Goal: Information Seeking & Learning: Learn about a topic

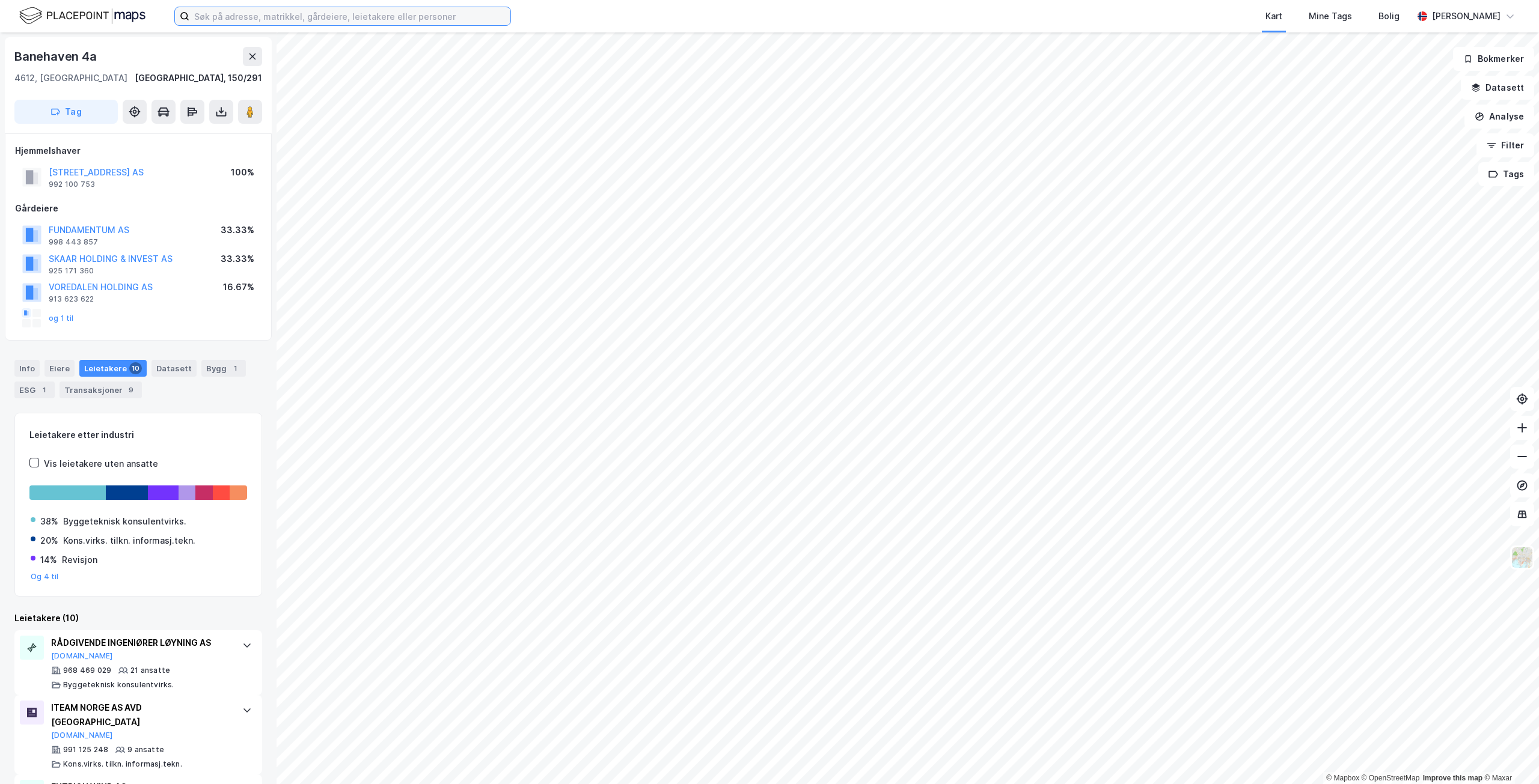
click at [298, 15] on input at bounding box center [350, 16] width 321 height 18
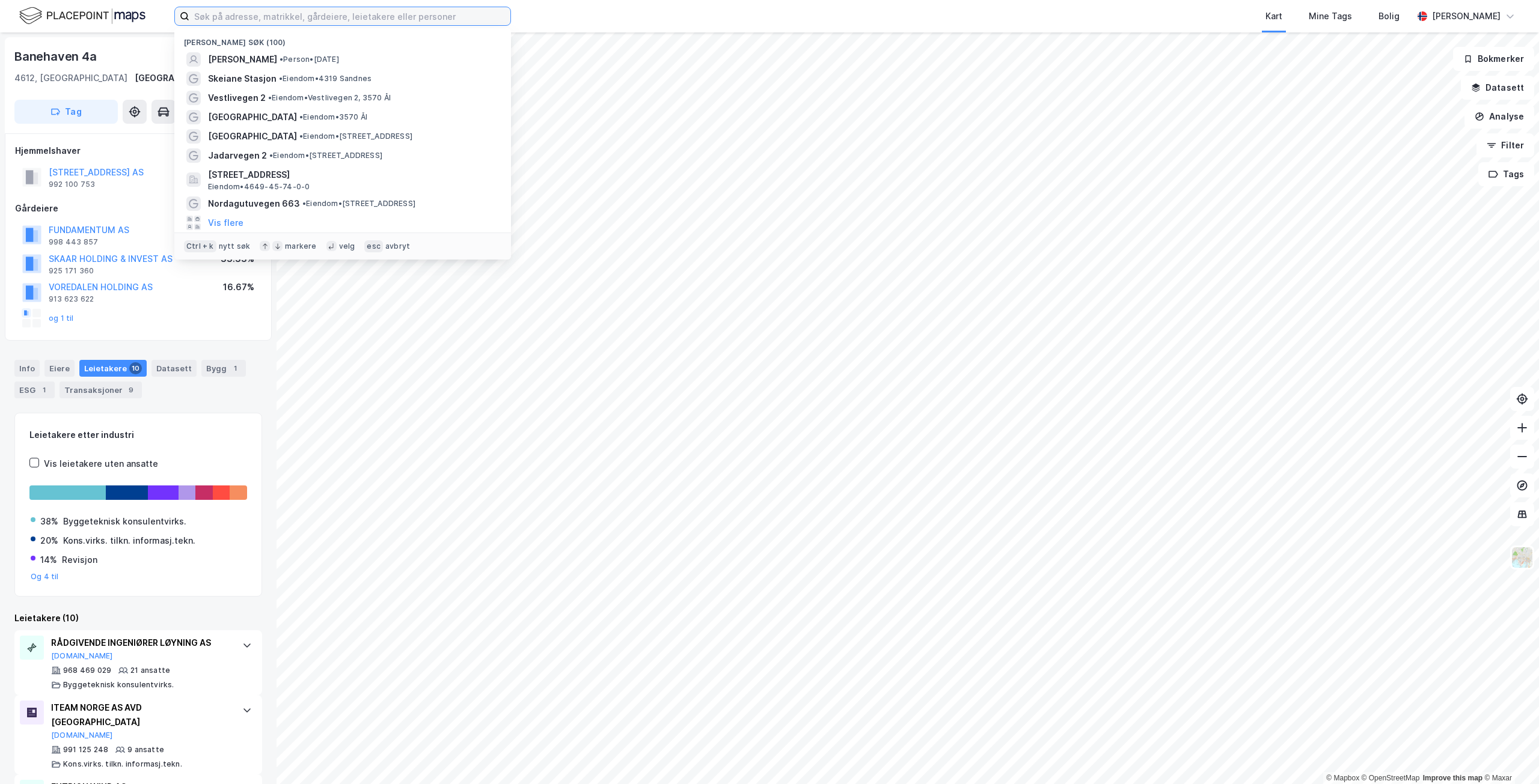
paste input "Gurid Almenningens plass 1"
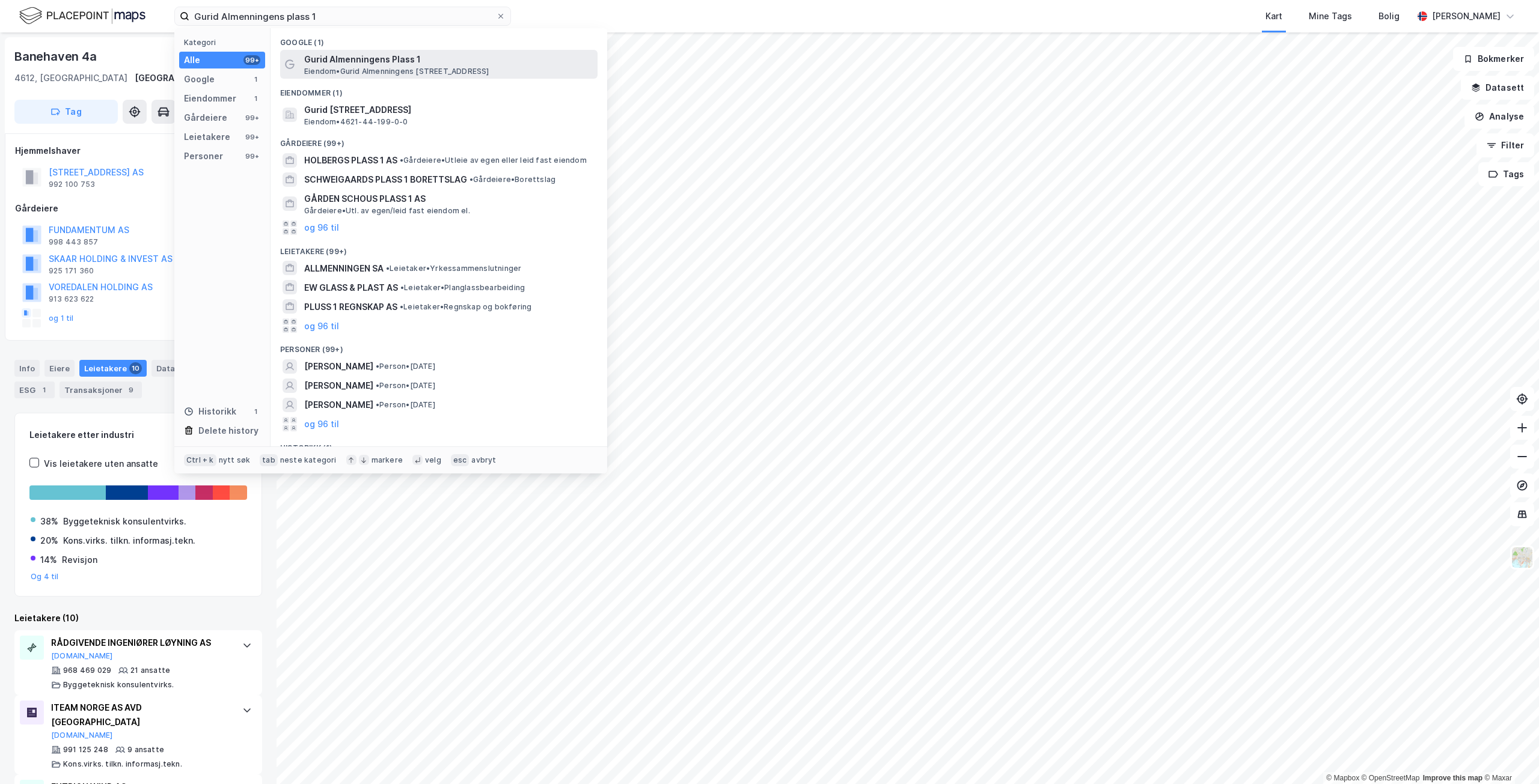
click at [454, 70] on span "Eiendom • Gurid Almenningens [STREET_ADDRESS]" at bounding box center [397, 71] width 185 height 10
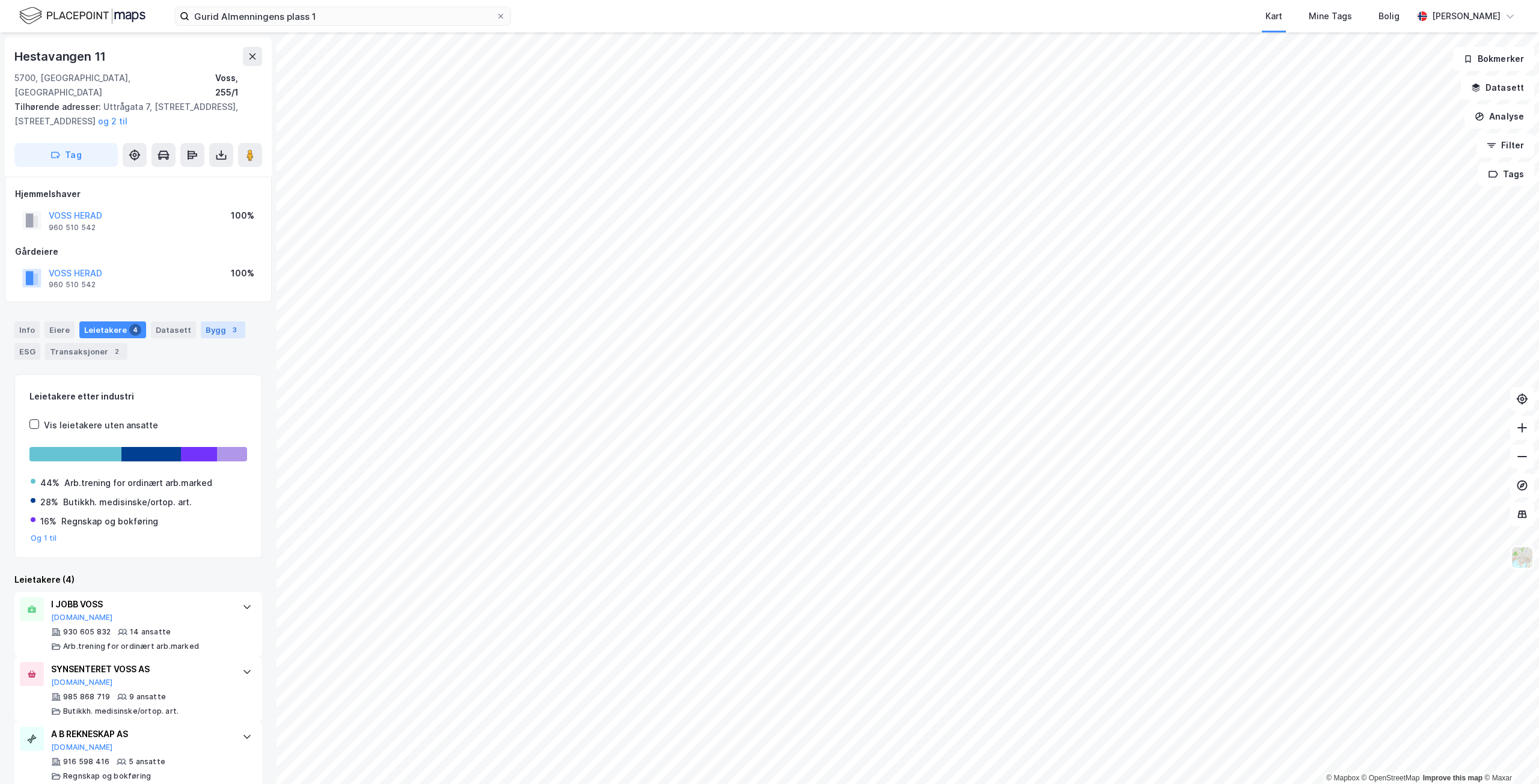
click at [229, 324] on div "3" at bounding box center [234, 329] width 12 height 12
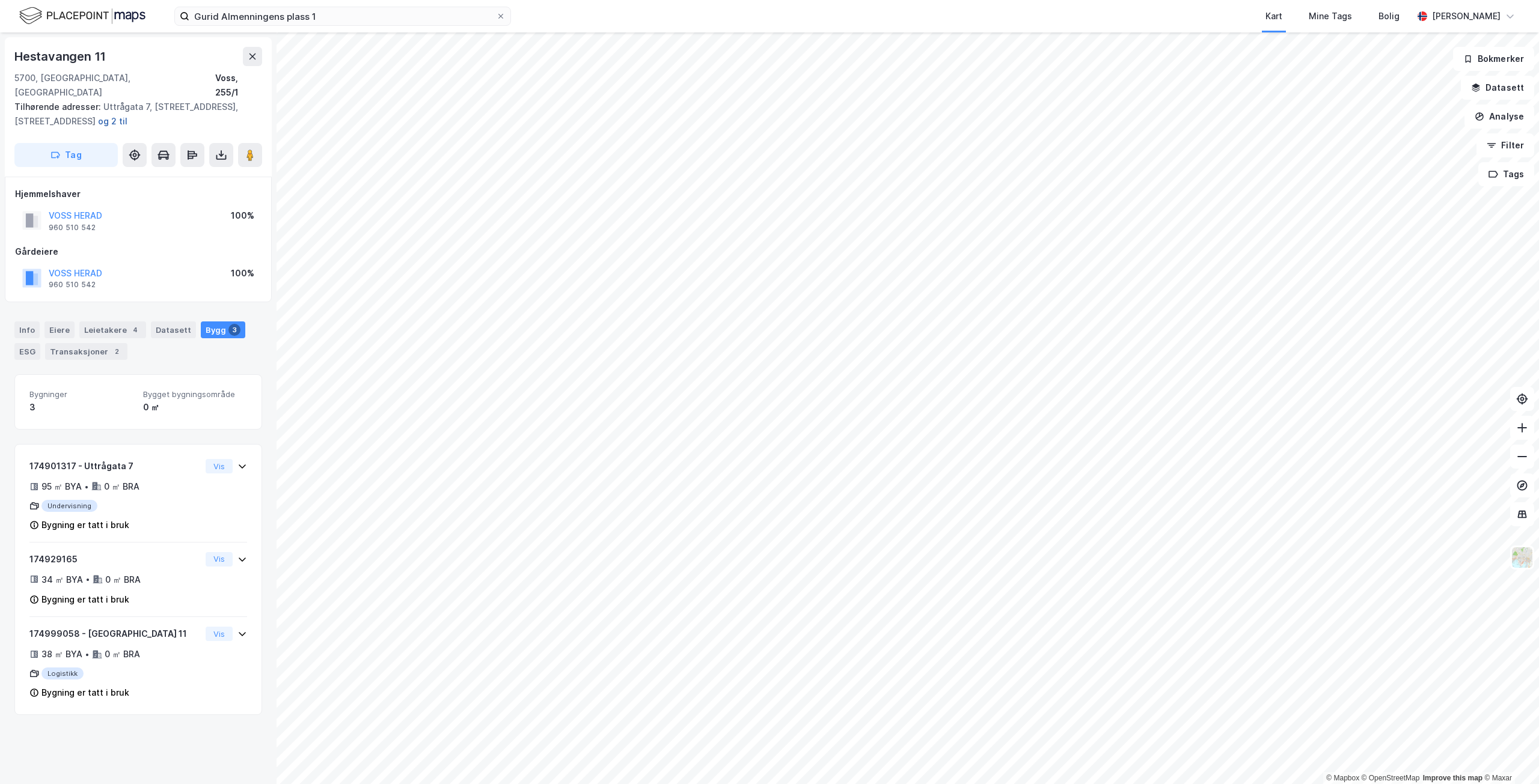
click at [0, 0] on button "og 2 til" at bounding box center [0, 0] width 0 height 0
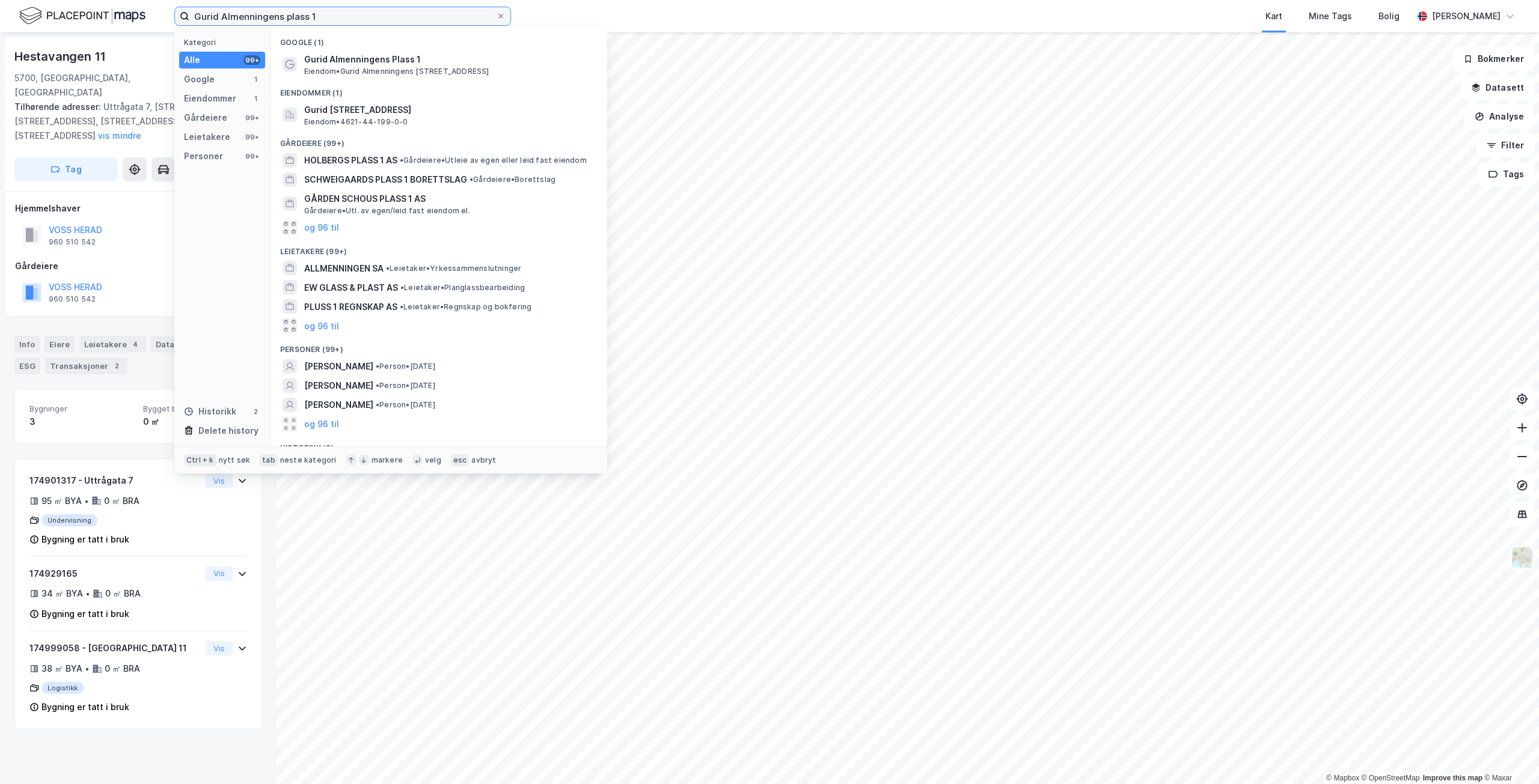
click at [351, 17] on input "Gurid Almenningens plass 1" at bounding box center [343, 16] width 307 height 18
click at [345, 64] on span "Gurid Almenningens Plass 1" at bounding box center [449, 59] width 289 height 14
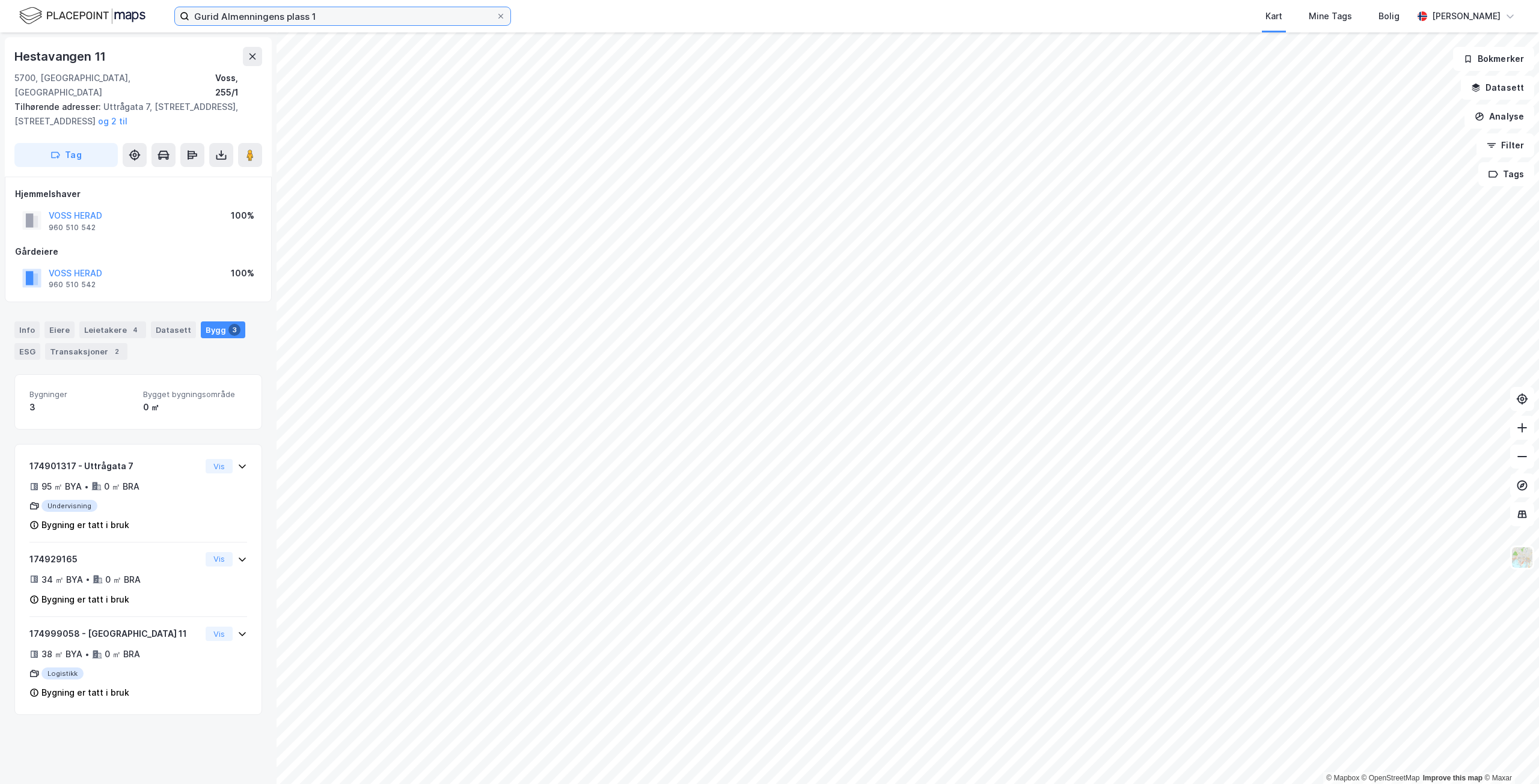
click at [335, 8] on input "Gurid Almenningens plass 1" at bounding box center [343, 16] width 307 height 18
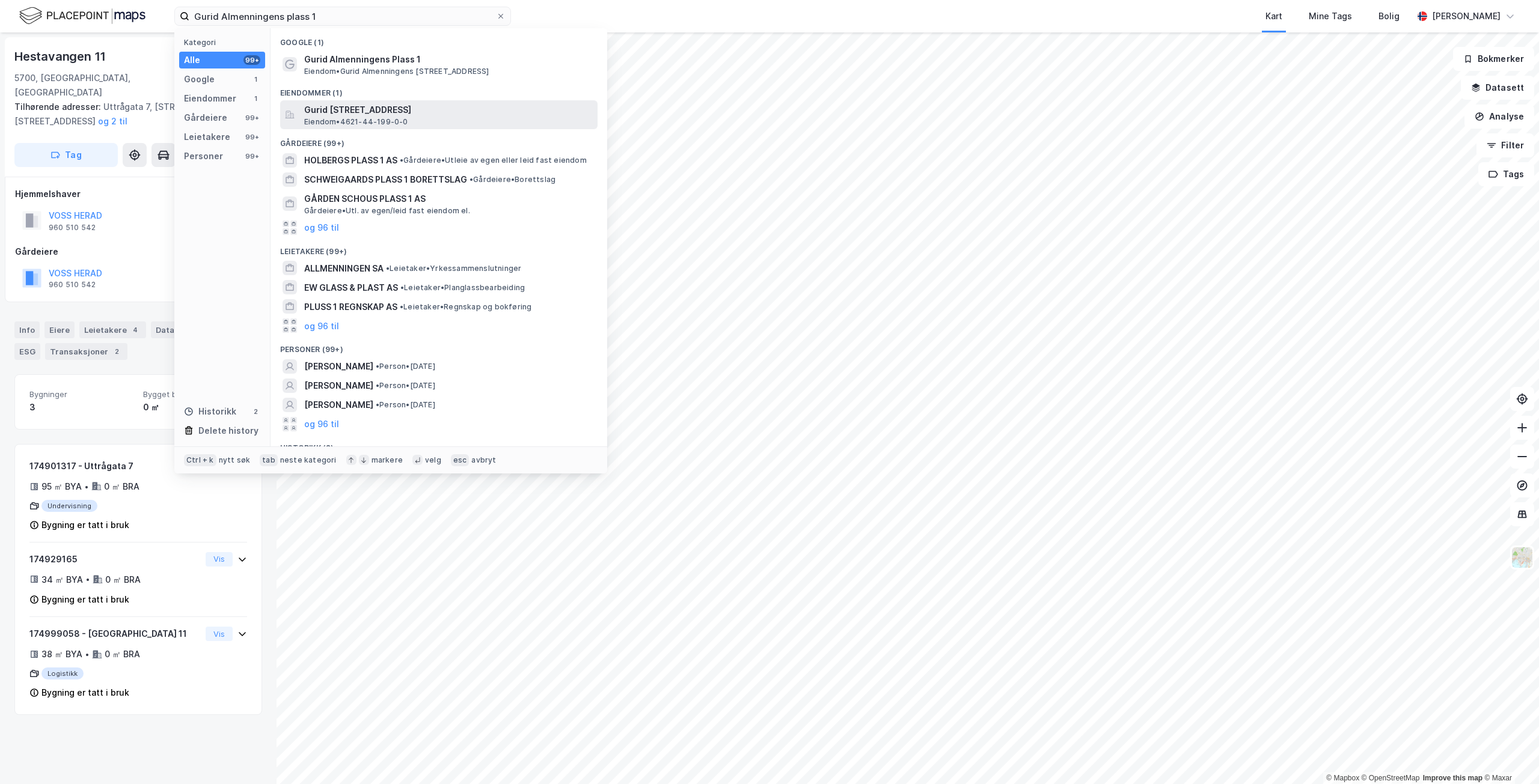
click at [341, 119] on span "Eiendom • 4621-44-199-0-0" at bounding box center [356, 122] width 104 height 10
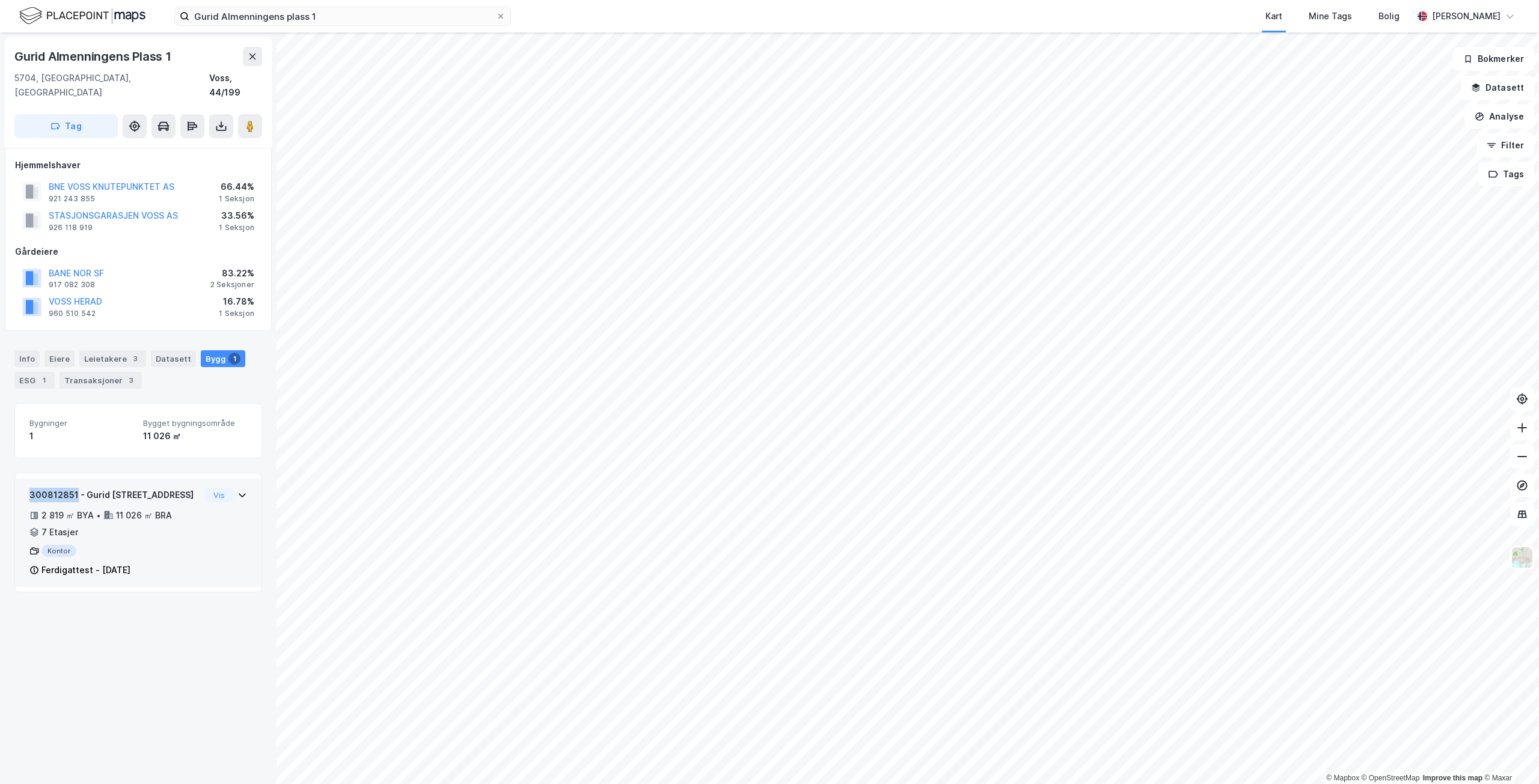
drag, startPoint x: 75, startPoint y: 478, endPoint x: 21, endPoint y: 478, distance: 54.0
click at [21, 478] on div "300812851 - Gurid Almenningens plass 1 2 819 ㎡ BYA • 11 026 ㎡ BRA • 7 Etasjer K…" at bounding box center [138, 533] width 247 height 109
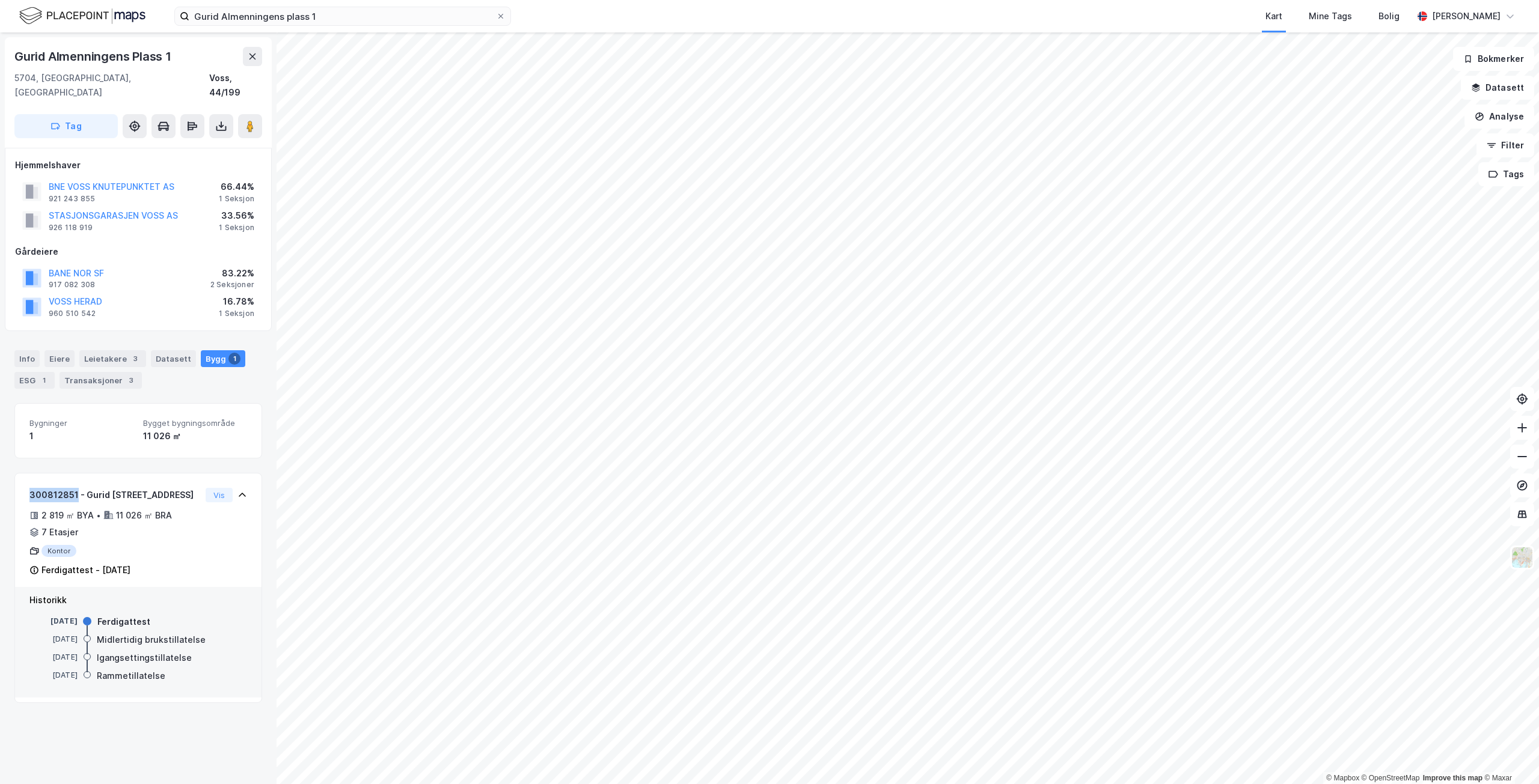
copy div "300812851"
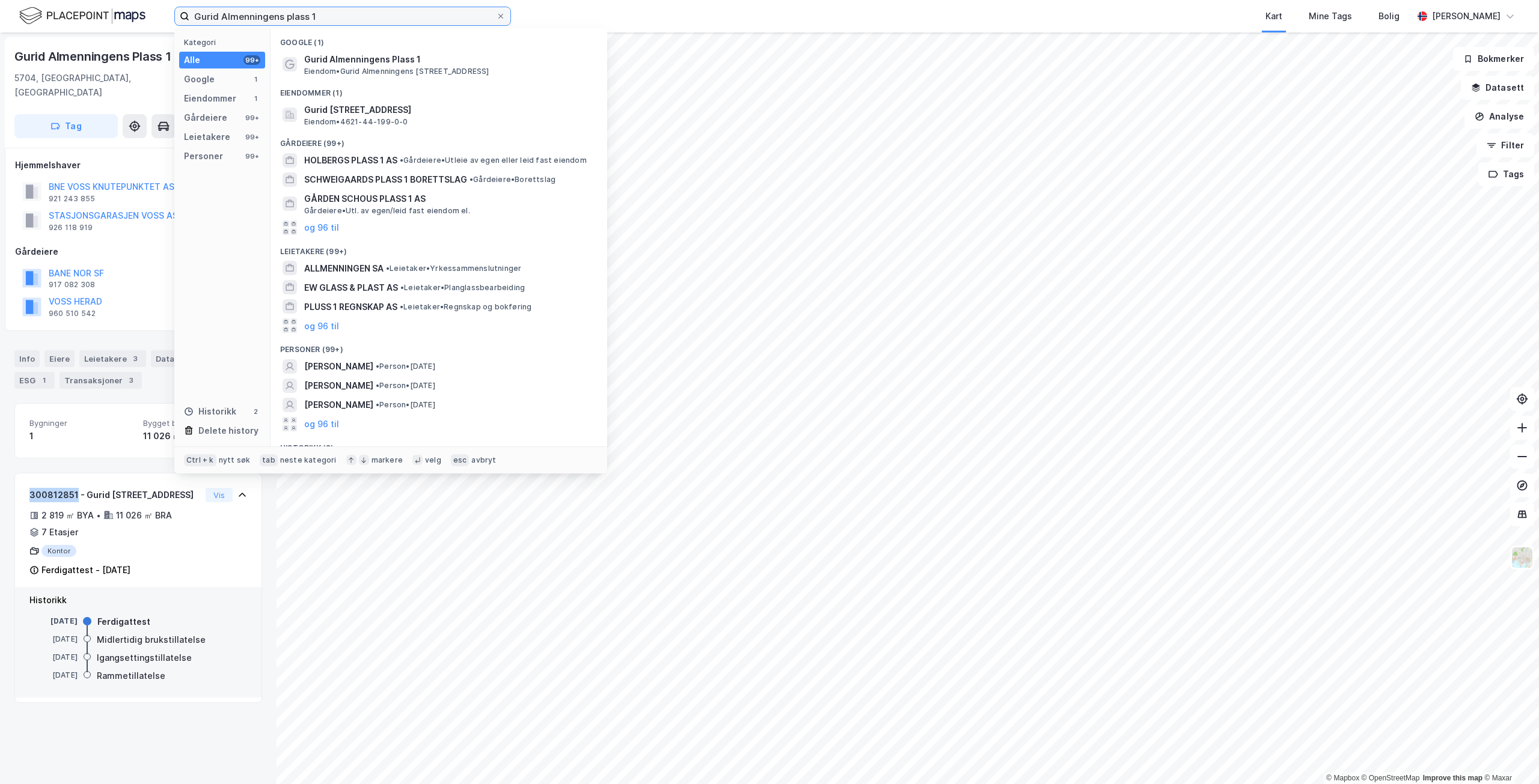
drag, startPoint x: 395, startPoint y: 10, endPoint x: 388, endPoint y: 13, distance: 7.6
click at [389, 13] on input "Gurid Almenningens plass 1" at bounding box center [343, 16] width 307 height 18
drag, startPoint x: 388, startPoint y: 13, endPoint x: 164, endPoint y: 1, distance: 224.3
click at [164, 1] on div "Gurid Almenningens plass 1 Kategori Alle 99+ Google 1 Eiendommer 1 Gårdeiere 99…" at bounding box center [769, 16] width 1539 height 32
paste input "Evangervegen 1"
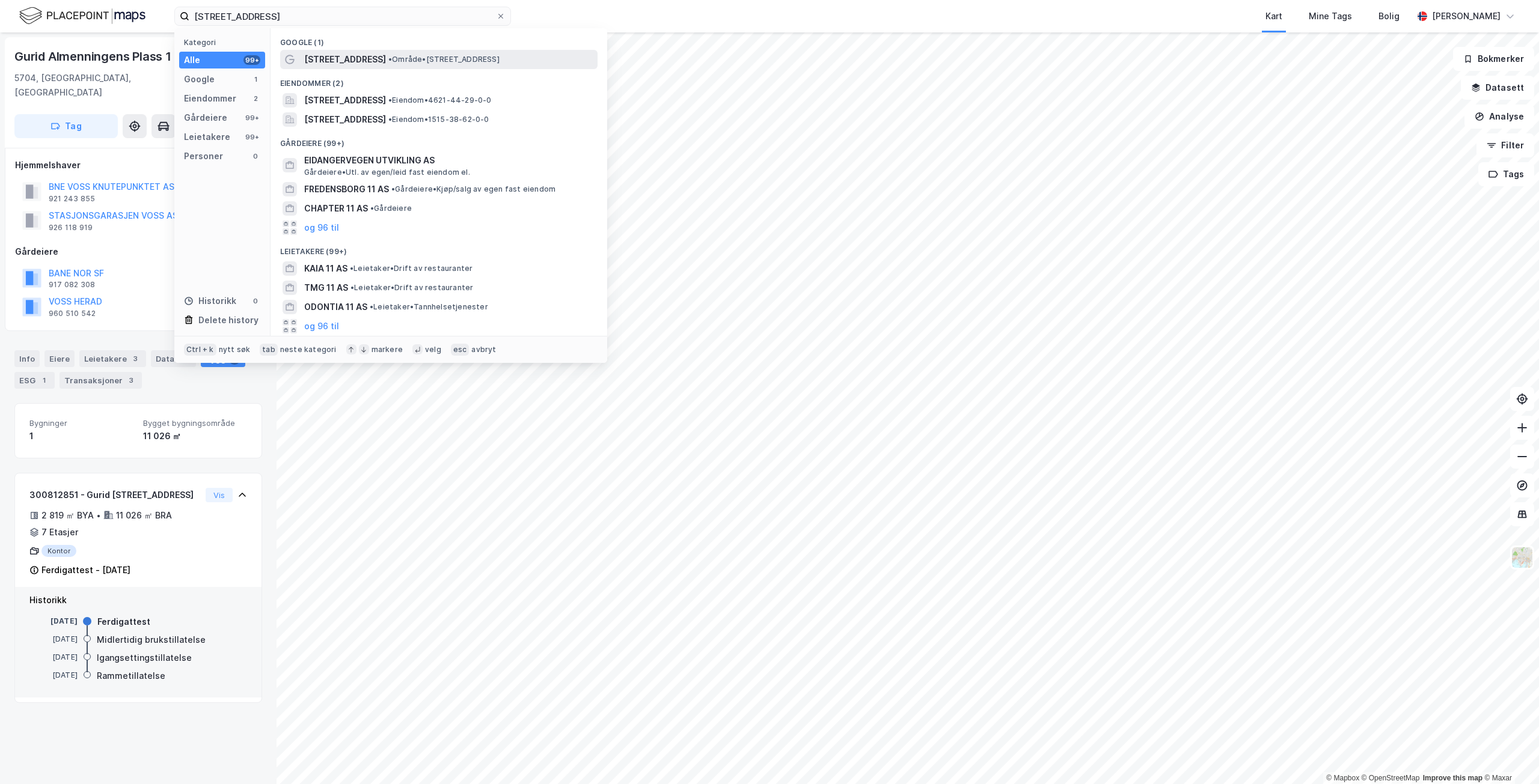
click at [393, 58] on span "• Område • [STREET_ADDRESS]" at bounding box center [444, 59] width 111 height 10
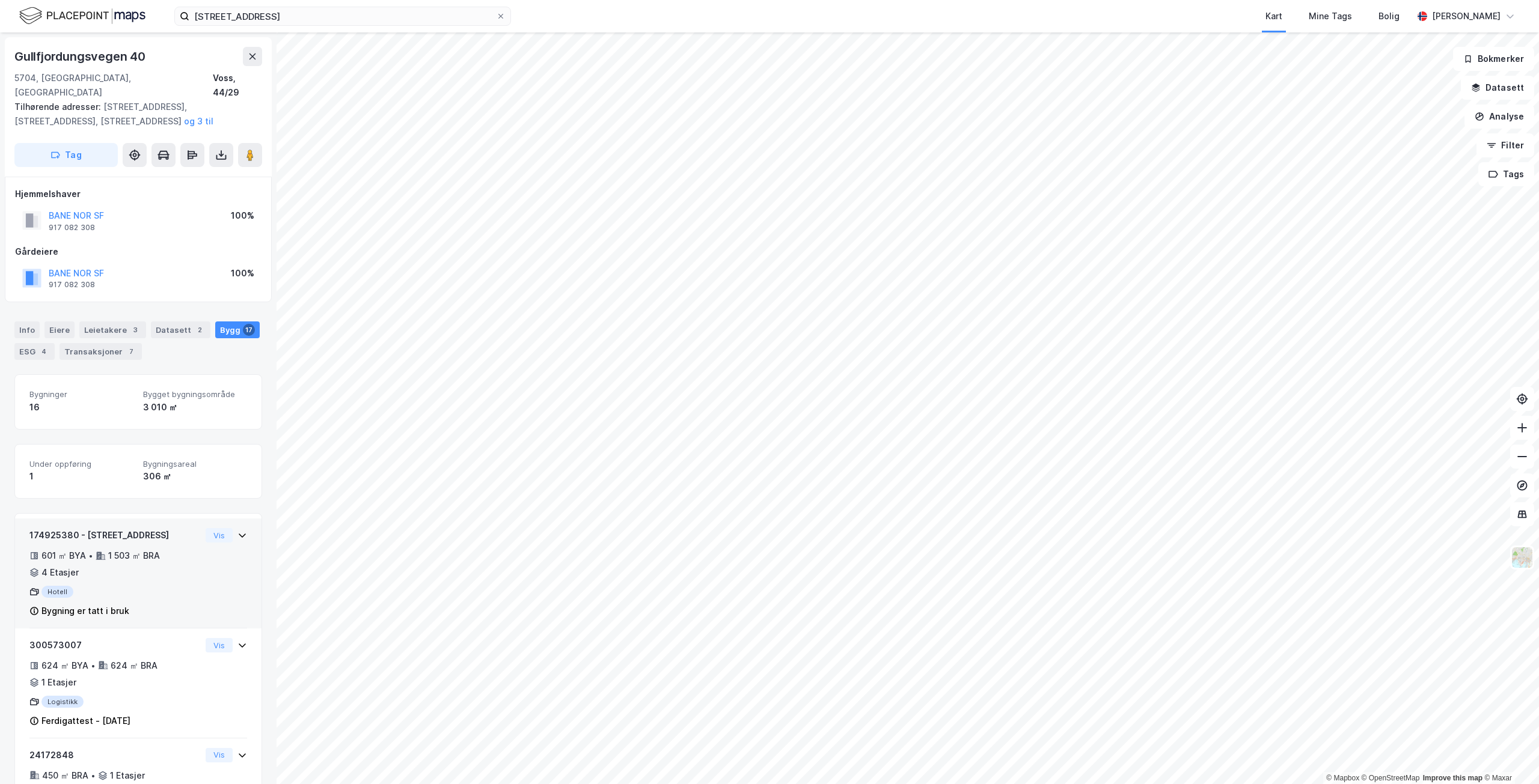
click at [193, 549] on div "174925380 - Evangervegen 11 601 ㎡ BYA • 1 503 ㎡ BRA • 4 Etasjer Hotell Bygning …" at bounding box center [138, 579] width 218 height 100
click at [205, 528] on button "Vis" at bounding box center [219, 536] width 27 height 14
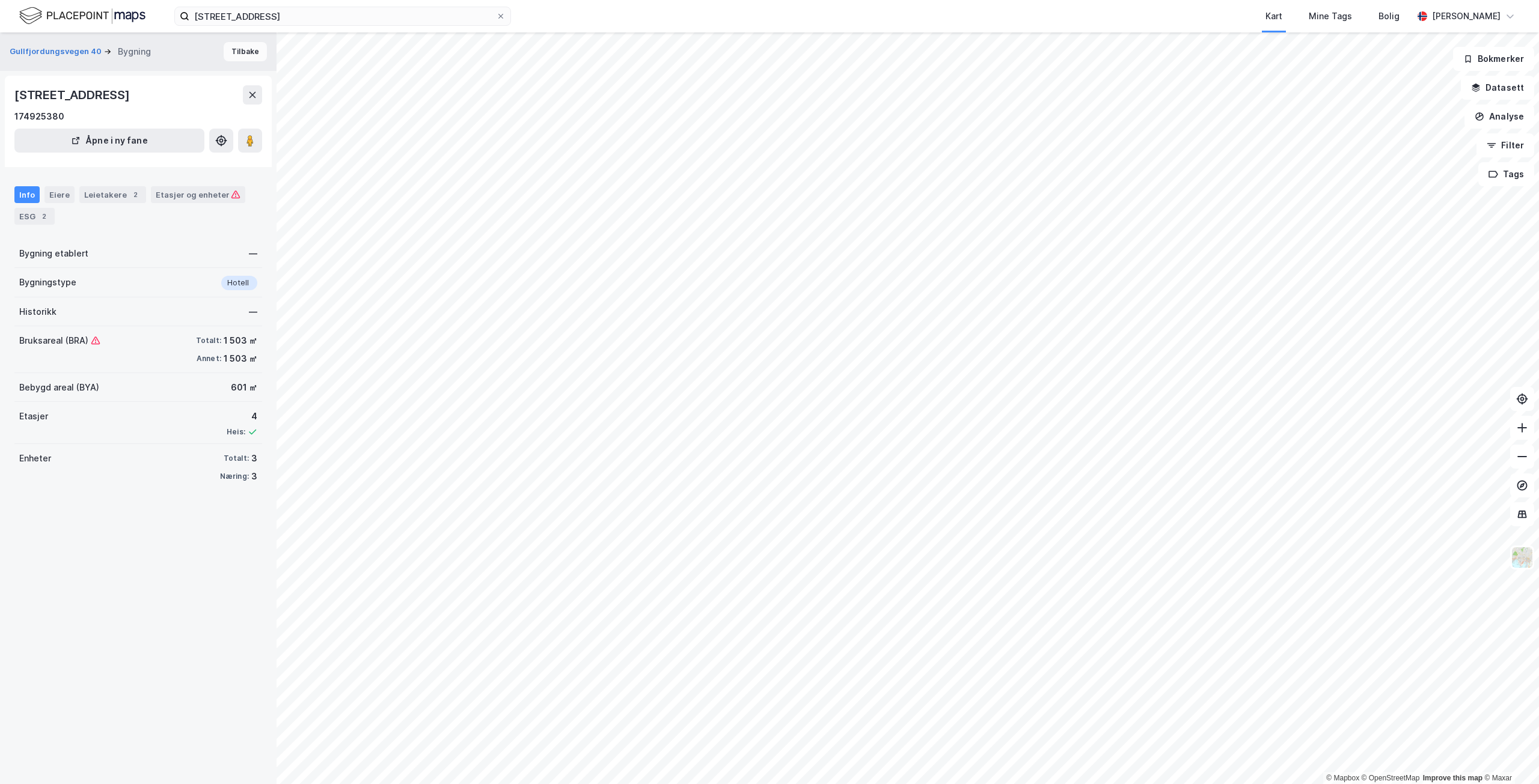
click at [232, 48] on button "Tilbake" at bounding box center [245, 51] width 43 height 19
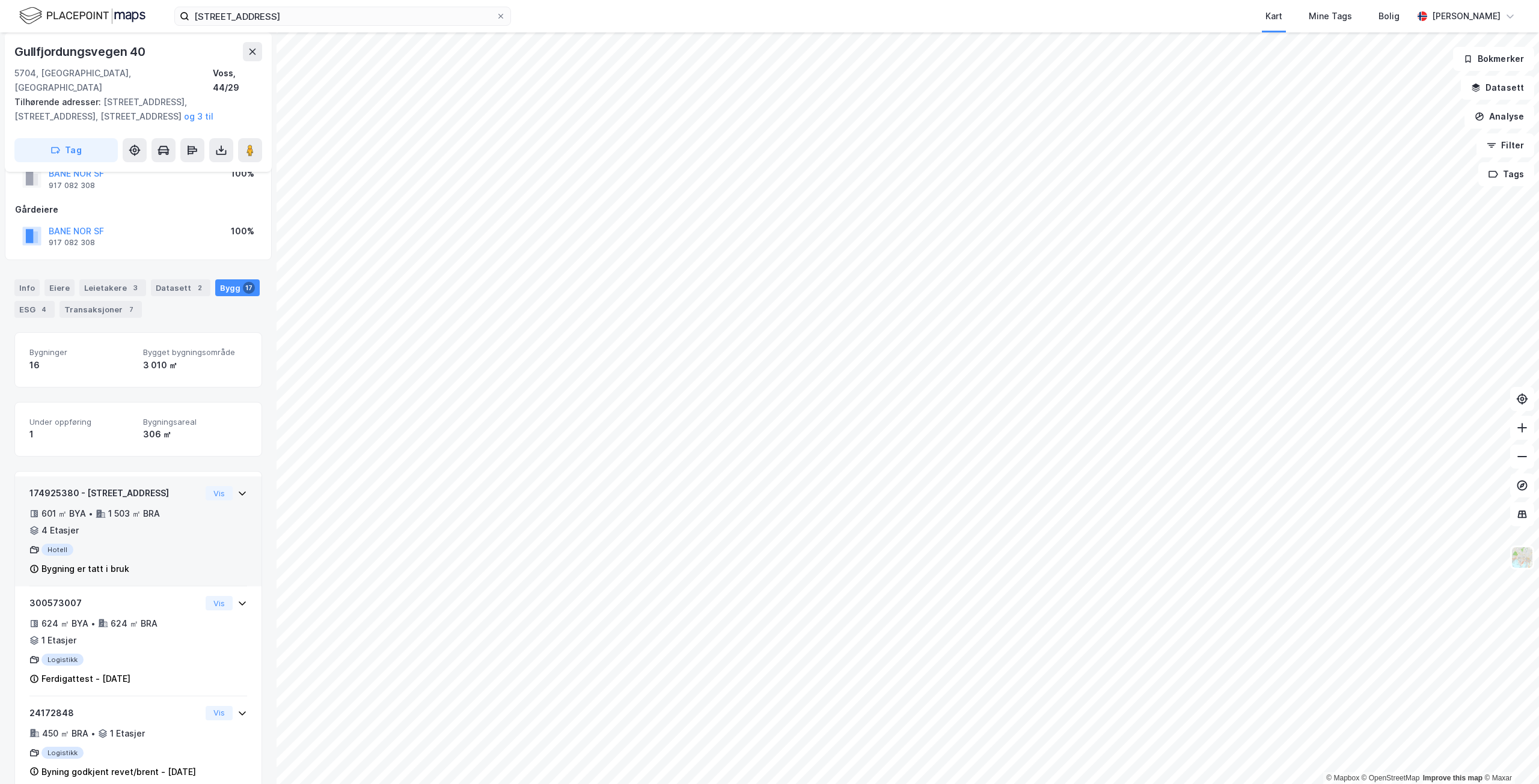
scroll to position [60, 0]
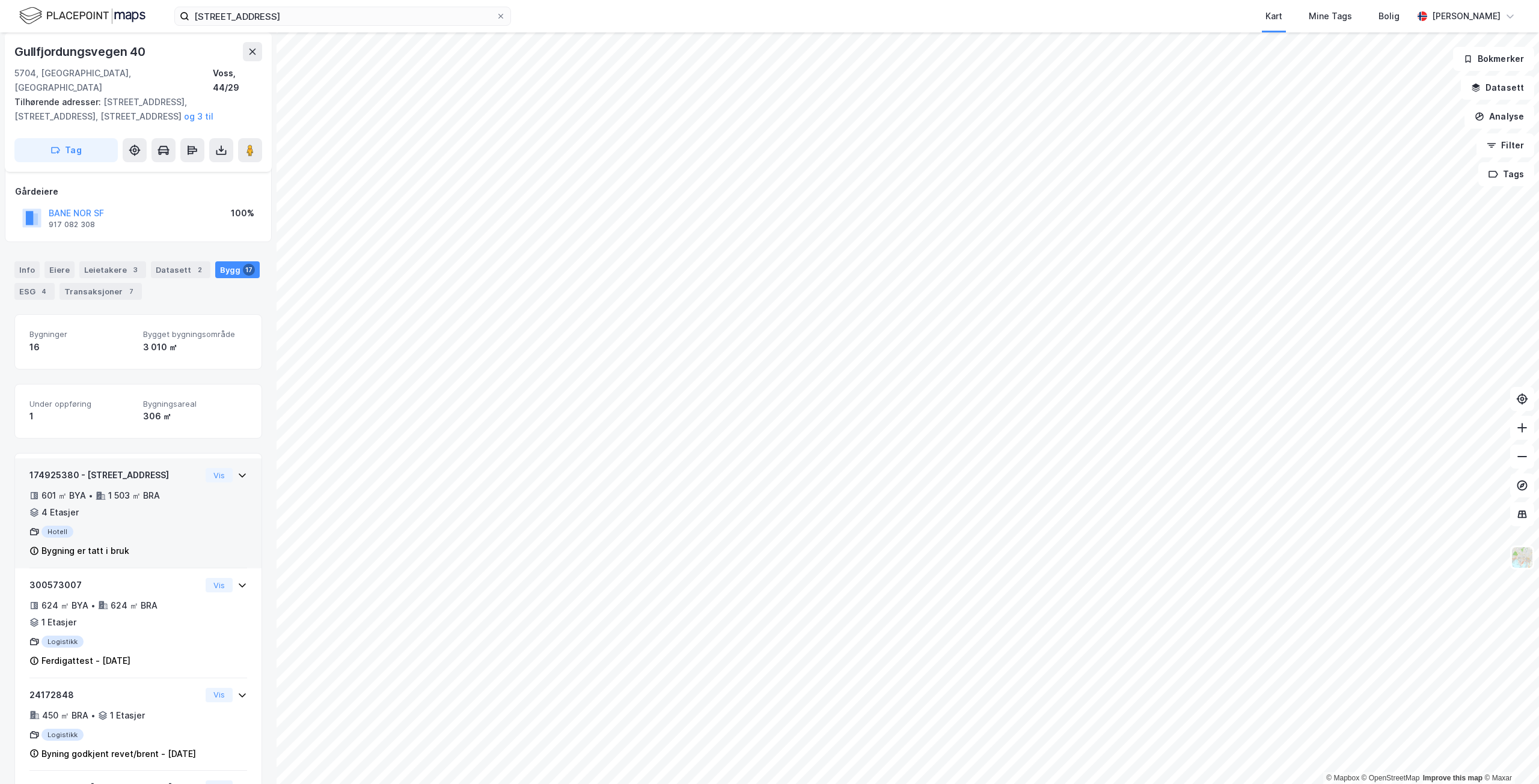
click at [191, 494] on div "601 ㎡ BYA • 1 503 ㎡ BRA • 4 Etasjer" at bounding box center [115, 504] width 171 height 31
click at [214, 468] on button "Vis" at bounding box center [219, 475] width 27 height 14
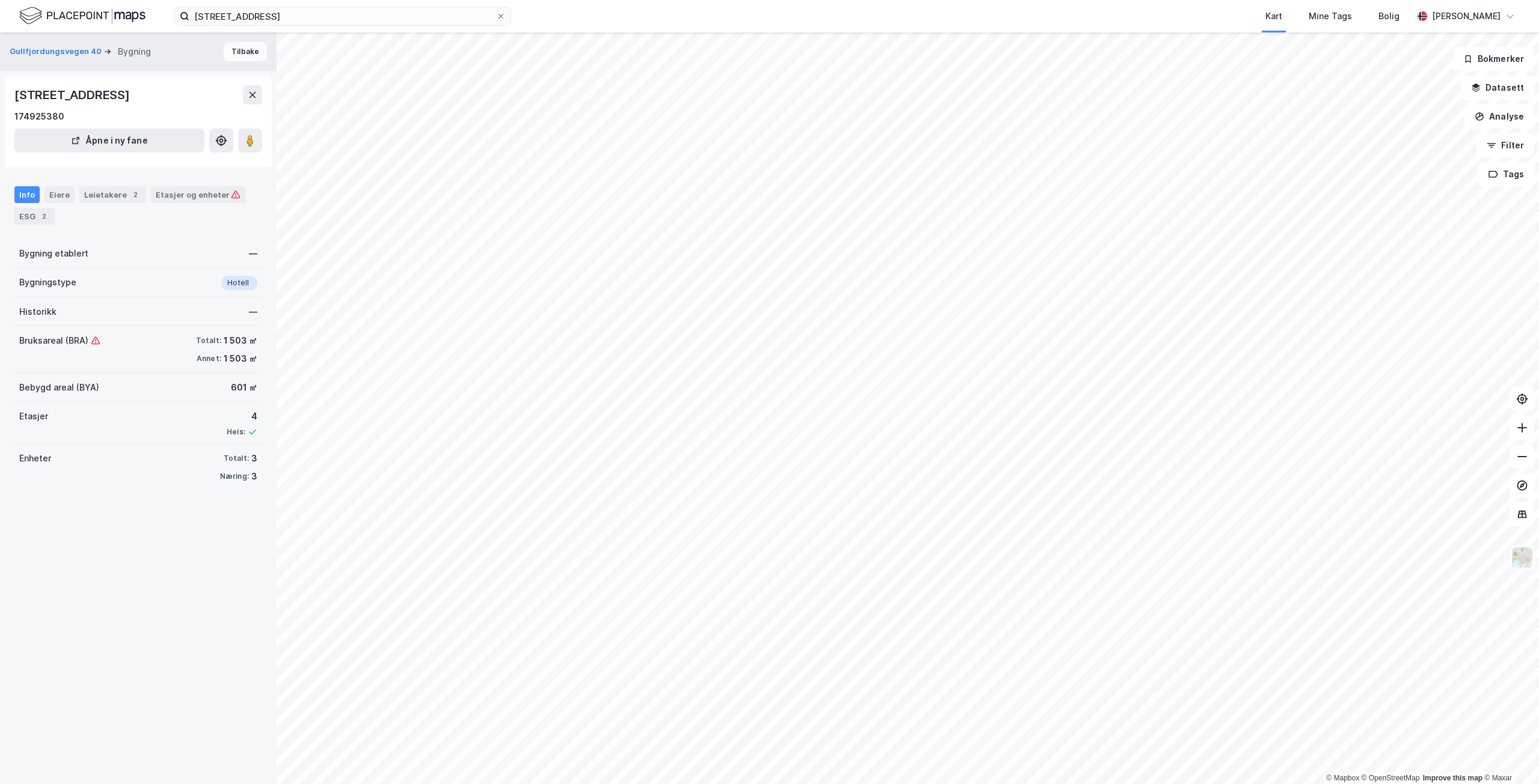
click at [235, 50] on button "Tilbake" at bounding box center [245, 51] width 43 height 19
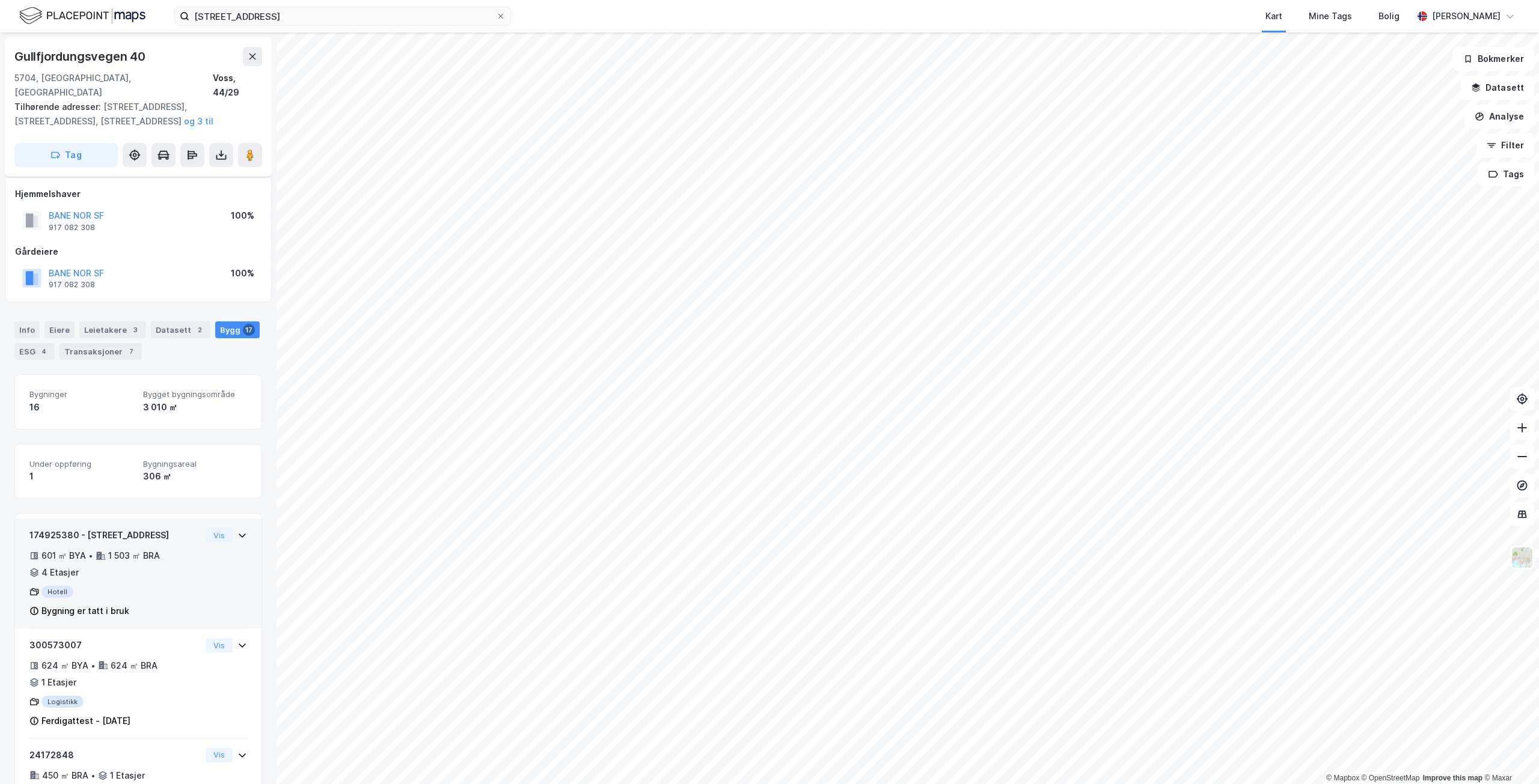
scroll to position [60, 0]
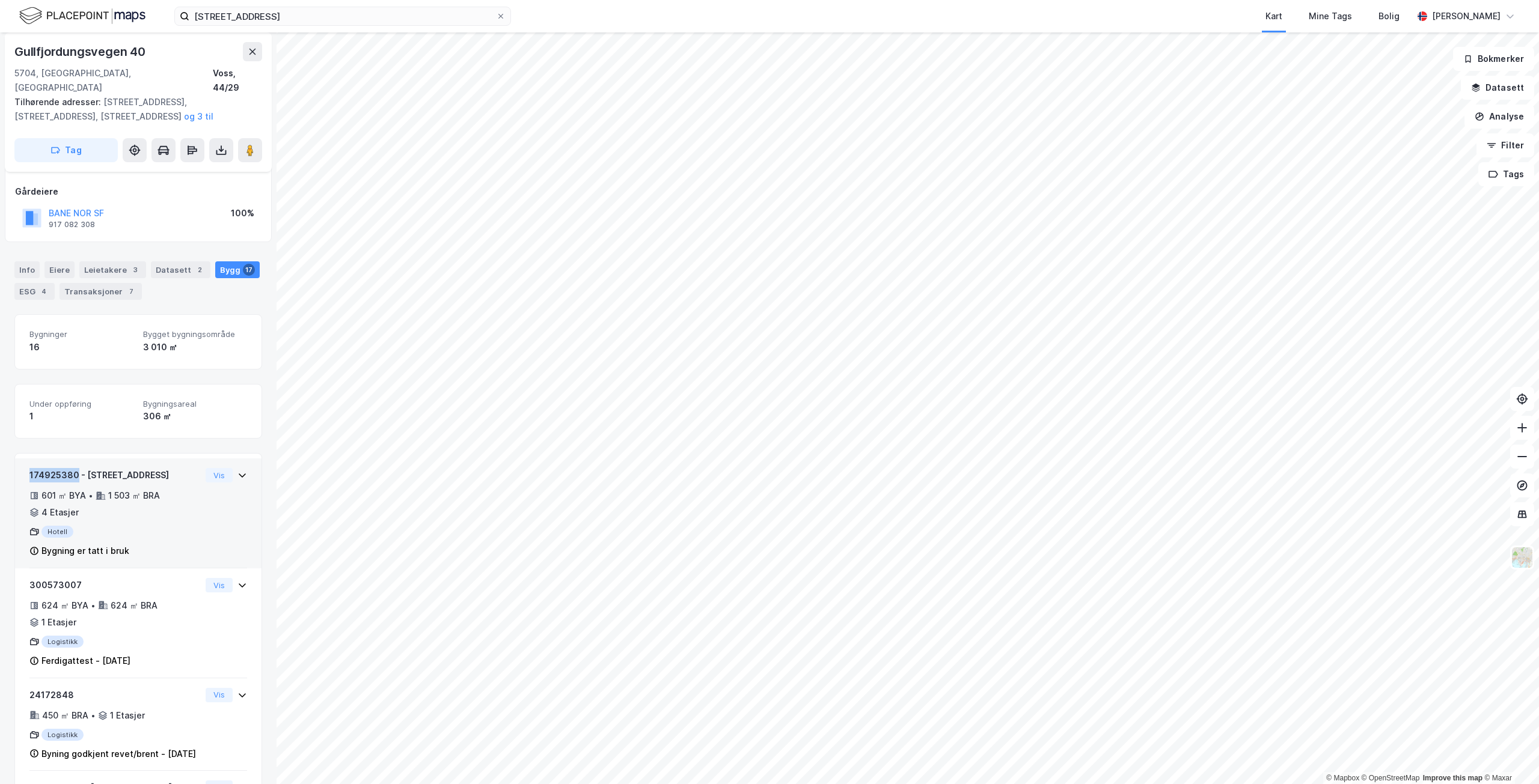
drag, startPoint x: 73, startPoint y: 460, endPoint x: 24, endPoint y: 458, distance: 49.0
click at [24, 458] on div "174925380 - Evangervegen 11 601 ㎡ BYA • 1 503 ㎡ BRA • 4 Etasjer Hotell Bygning …" at bounding box center [138, 513] width 247 height 110
copy div "174925380"
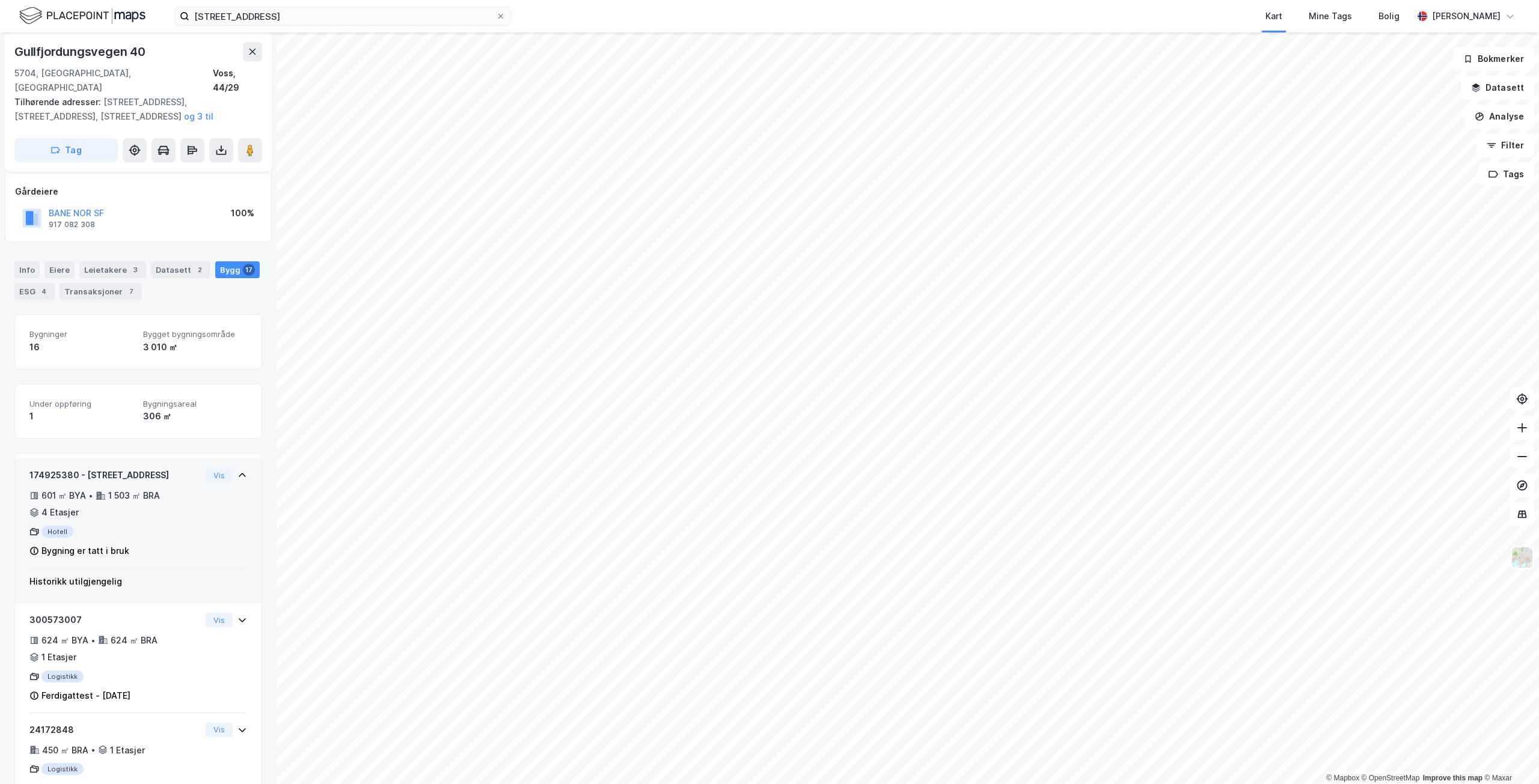
click at [152, 527] on div "174925380 - Evangervegen 11 601 ㎡ BYA • 1 503 ㎡ BRA • 4 Etasjer Hotell Bygning …" at bounding box center [115, 513] width 171 height 91
click at [141, 526] on div "Hotell" at bounding box center [115, 531] width 171 height 12
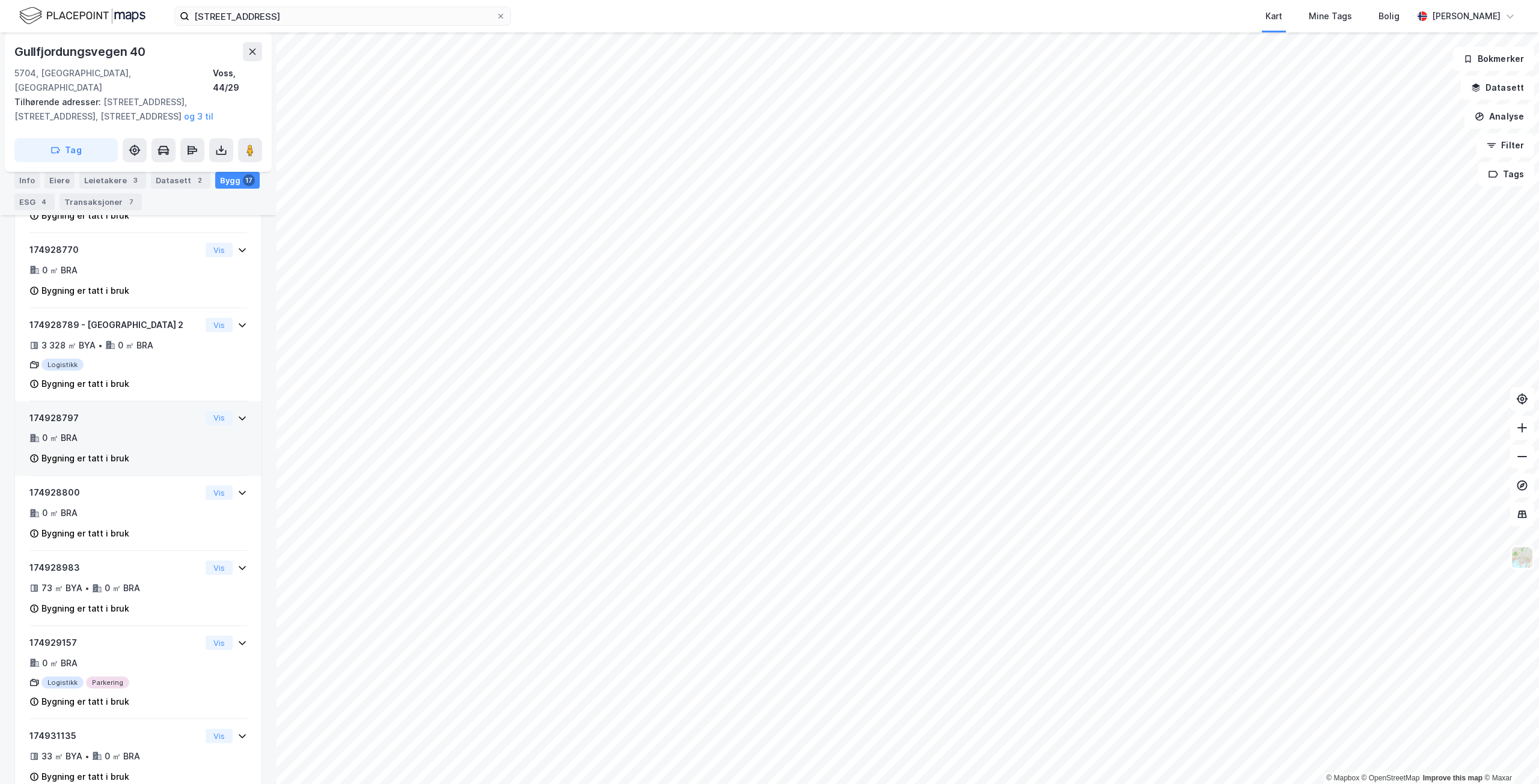
scroll to position [1302, 0]
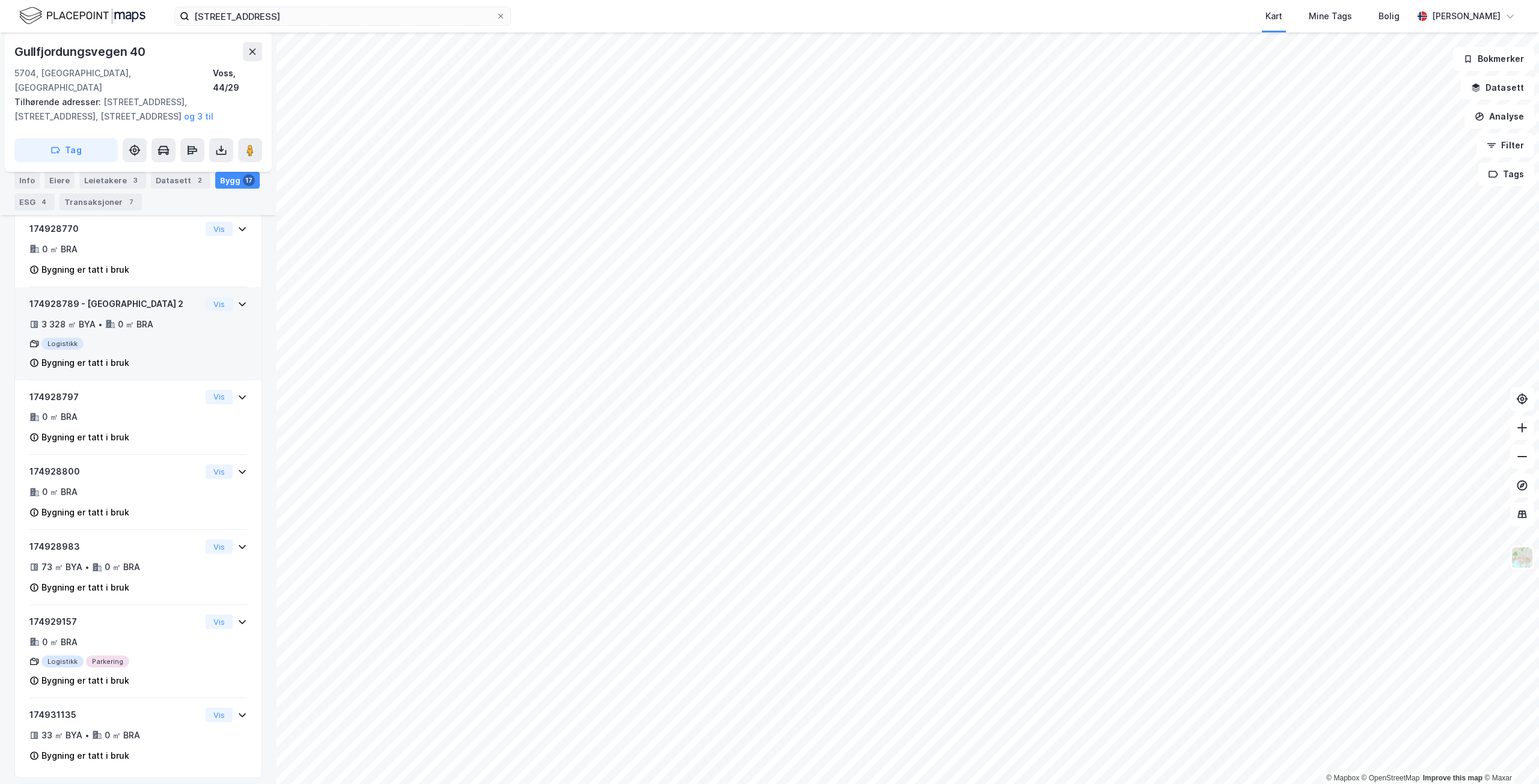
click at [158, 351] on div "174928789 - Ringheimsvegen 2 3 328 ㎡ BYA • 0 ㎡ BRA Logistikk Bygning er tatt i …" at bounding box center [115, 334] width 171 height 74
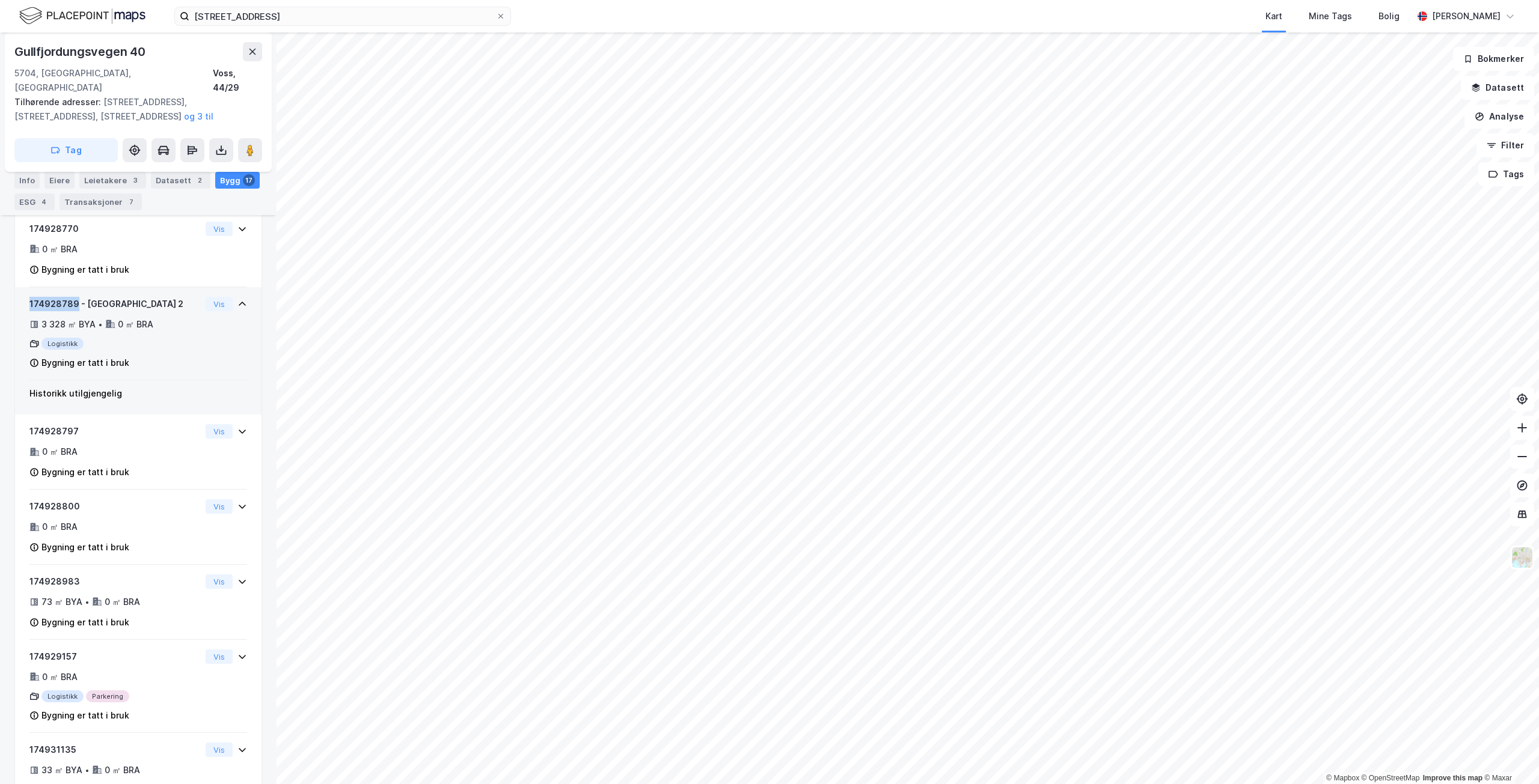
drag, startPoint x: 74, startPoint y: 318, endPoint x: 26, endPoint y: 318, distance: 48.0
click at [26, 318] on div "174928789 - Ringheimsvegen 2 3 328 ㎡ BYA • 0 ㎡ BRA Logistikk Bygning er tatt i …" at bounding box center [138, 334] width 247 height 93
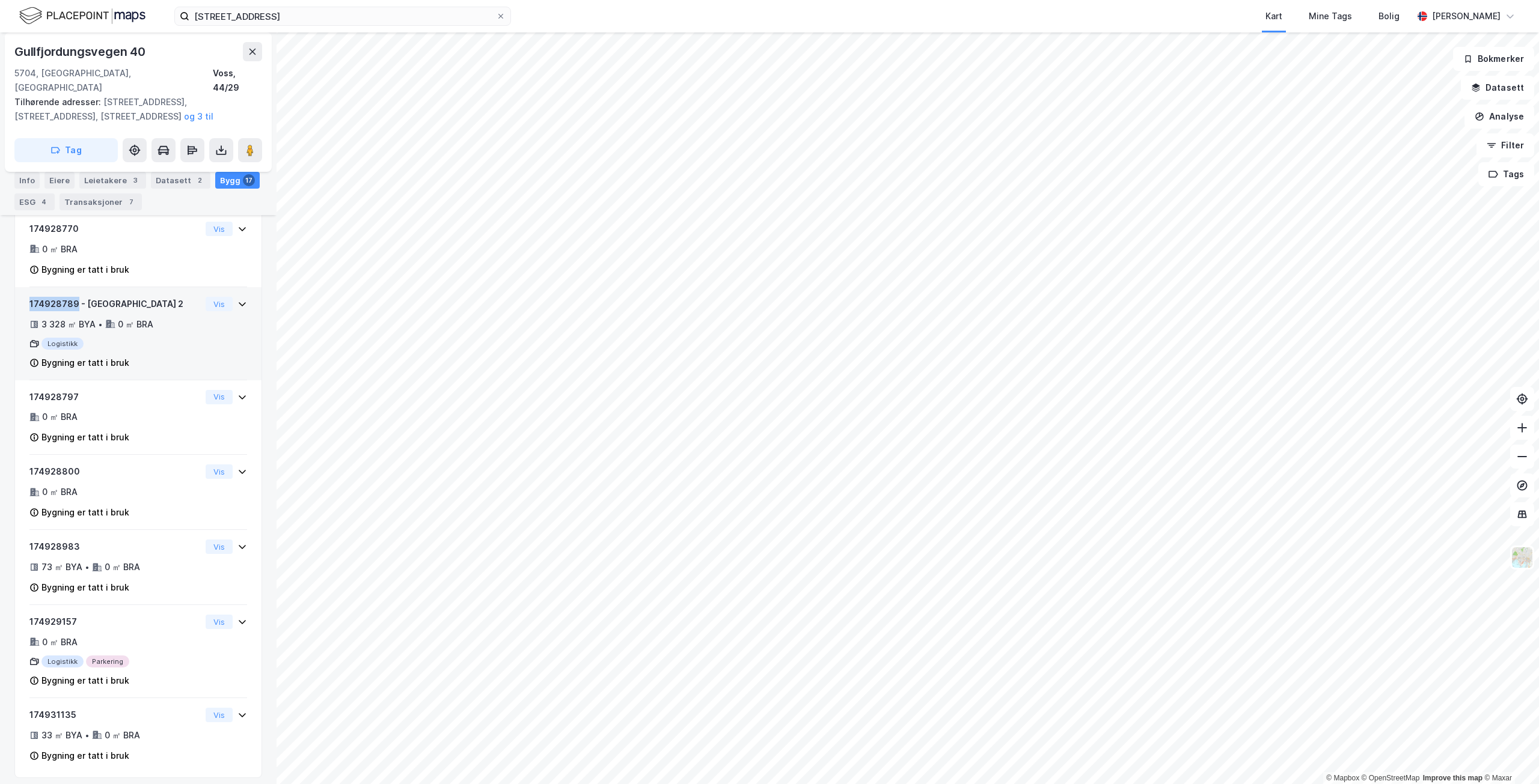
copy div "174928789"
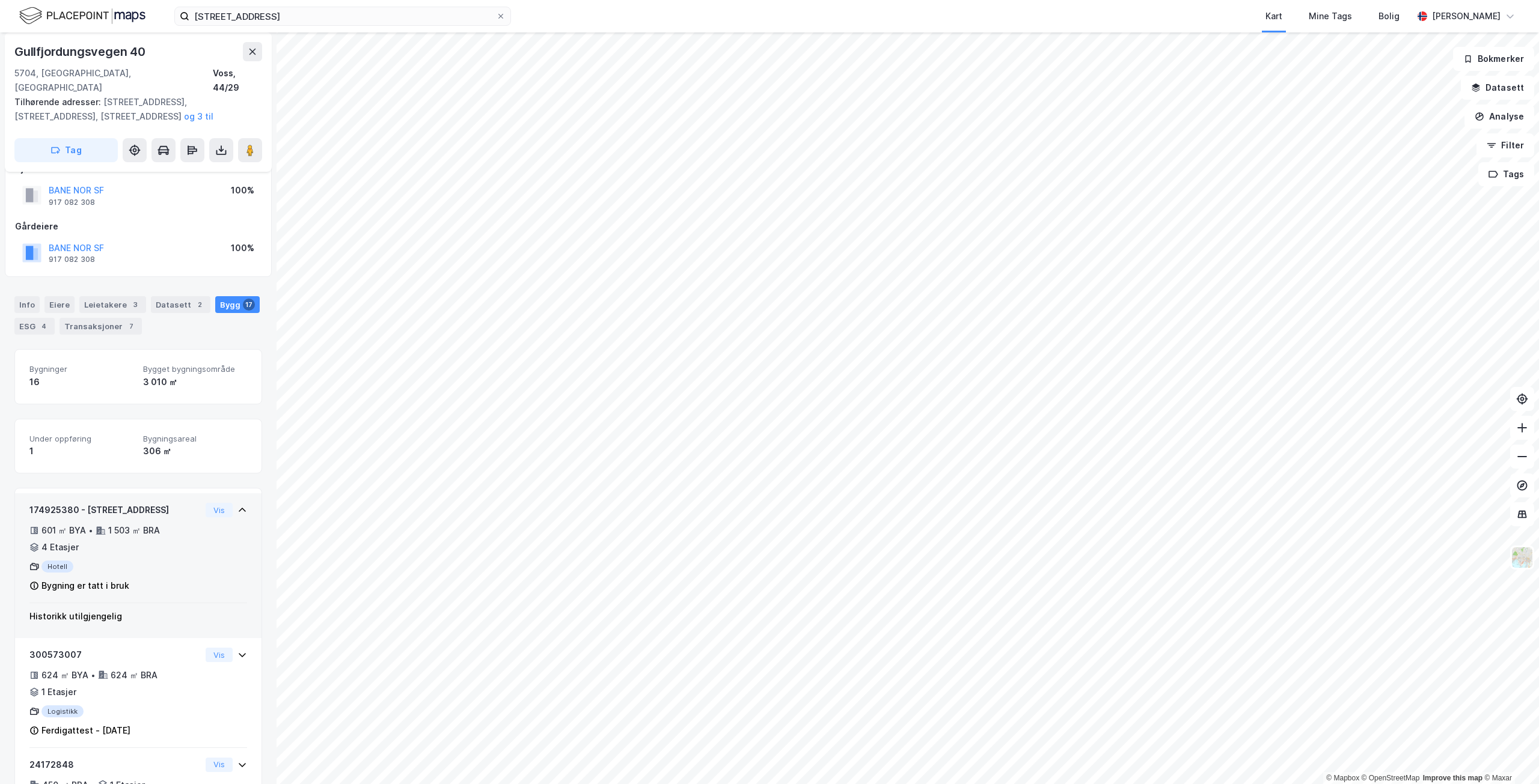
scroll to position [0, 0]
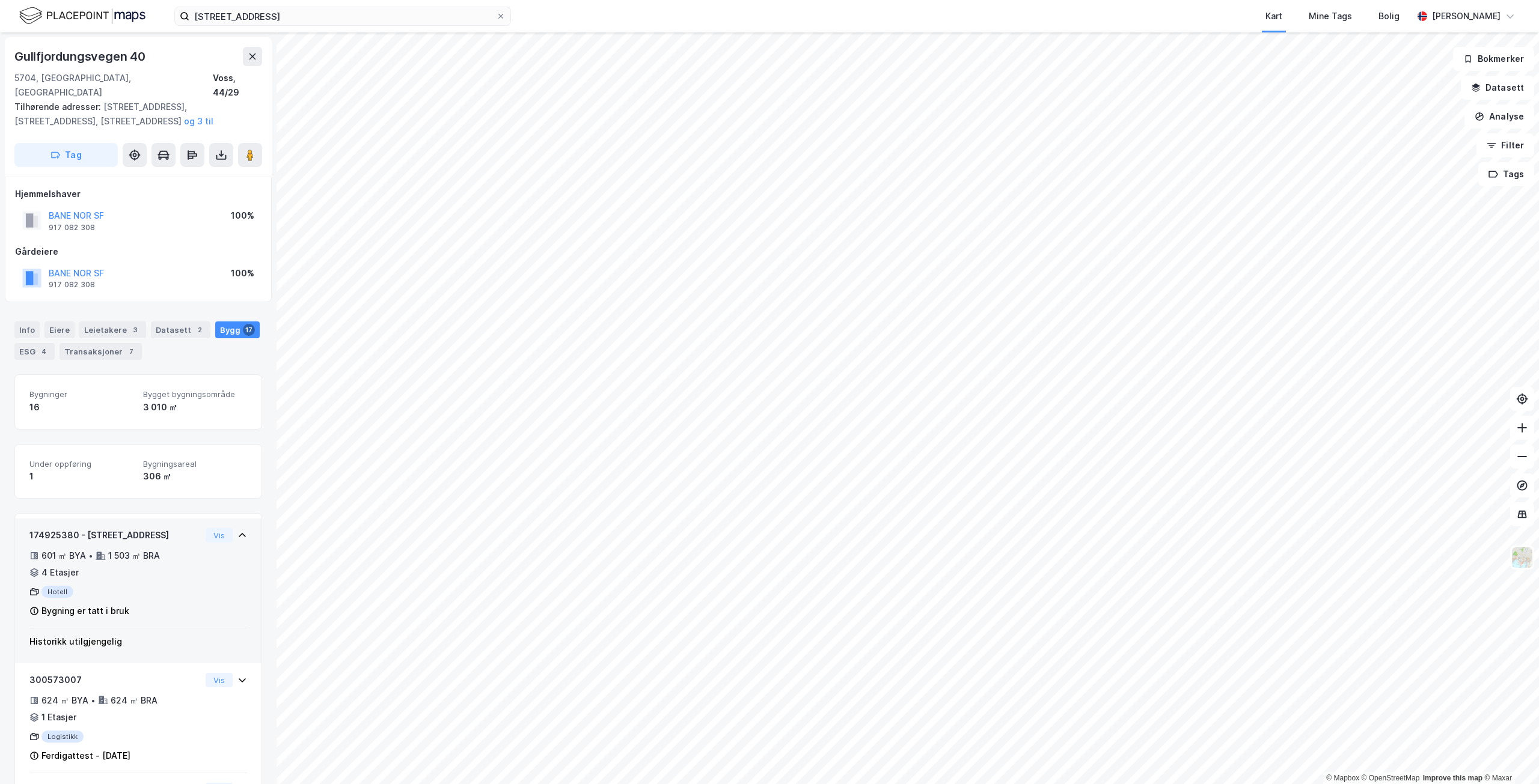
drag, startPoint x: 167, startPoint y: 549, endPoint x: 153, endPoint y: 542, distance: 15.7
click at [167, 549] on div "601 ㎡ BYA • 1 503 ㎡ BRA • 4 Etasjer" at bounding box center [115, 564] width 171 height 31
drag, startPoint x: 76, startPoint y: 517, endPoint x: 22, endPoint y: 520, distance: 54.1
click at [22, 520] on div "174925380 - Evangervegen 11 601 ㎡ BYA • 1 503 ㎡ BRA • 4 Etasjer Hotell Bygning …" at bounding box center [138, 573] width 247 height 110
copy div "174925380"
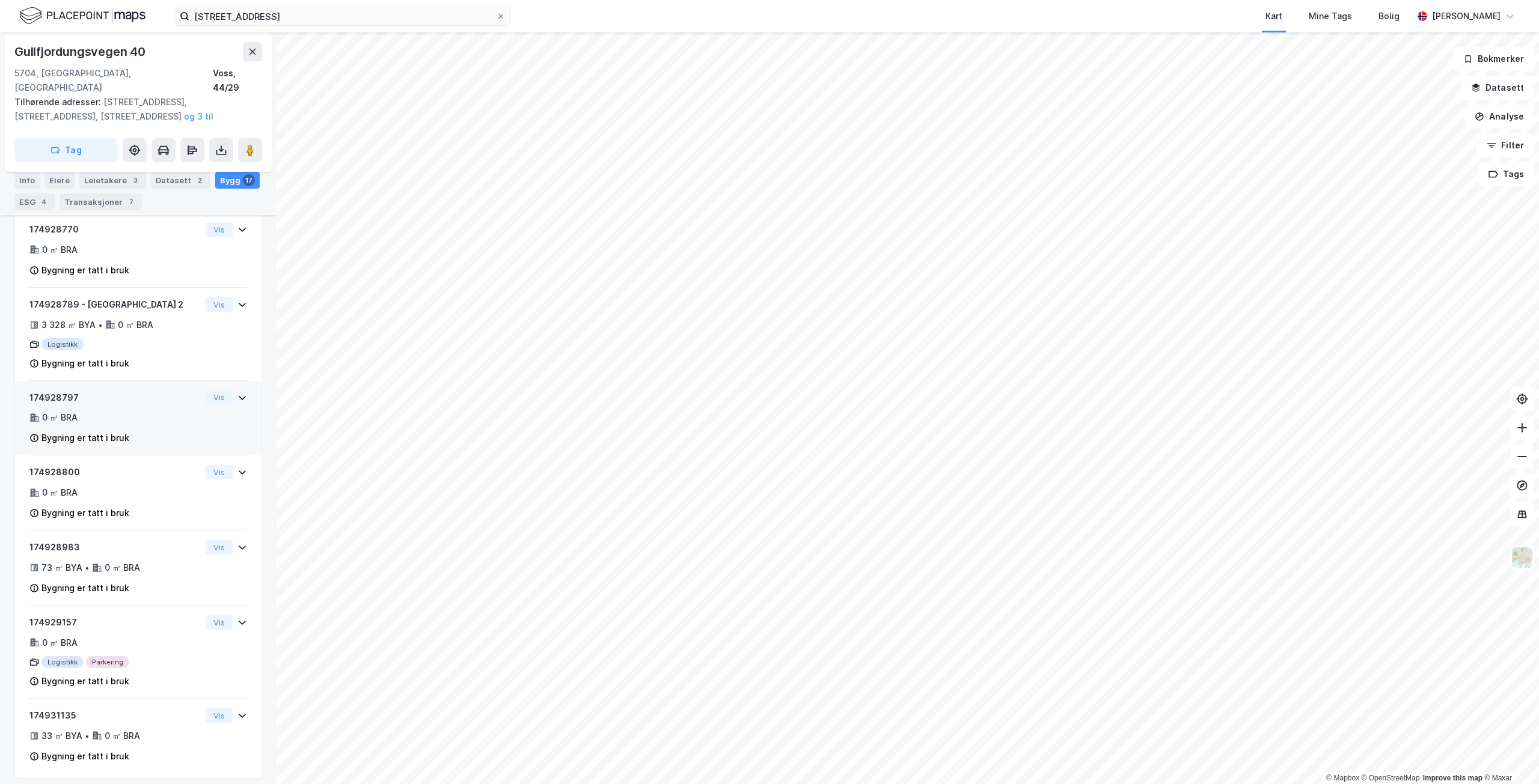
scroll to position [1265, 0]
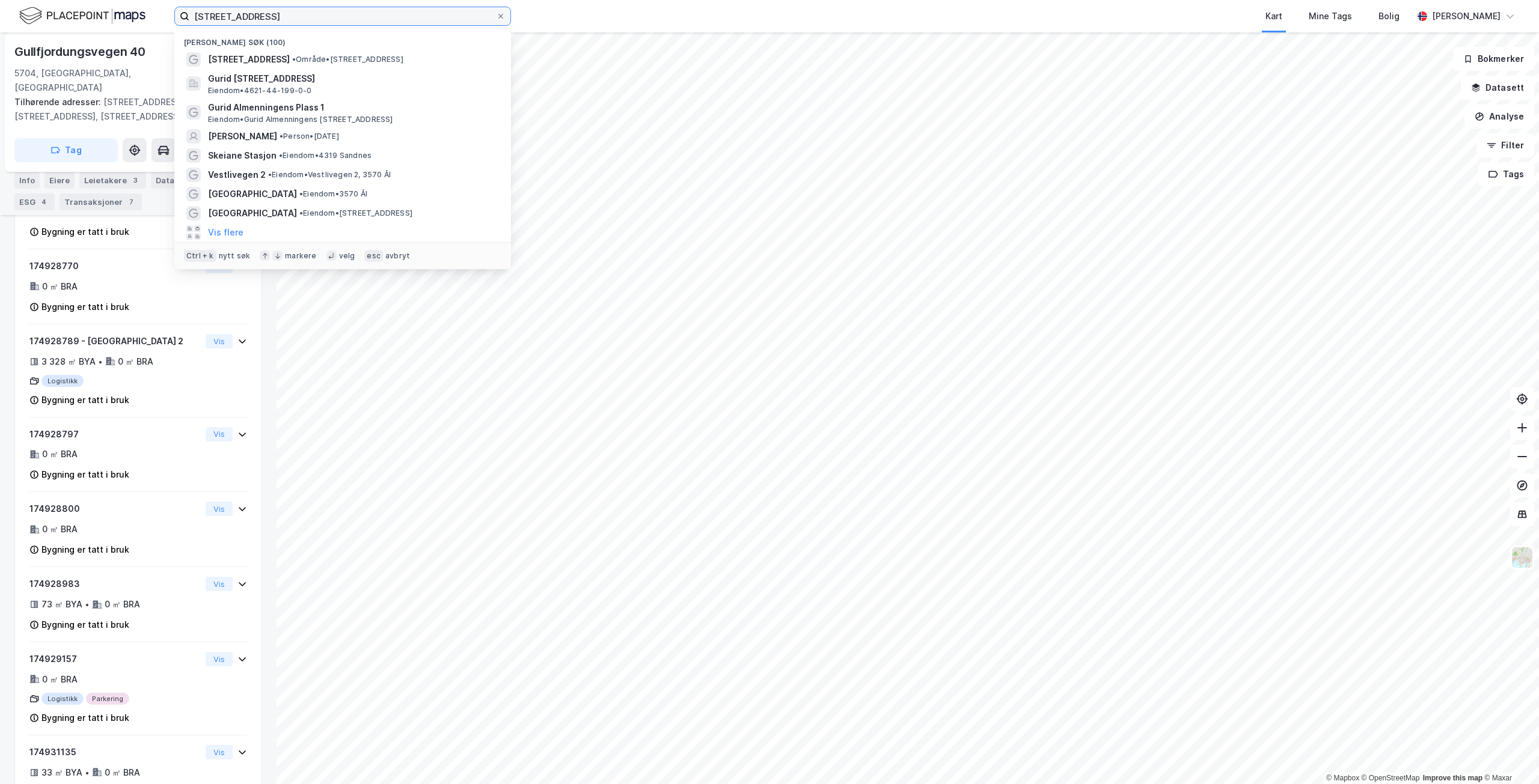
click at [297, 14] on input "[STREET_ADDRESS]" at bounding box center [343, 16] width 307 height 18
drag, startPoint x: 297, startPoint y: 16, endPoint x: 127, endPoint y: 8, distance: 170.2
click at [127, 8] on div "Evangervegen 11 Nylige søk (100) Evangervegen 11 • Område • [STREET_ADDRESS] • …" at bounding box center [769, 16] width 1539 height 32
paste input "[STREET_ADDRESS]"
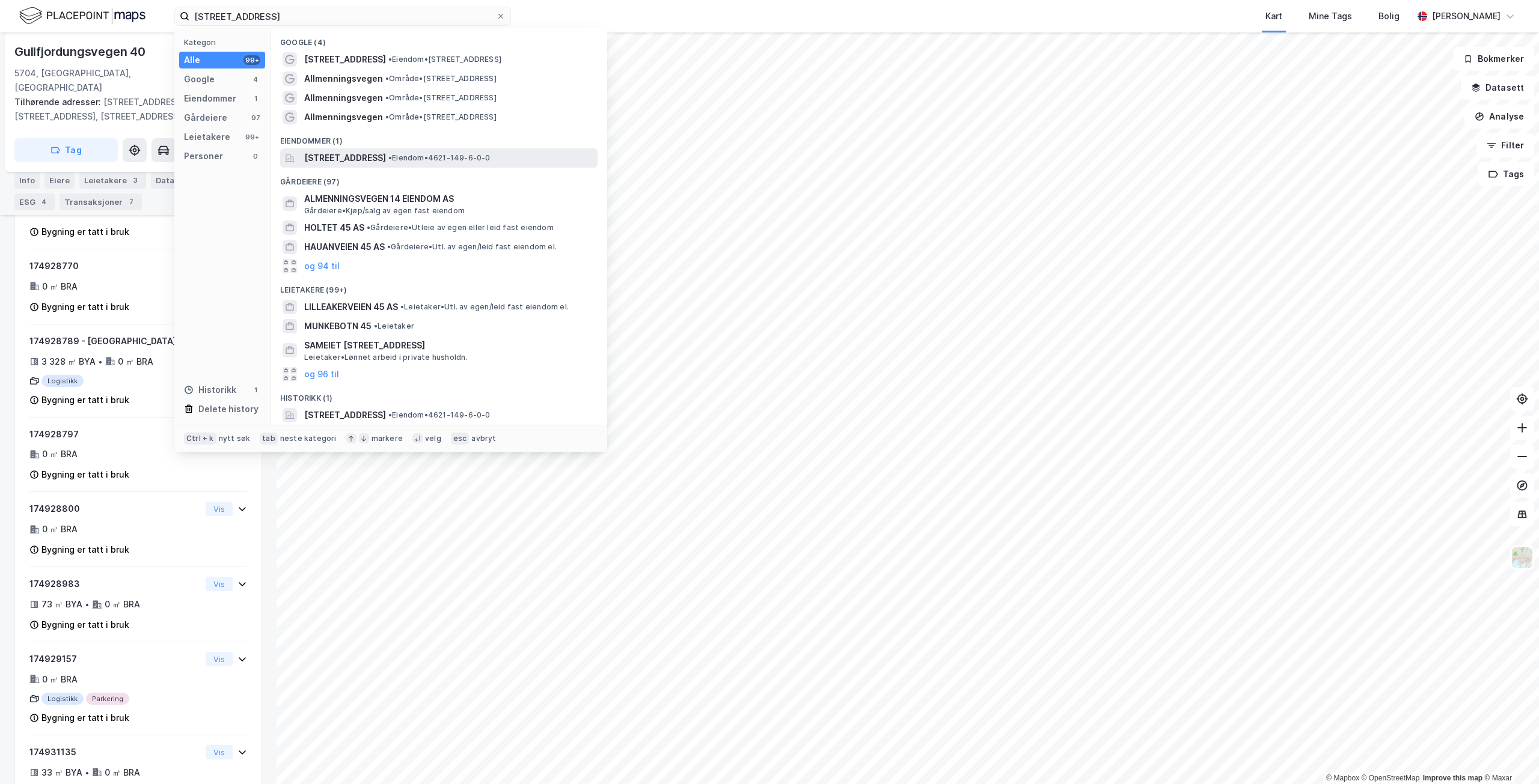
click at [386, 161] on span "[STREET_ADDRESS]" at bounding box center [345, 158] width 82 height 14
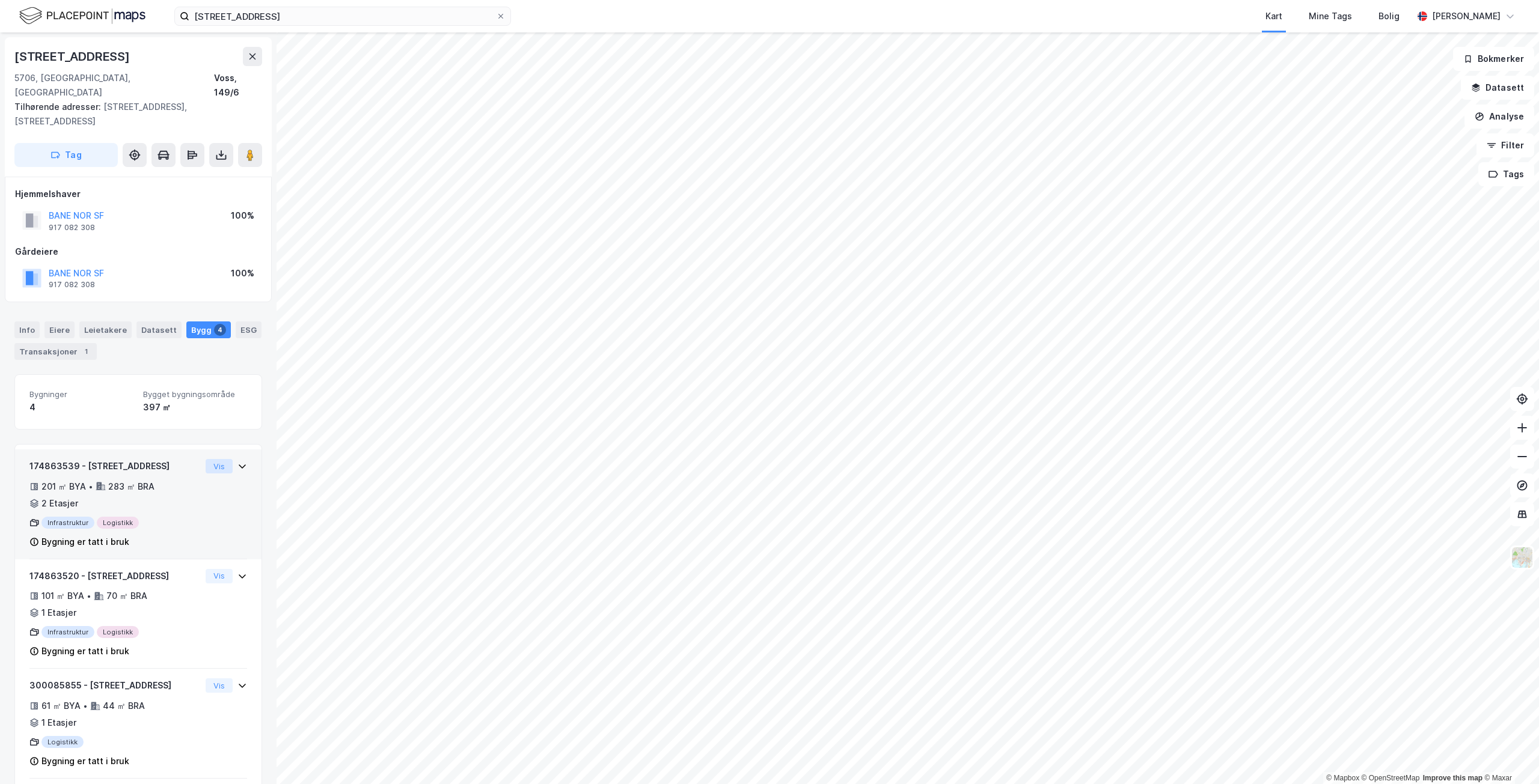
click at [205, 459] on button "Vis" at bounding box center [219, 466] width 27 height 14
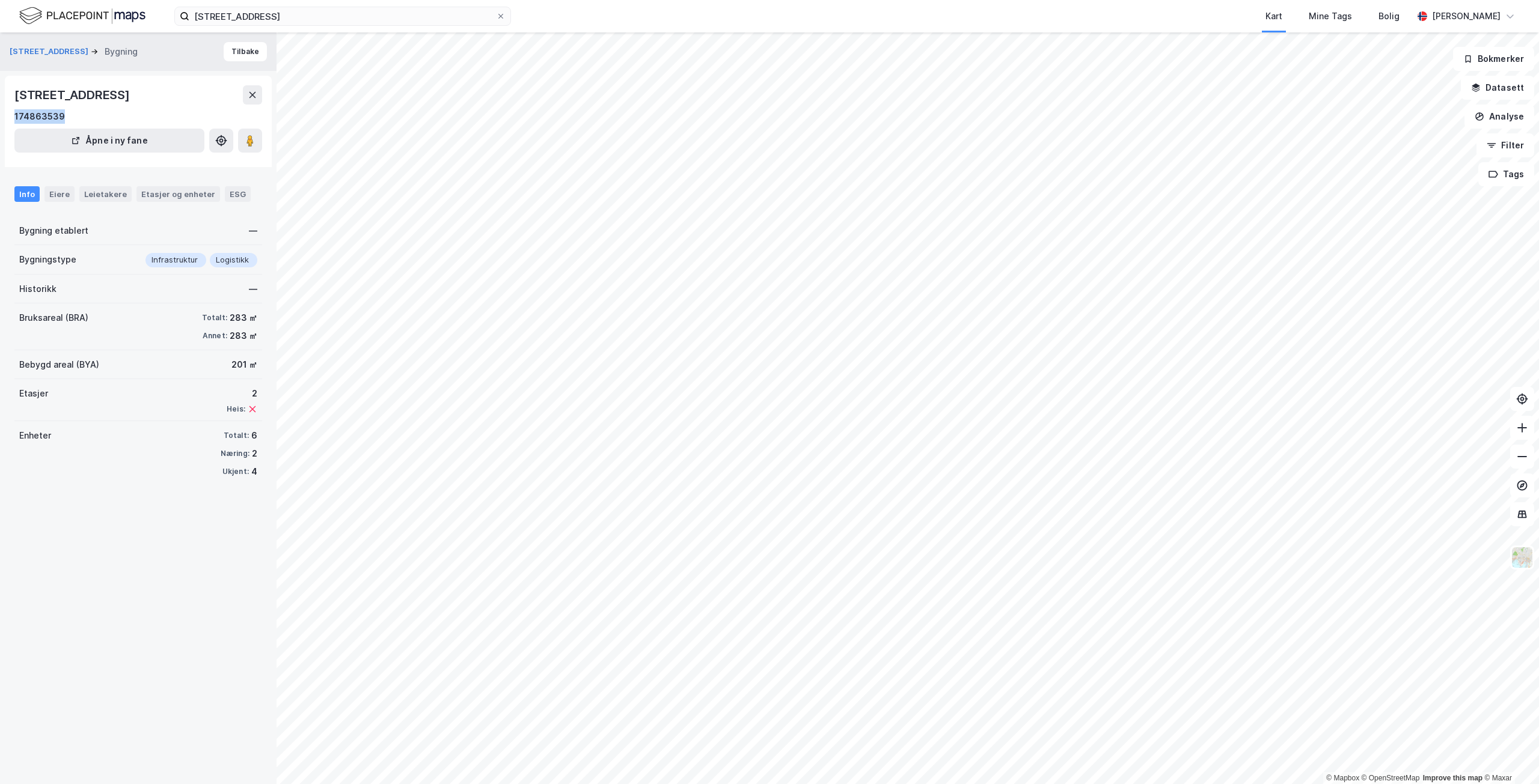
drag, startPoint x: 77, startPoint y: 131, endPoint x: 12, endPoint y: 139, distance: 65.5
click at [12, 139] on div "[STREET_ADDRESS] 174863539 Åpne i ny fane" at bounding box center [138, 121] width 267 height 91
copy div "174863539"
click at [250, 100] on button at bounding box center [252, 94] width 19 height 19
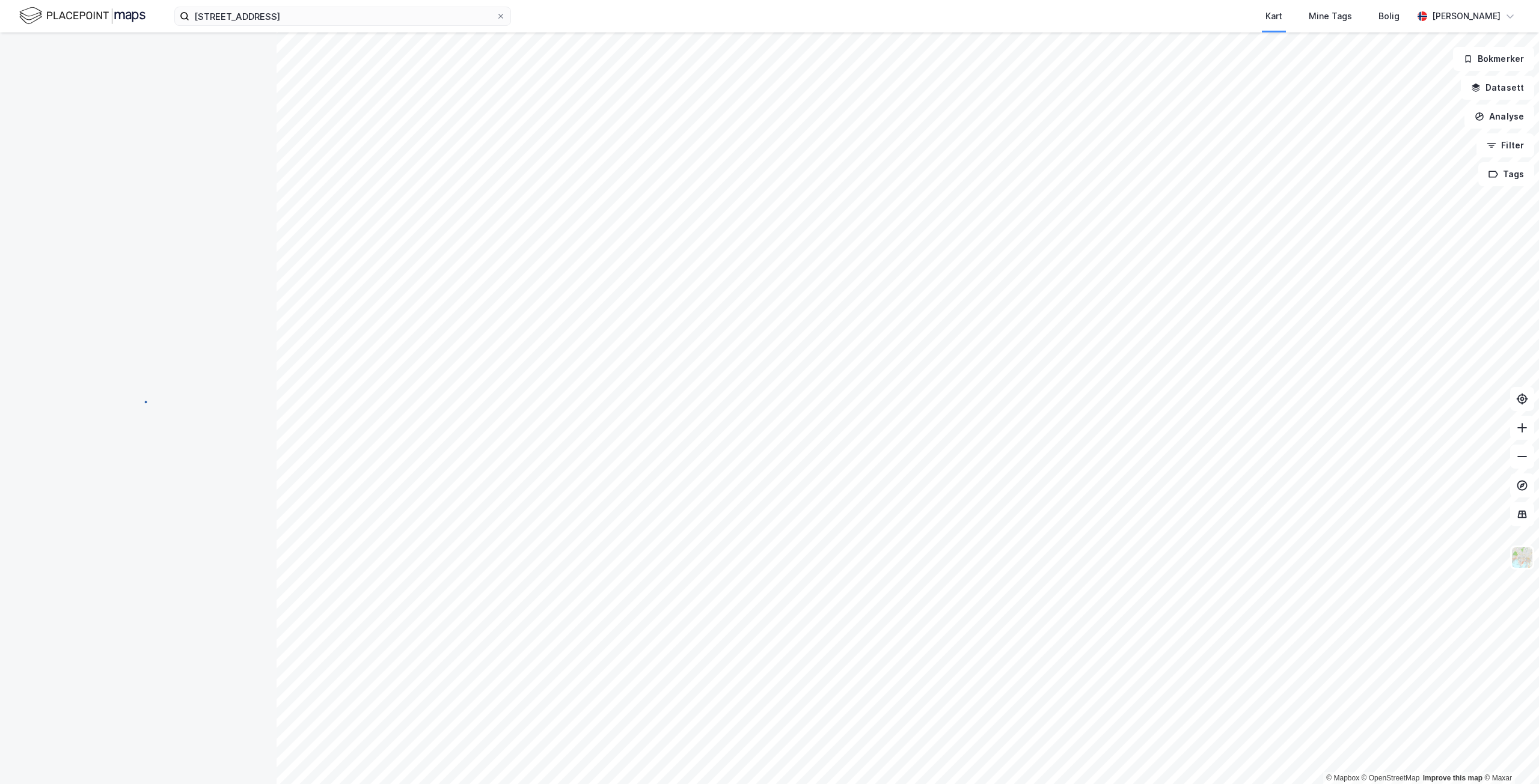
scroll to position [92, 0]
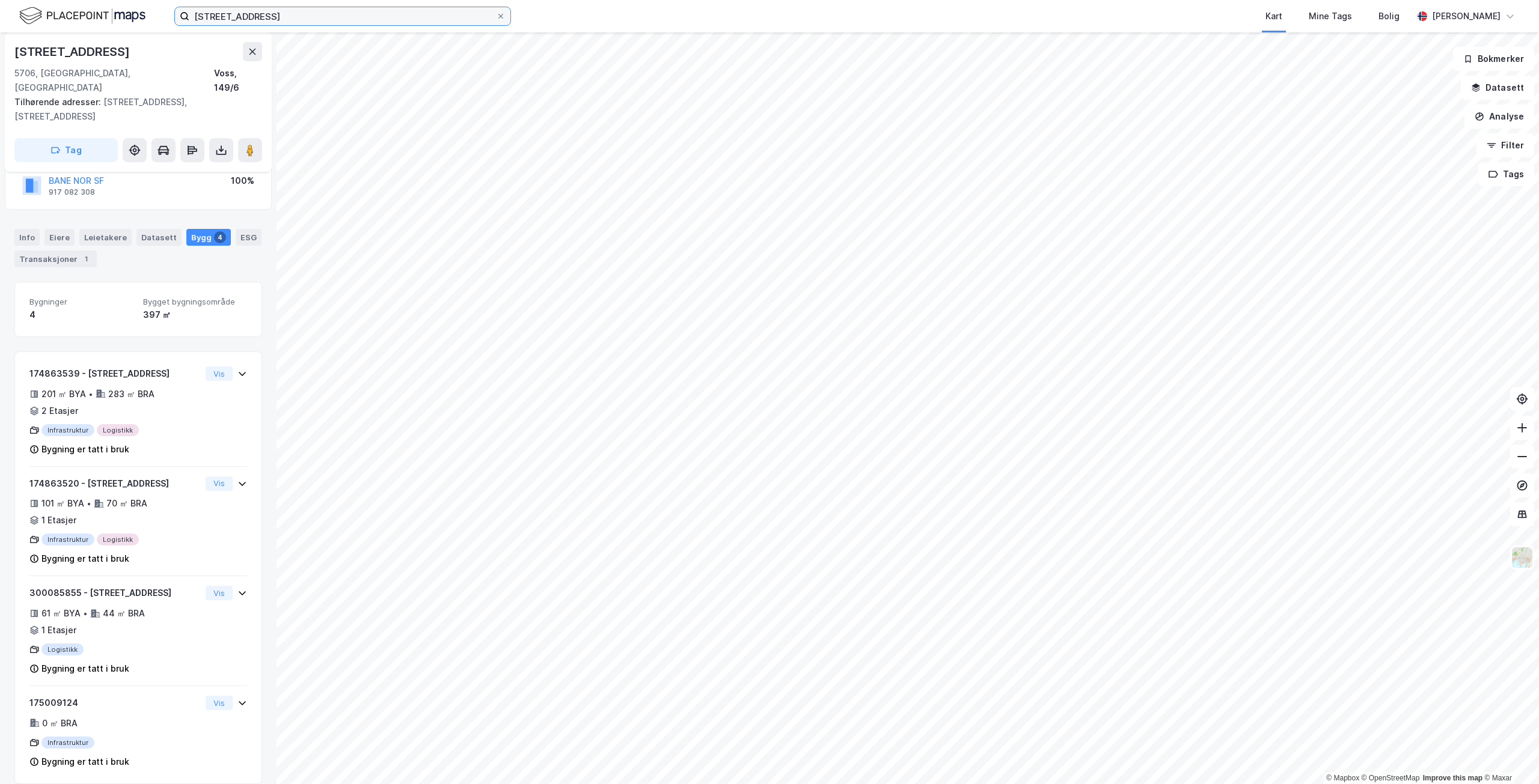
click at [360, 22] on input "[STREET_ADDRESS]" at bounding box center [343, 16] width 307 height 18
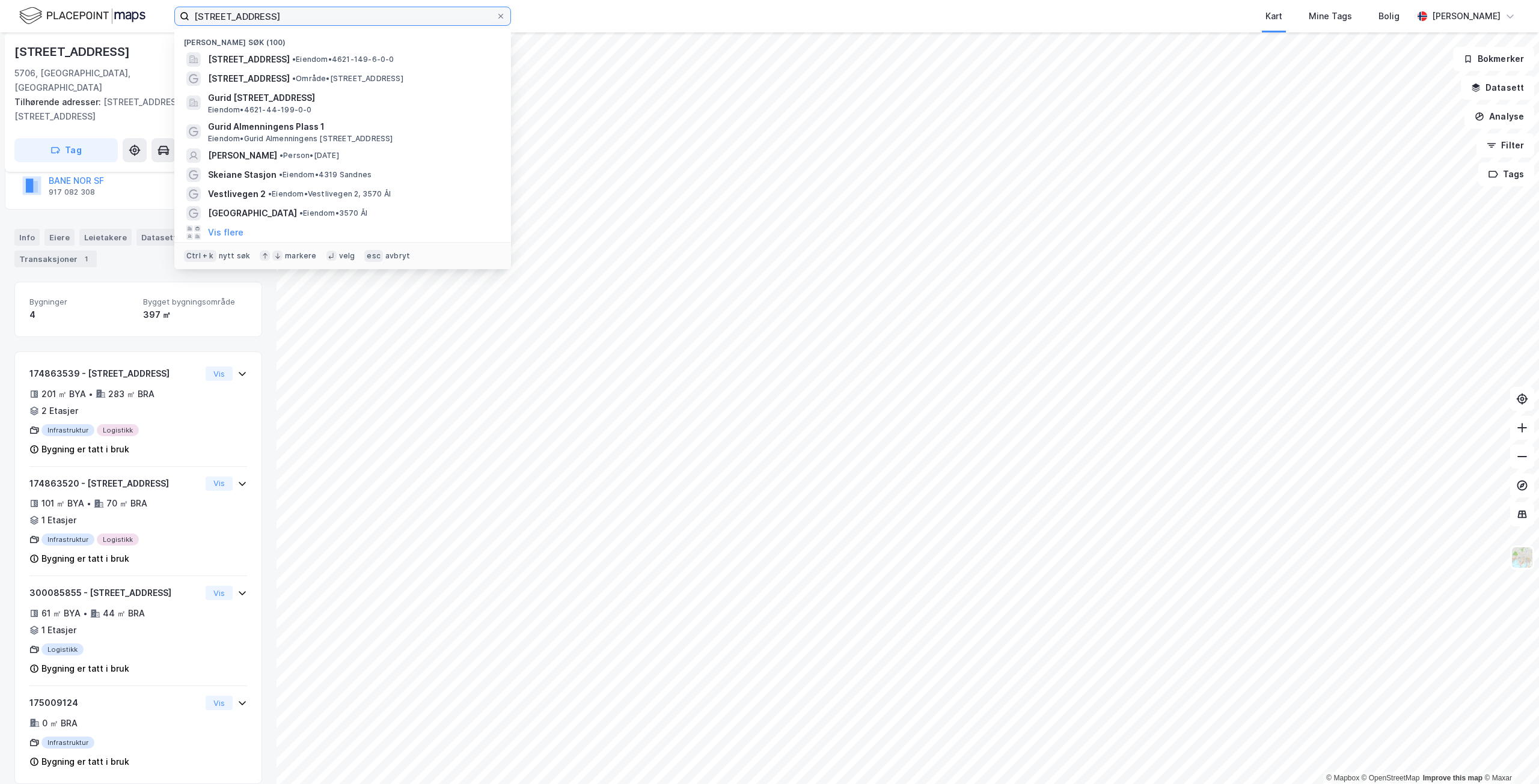
drag, startPoint x: 289, startPoint y: 15, endPoint x: 154, endPoint y: 2, distance: 135.6
click at [154, 2] on div "Allmenningsvegen 45 Nylige søk (100) [STREET_ADDRESS] • Eiendom • 4621-149-6-0-…" at bounding box center [769, 16] width 1539 height 32
paste input "[STREET_ADDRESS]"
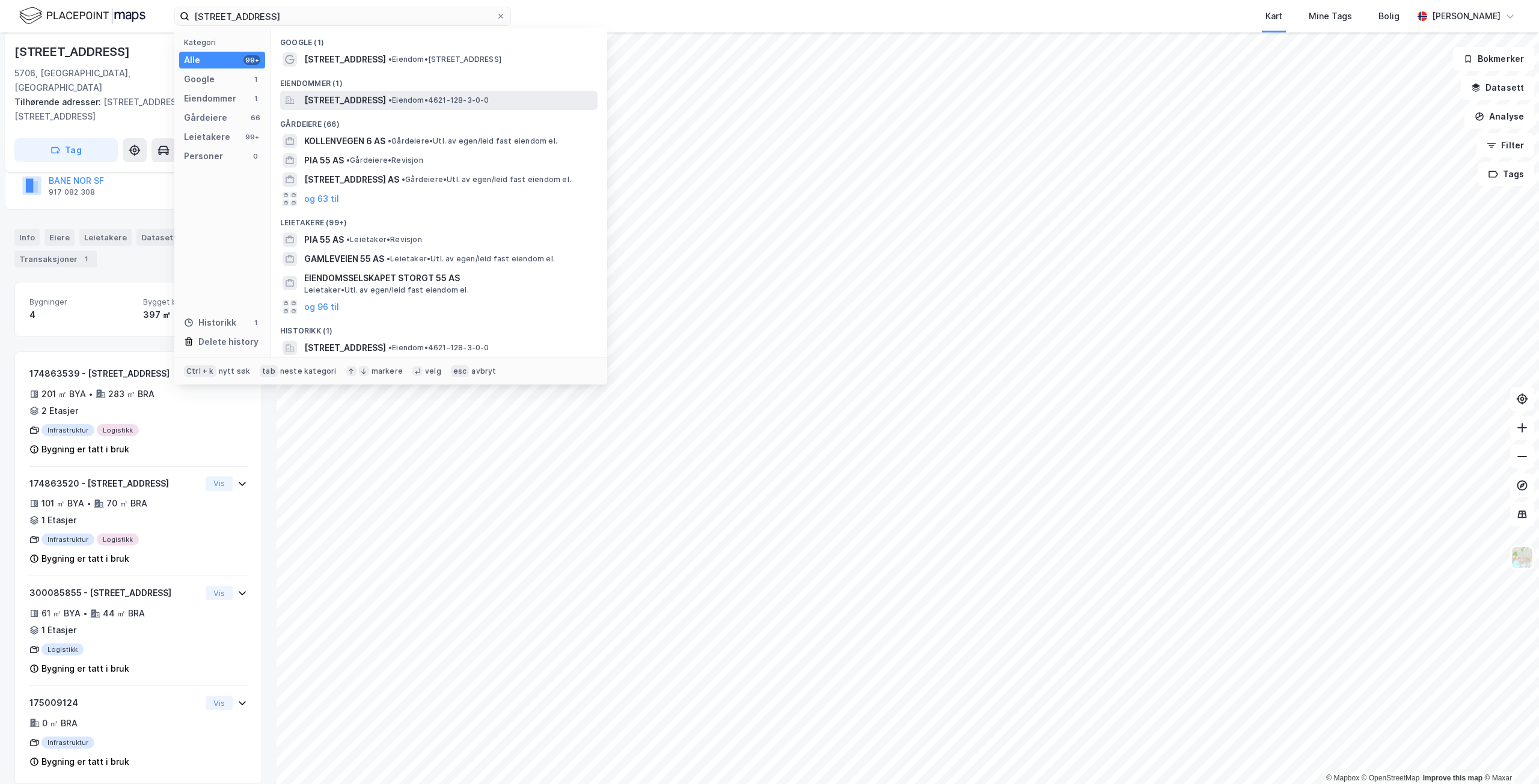
click at [386, 98] on span "[STREET_ADDRESS]" at bounding box center [345, 100] width 82 height 14
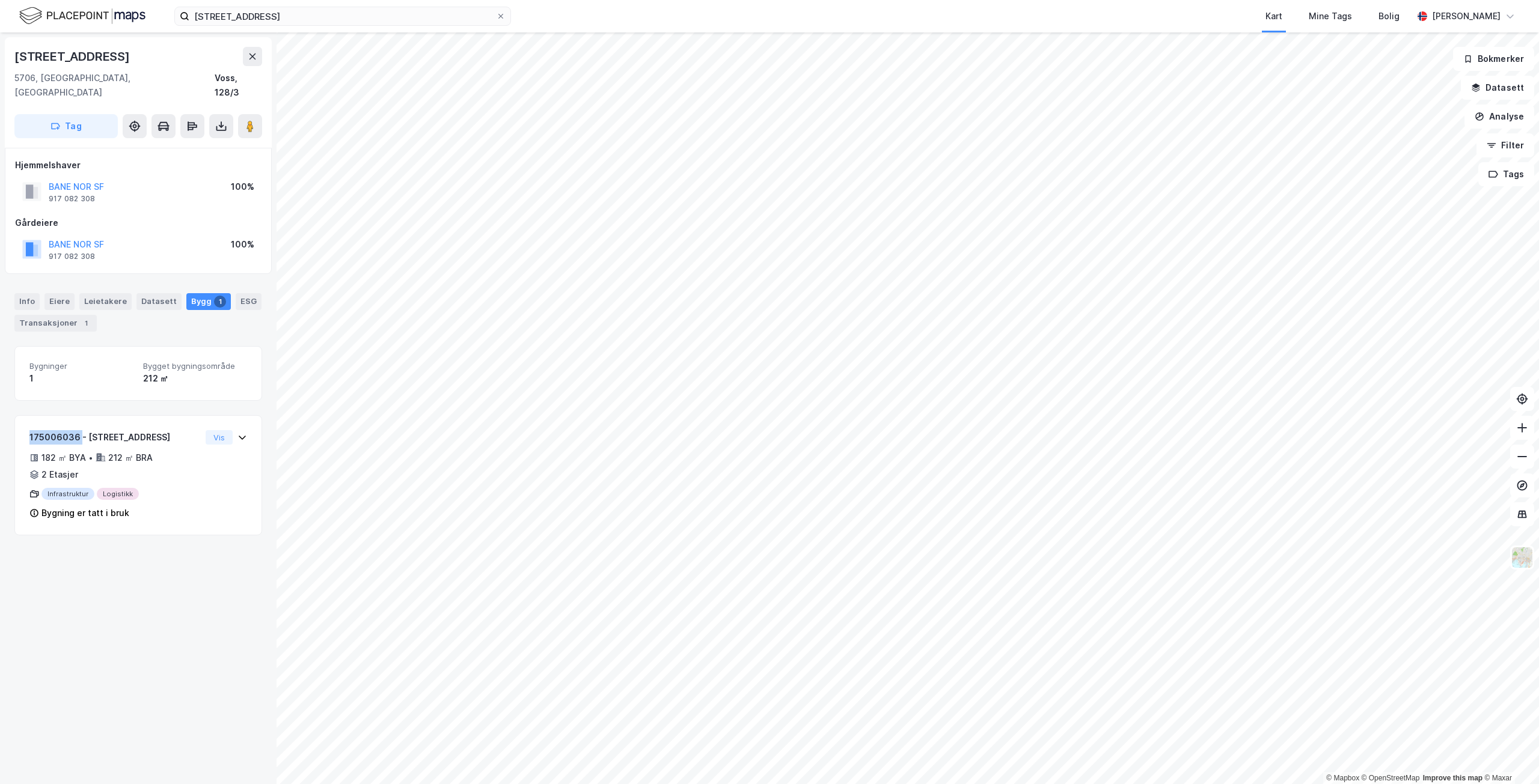
drag, startPoint x: 78, startPoint y: 423, endPoint x: 9, endPoint y: 422, distance: 69.0
click at [9, 422] on div "[STREET_ADDRESS], Vestland Voss, 128/3 Tag Hjemmelshaver BANE NOR SF 917 082 30…" at bounding box center [138, 408] width 276 height 752
copy div "175006036"
click at [176, 467] on div "182 ㎡ BYA • 212 ㎡ BRA • 2 Etasjer" at bounding box center [115, 466] width 171 height 31
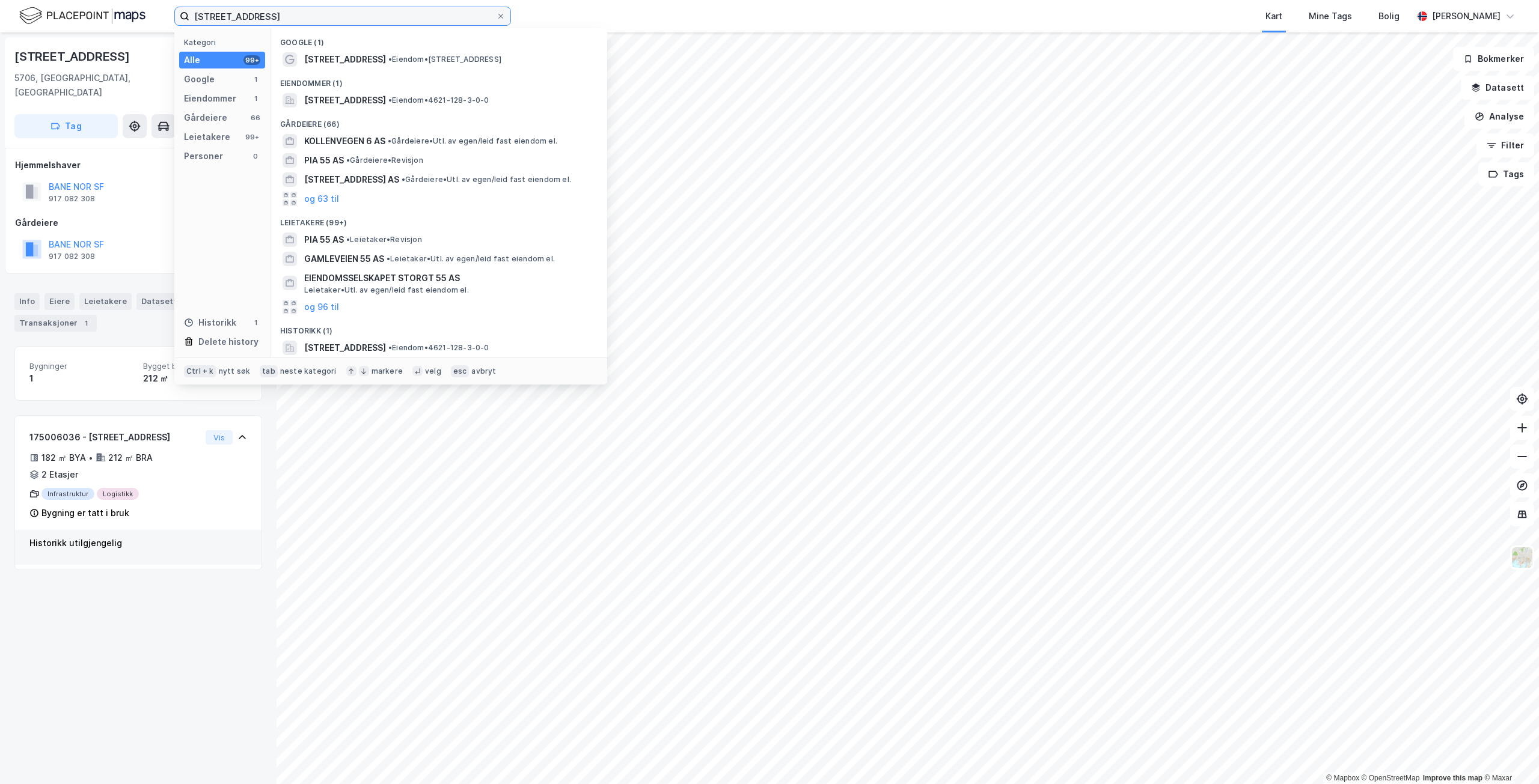
drag, startPoint x: 277, startPoint y: 14, endPoint x: 111, endPoint y: 12, distance: 166.0
click at [111, 12] on div "Kolvesvegen 55 Kategori Alle 99+ Google 1 Eiendommer 1 Gårdeiere 66 Leietakere …" at bounding box center [769, 16] width 1539 height 32
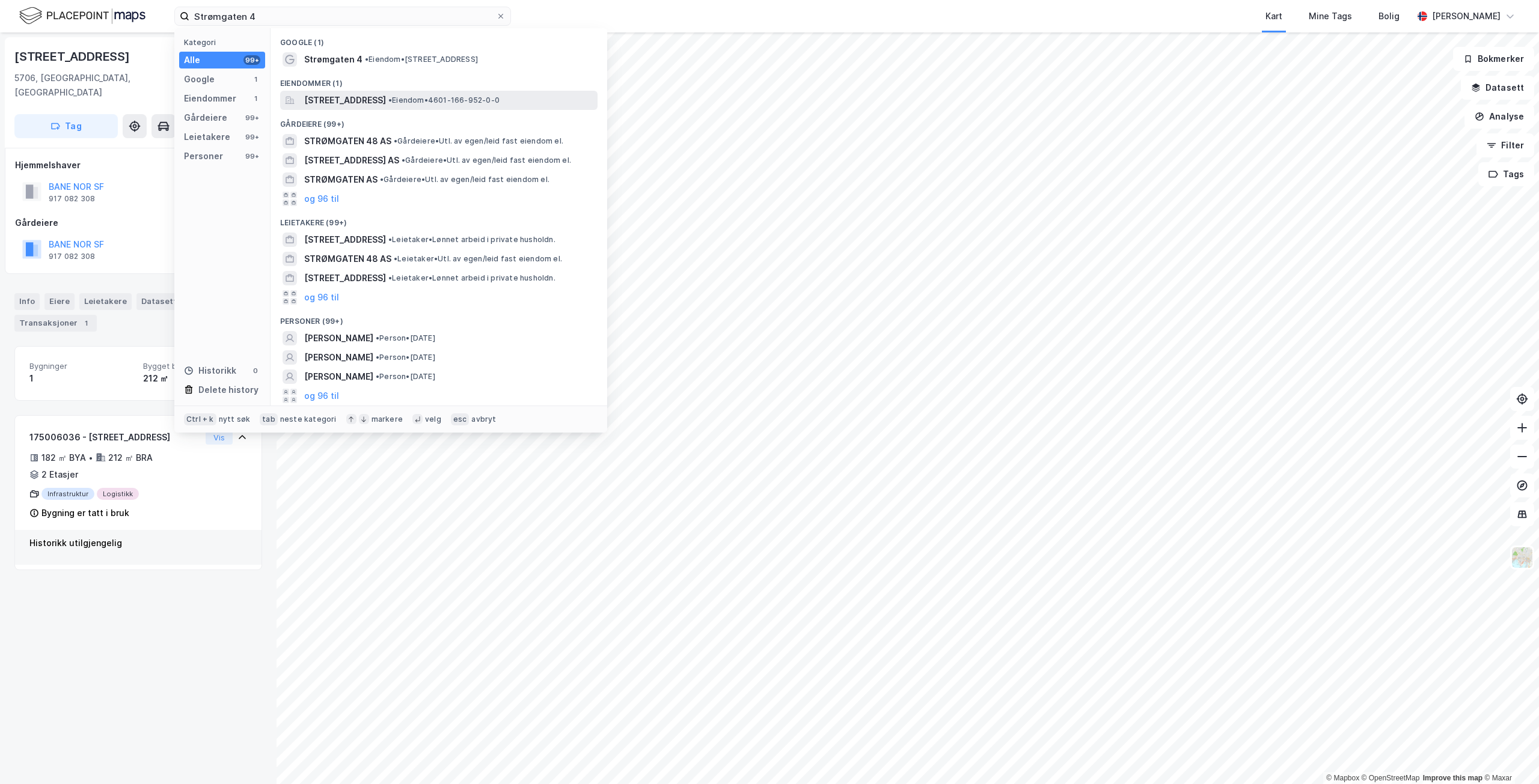
click at [386, 102] on span "[STREET_ADDRESS]" at bounding box center [345, 100] width 82 height 14
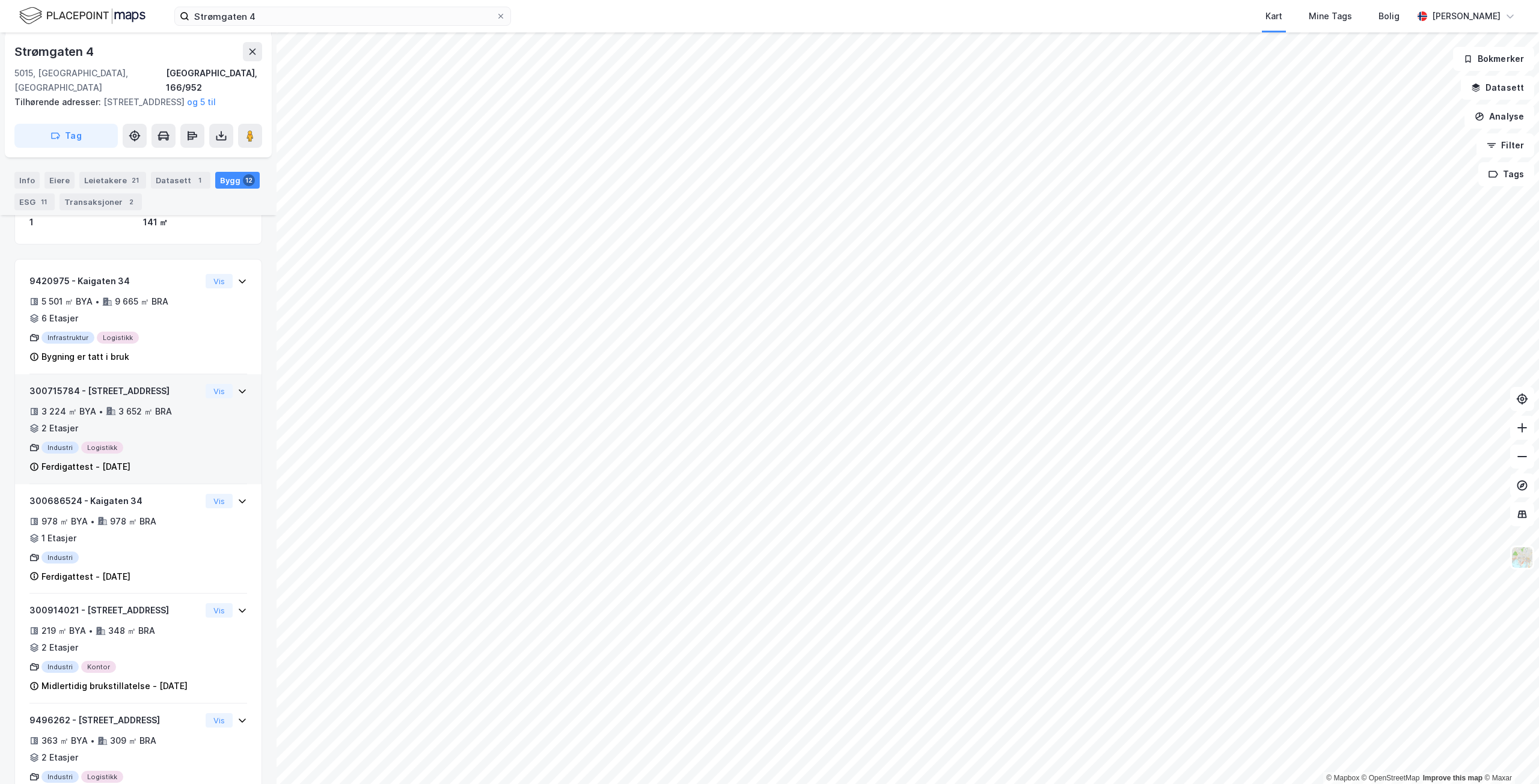
scroll to position [240, 0]
click at [177, 429] on div "3 224 ㎡ BYA • 3 652 ㎡ BRA • 2 Etasjer" at bounding box center [115, 419] width 171 height 31
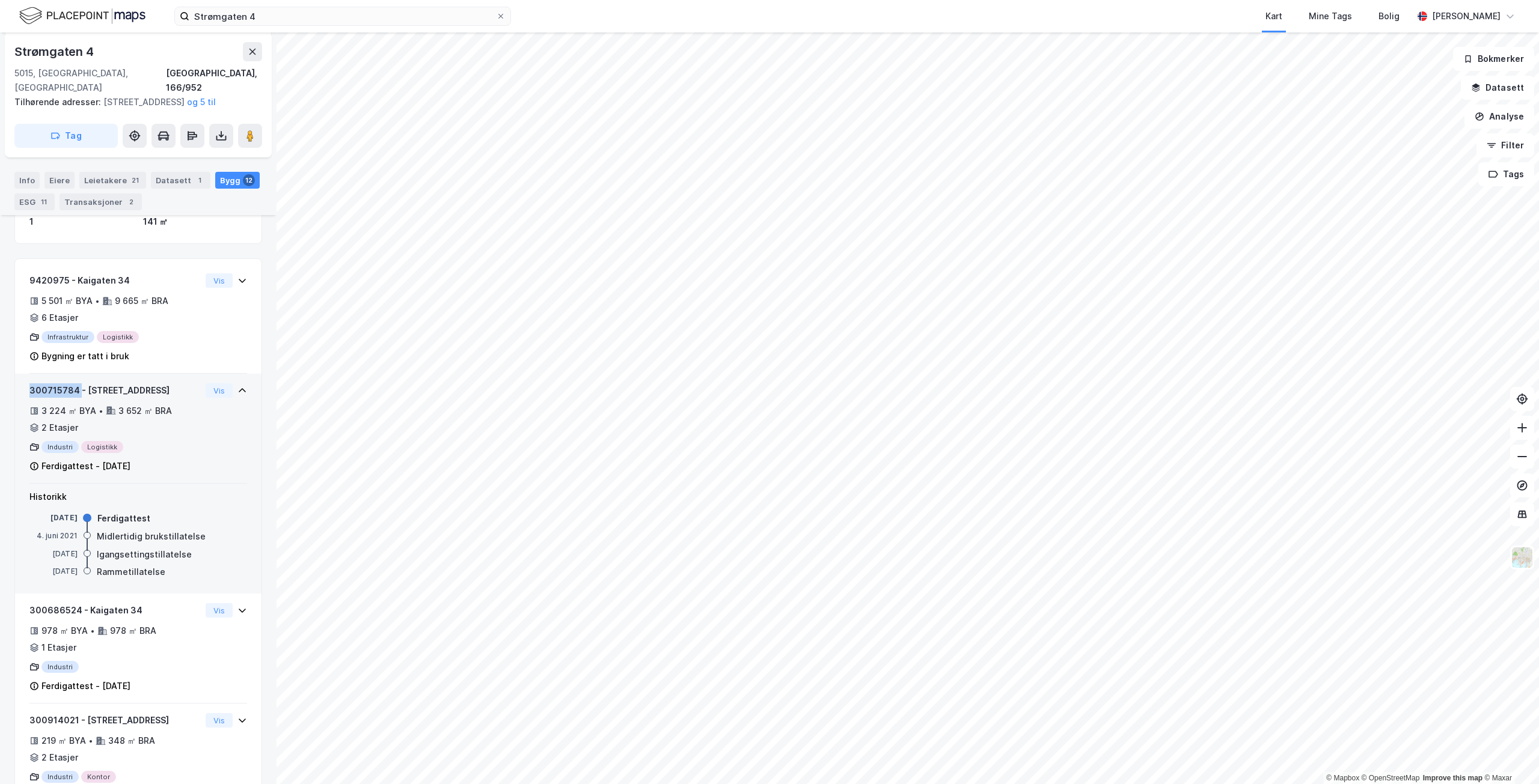
drag, startPoint x: 77, startPoint y: 391, endPoint x: 26, endPoint y: 392, distance: 51.0
click at [26, 392] on div "300715784 - Strømgaten 4 3 224 ㎡ BYA • 3 652 ㎡ BRA • 2 Etasjer Industri Logisti…" at bounding box center [138, 429] width 247 height 110
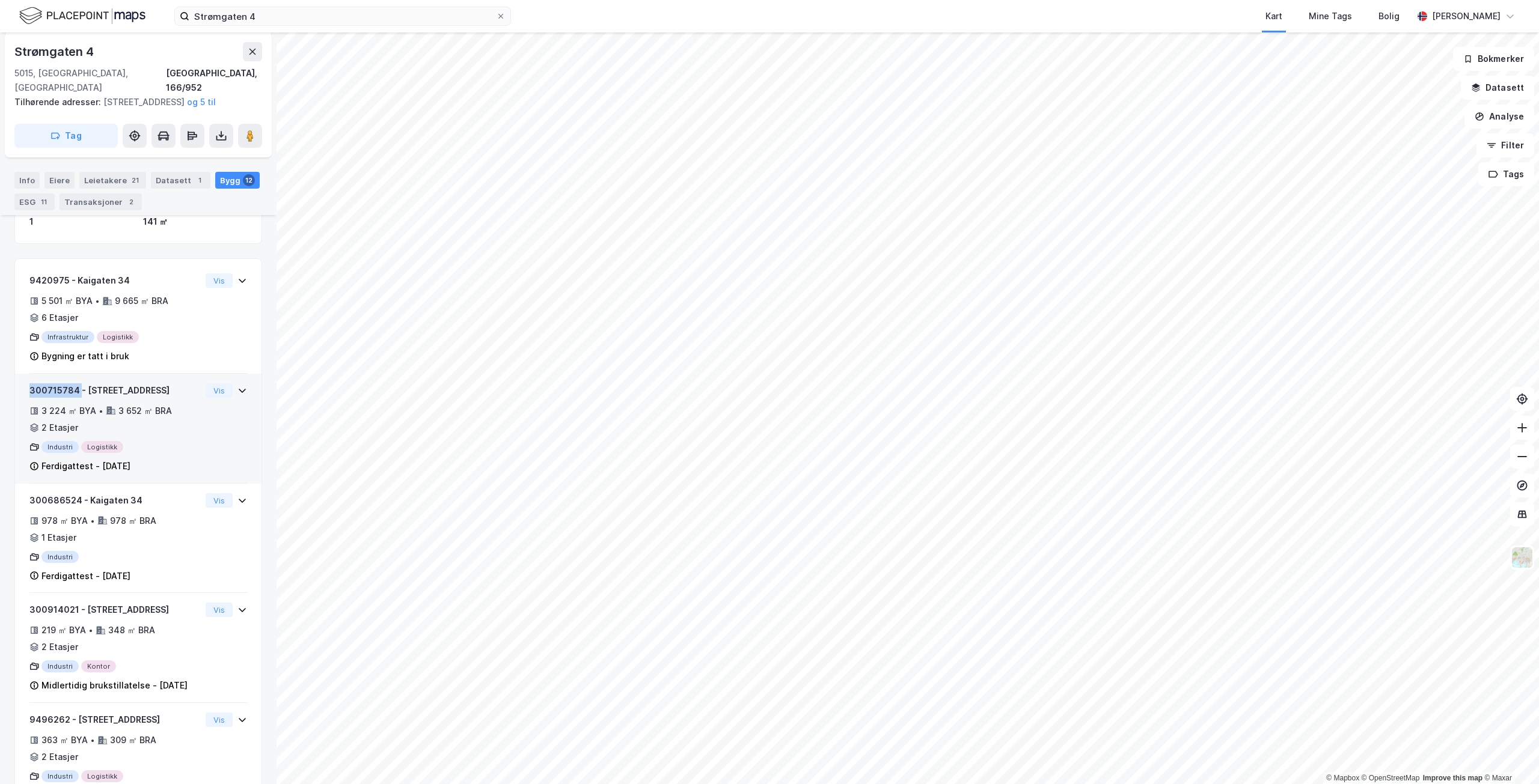
copy div "300715784"
click at [299, 17] on input "Strømgaten 4" at bounding box center [343, 16] width 307 height 18
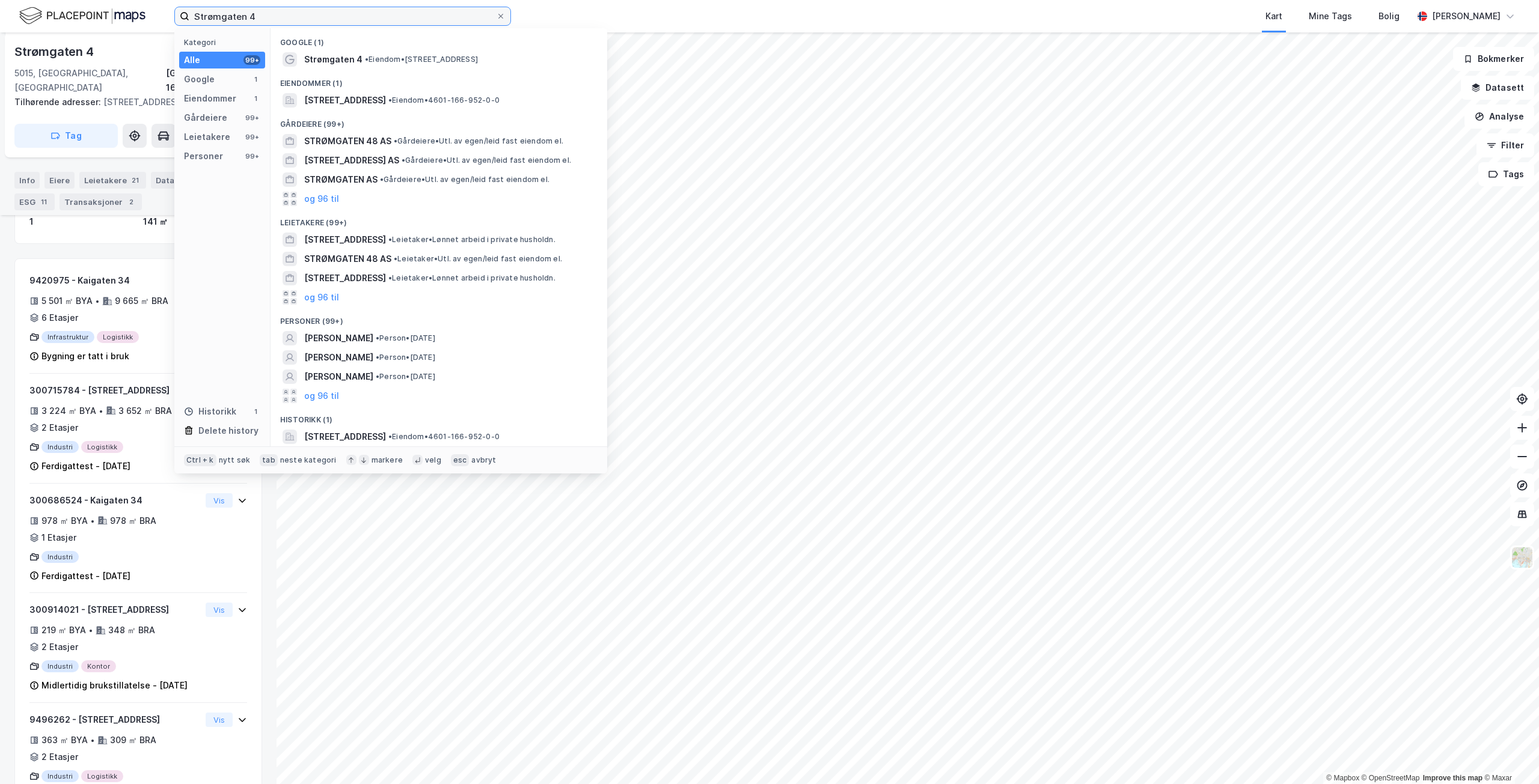
drag, startPoint x: 302, startPoint y: 17, endPoint x: 156, endPoint y: 5, distance: 146.5
click at [156, 5] on div "Strømgaten 4 Kategori Alle 99+ Google 1 Eiendommer 1 Gårdeiere 99+ Leietakere 9…" at bounding box center [769, 16] width 1539 height 32
paste input "andvikveien 30"
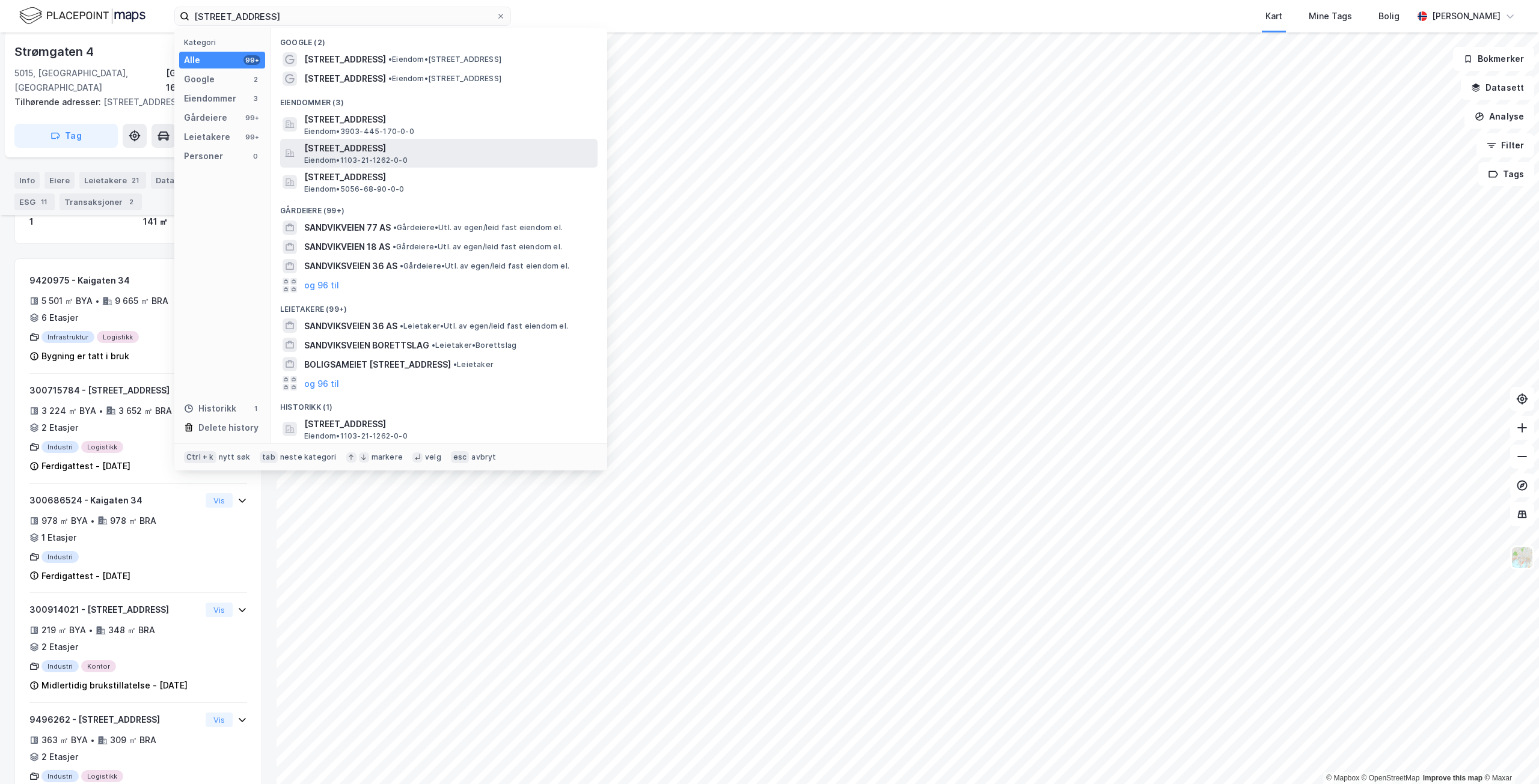
click at [517, 158] on div "[STREET_ADDRESS] • 1103-21-1262-0-0" at bounding box center [450, 152] width 291 height 24
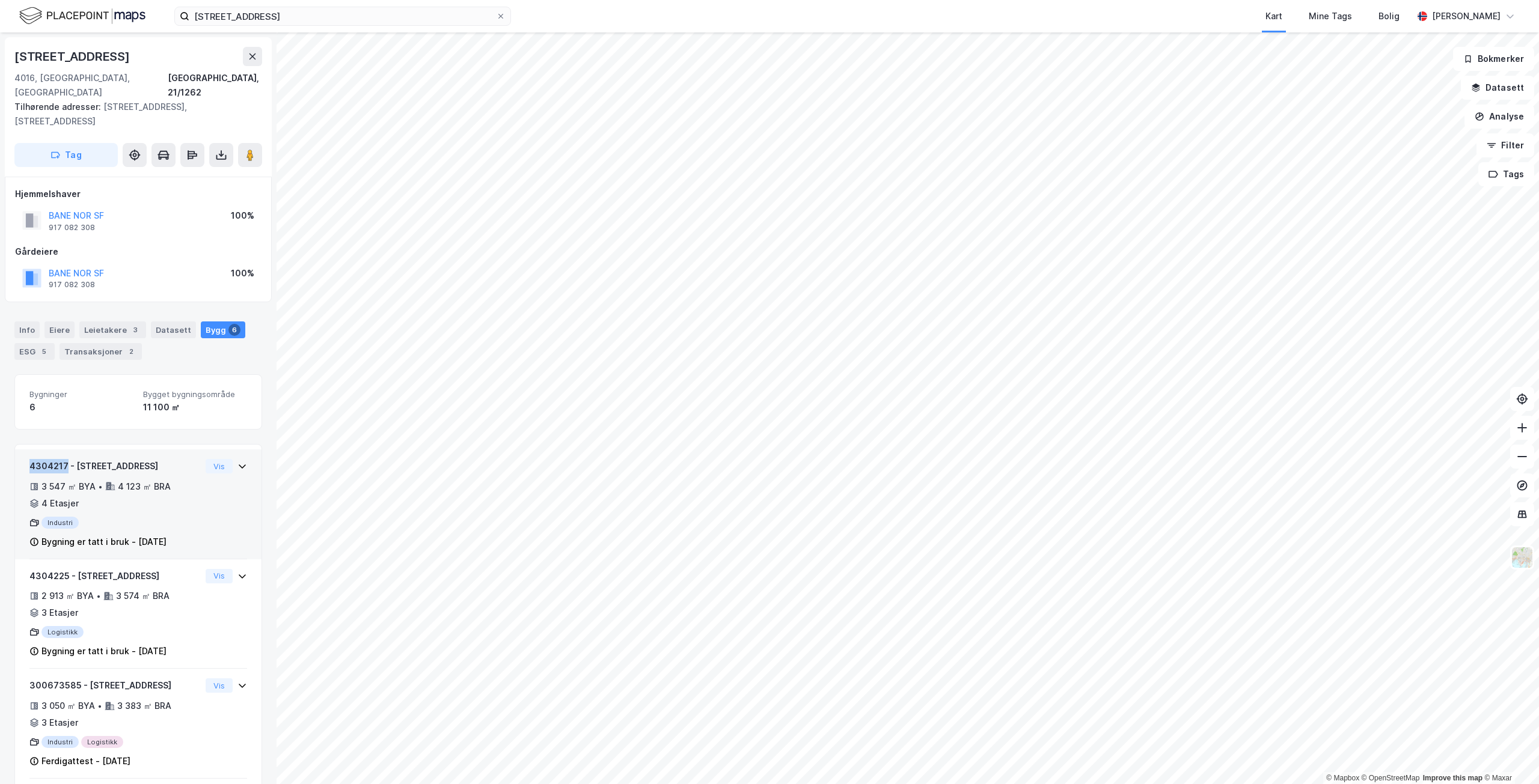
drag, startPoint x: 66, startPoint y: 449, endPoint x: 29, endPoint y: 453, distance: 37.2
click at [29, 453] on div "4304217 - Sandvikveien 30 3 547 ㎡ BYA • 4 123 ㎡ BRA • 4 Etasjer Industri Bygnin…" at bounding box center [138, 504] width 247 height 110
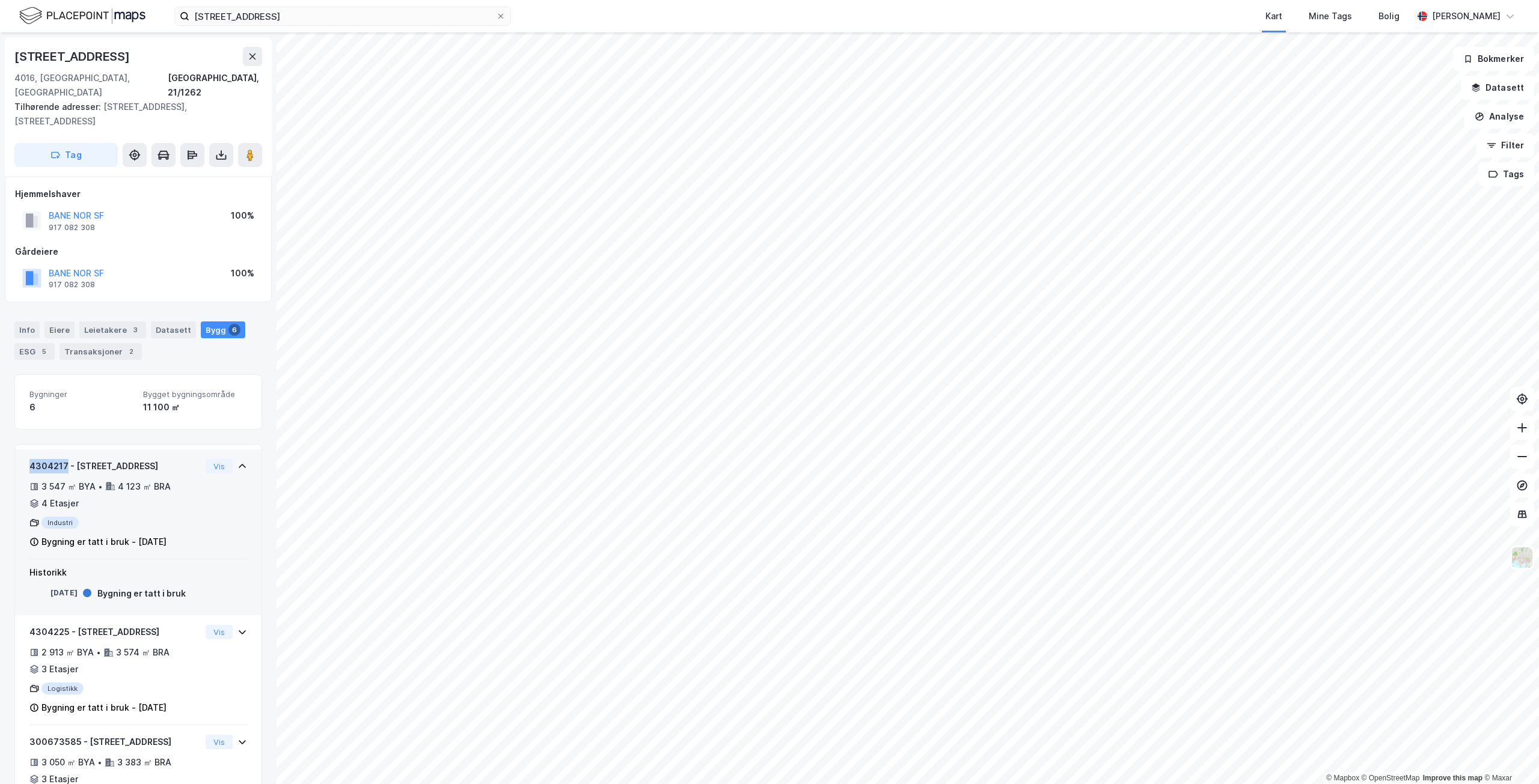
copy div "4304217"
click at [170, 352] on div "Info Eiere Leietakere 3 Datasett Bygg 6 ESG 5 Transaksjoner 2 Bygninger 6 Bygge…" at bounding box center [138, 703] width 248 height 793
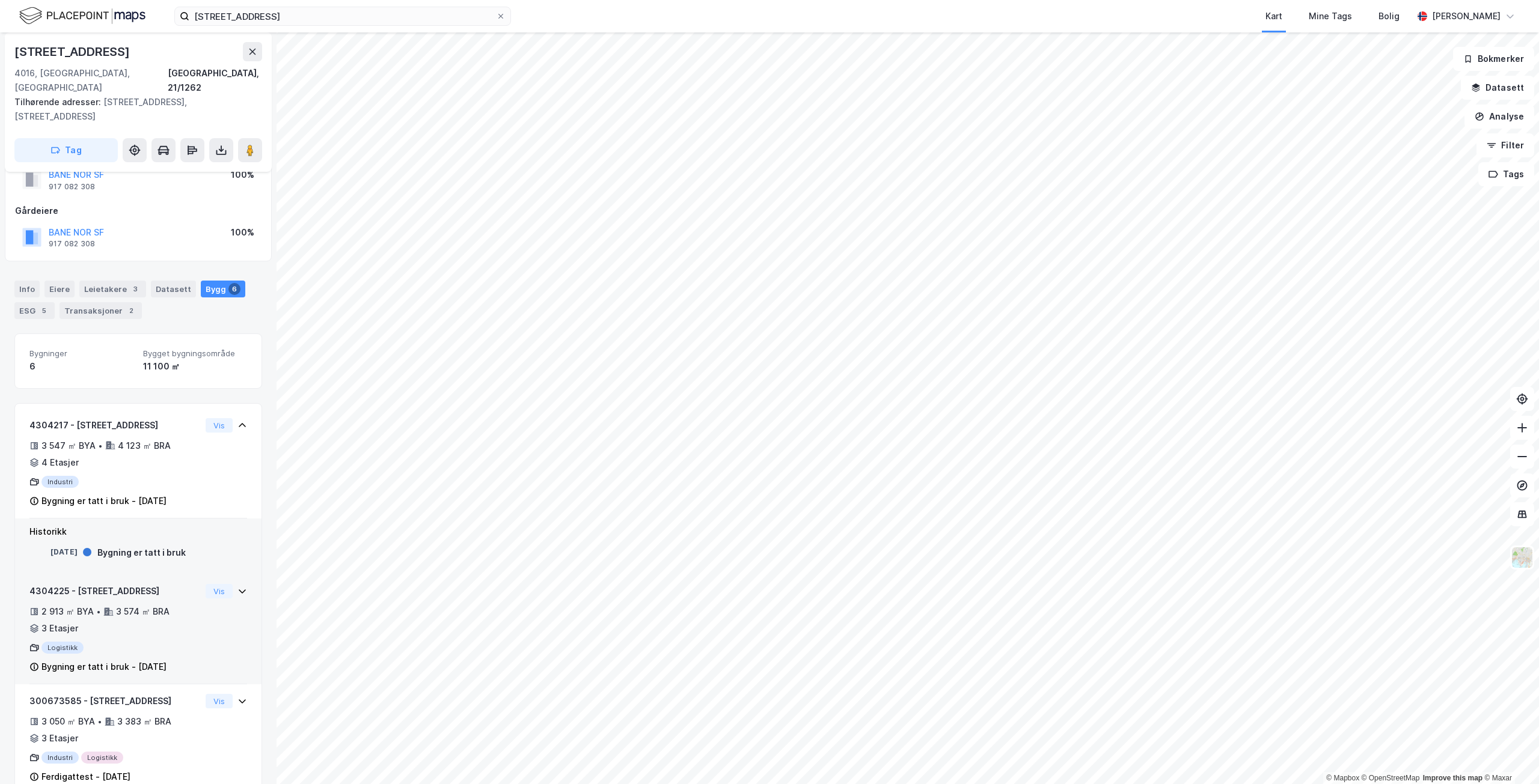
scroll to position [60, 0]
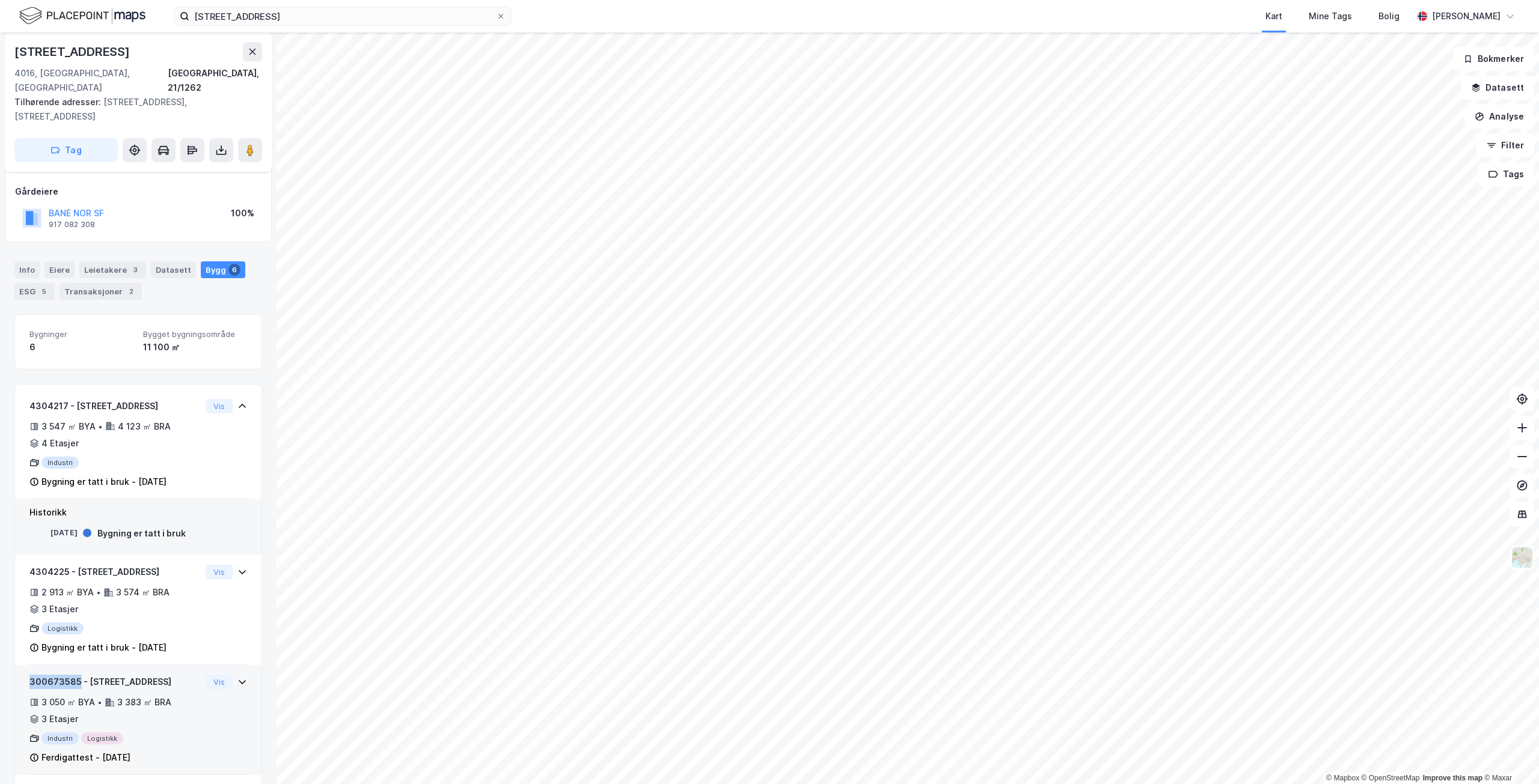
drag, startPoint x: 77, startPoint y: 667, endPoint x: 23, endPoint y: 666, distance: 54.0
click at [23, 666] on div "300673585 - Sandvikveien 30 3 050 ㎡ BYA • 3 383 ㎡ BRA • 3 Etasjer Industri Logi…" at bounding box center [138, 720] width 247 height 110
copy div "300673585"
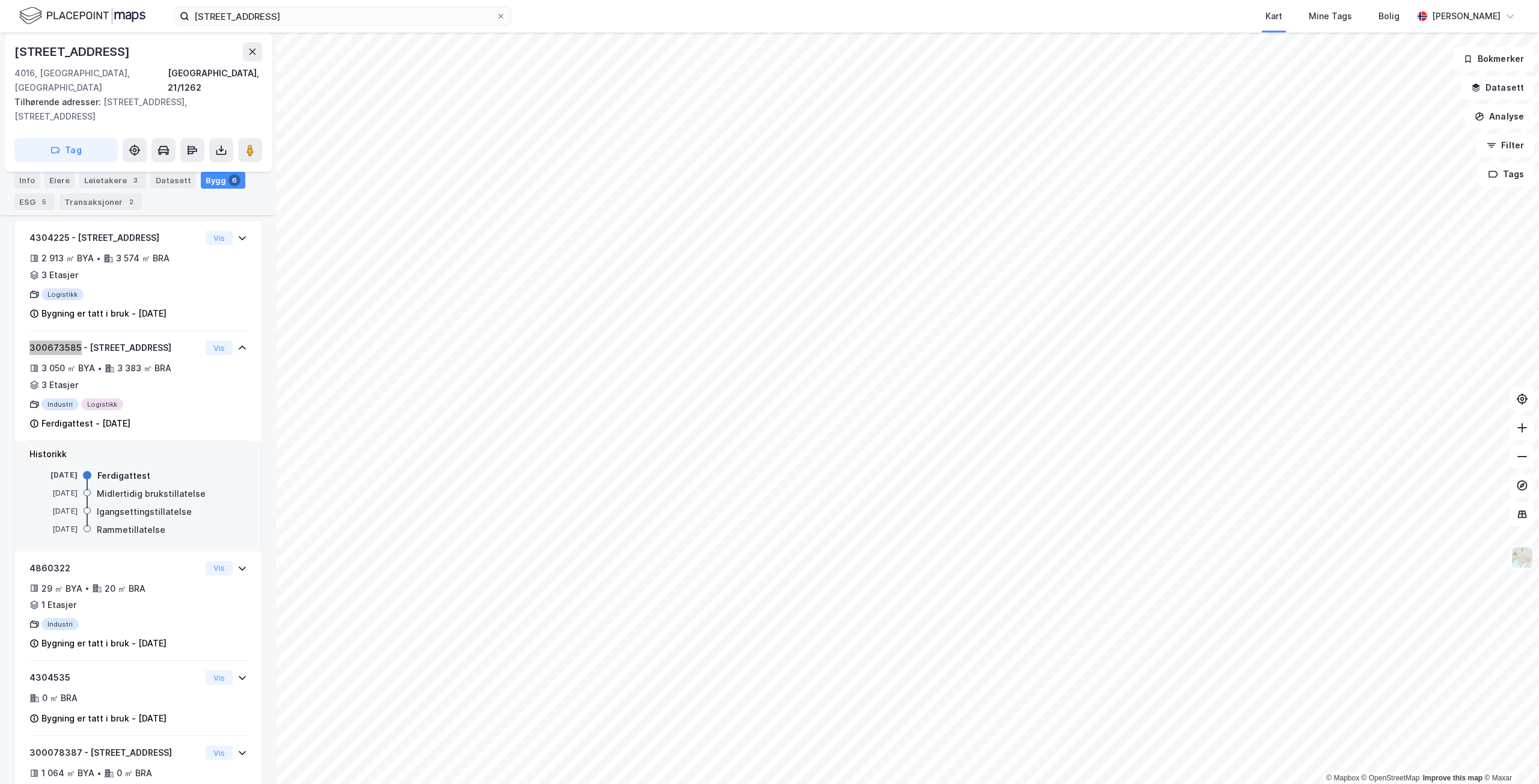
scroll to position [426, 0]
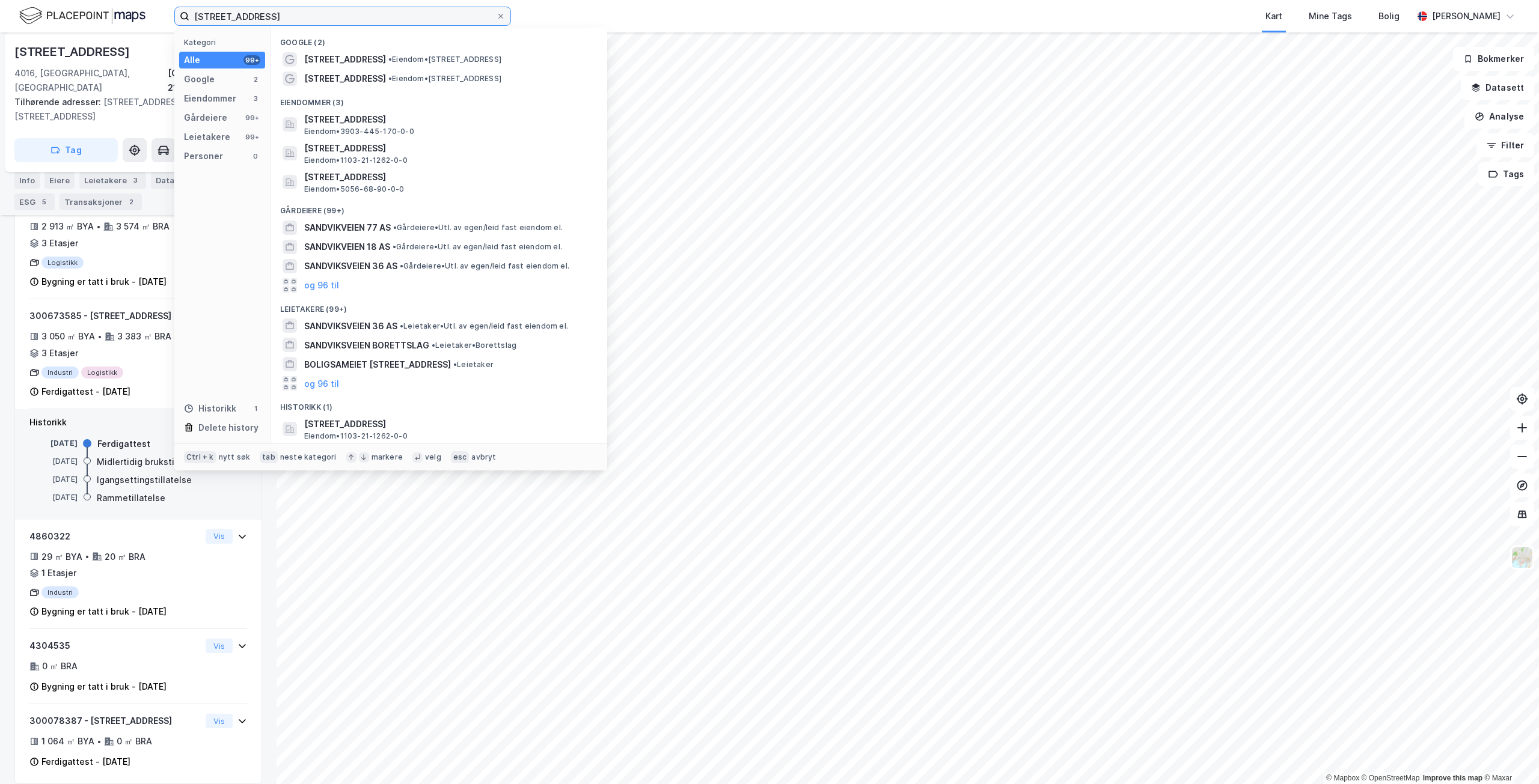
drag, startPoint x: 247, startPoint y: 14, endPoint x: 158, endPoint y: 4, distance: 89.6
click at [158, 4] on div "Sandvikveien 30 Kategori Alle 99+ Google 2 Eiendommer 3 Gårdeiere 99+ Leietaker…" at bounding box center [769, 16] width 1539 height 32
paste input "Forusskogen 15"
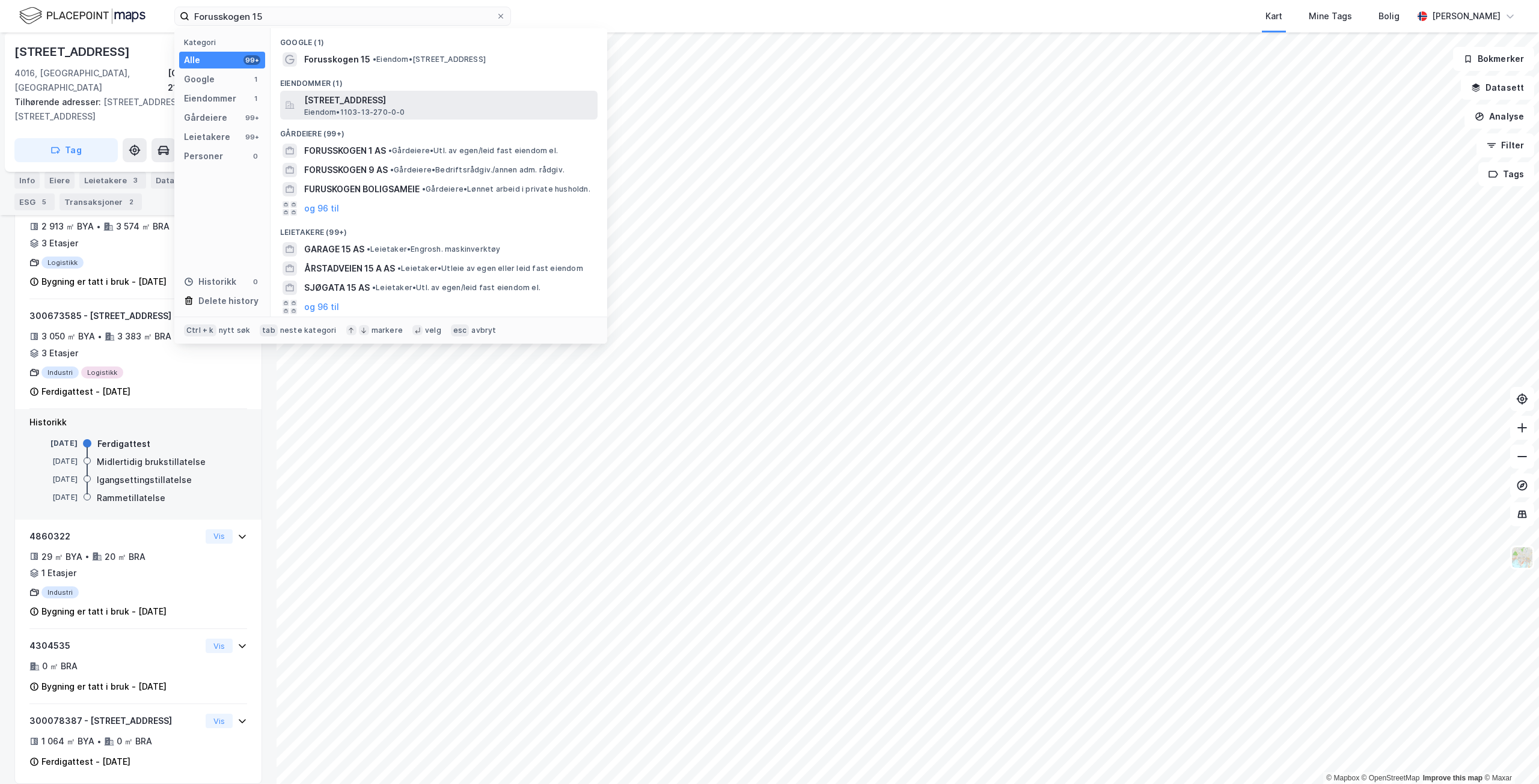
click at [468, 98] on span "[STREET_ADDRESS]" at bounding box center [449, 100] width 289 height 14
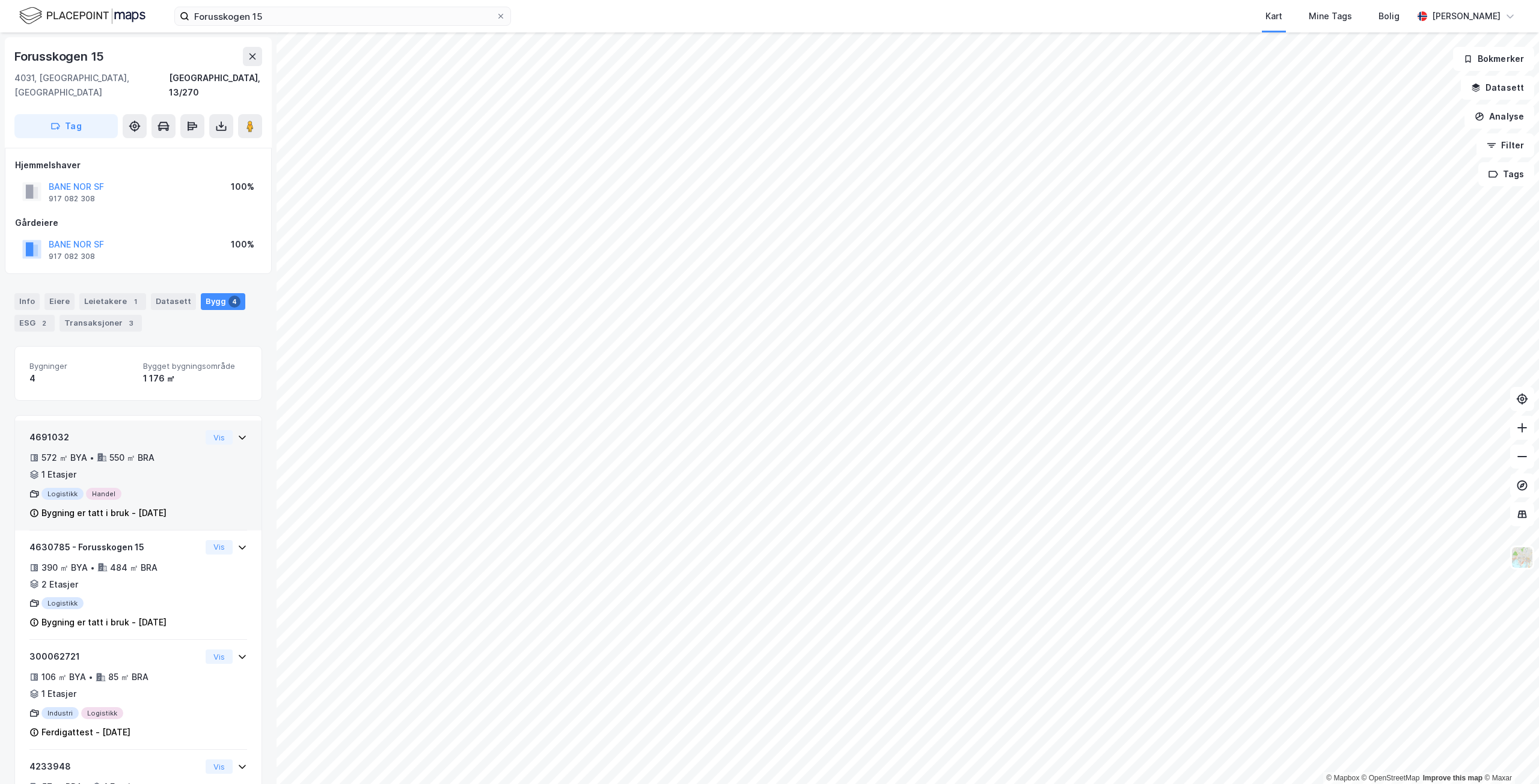
click at [185, 451] on div "572 ㎡ BYA • 550 ㎡ BRA • 1 Etasjer" at bounding box center [115, 466] width 171 height 31
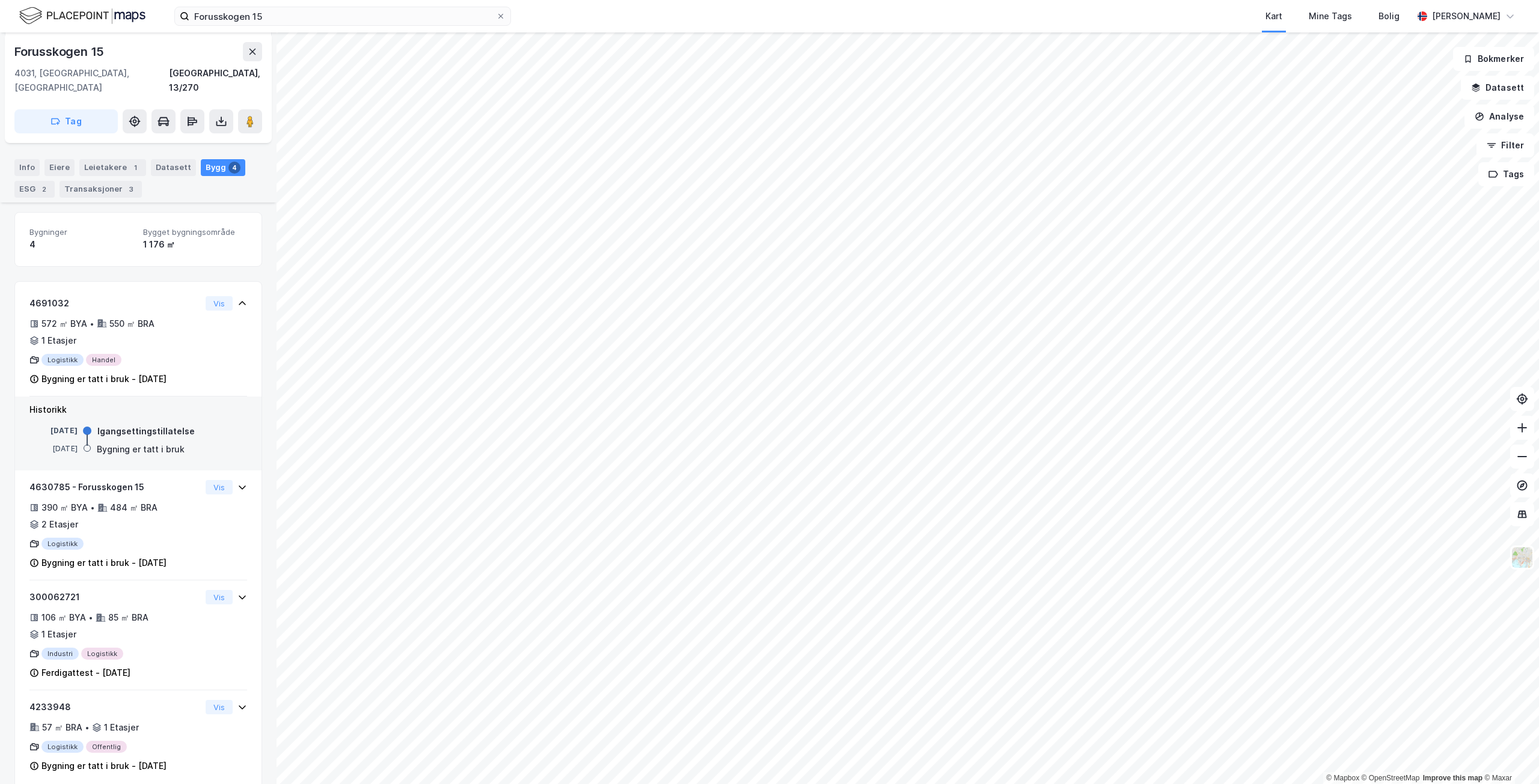
scroll to position [138, 0]
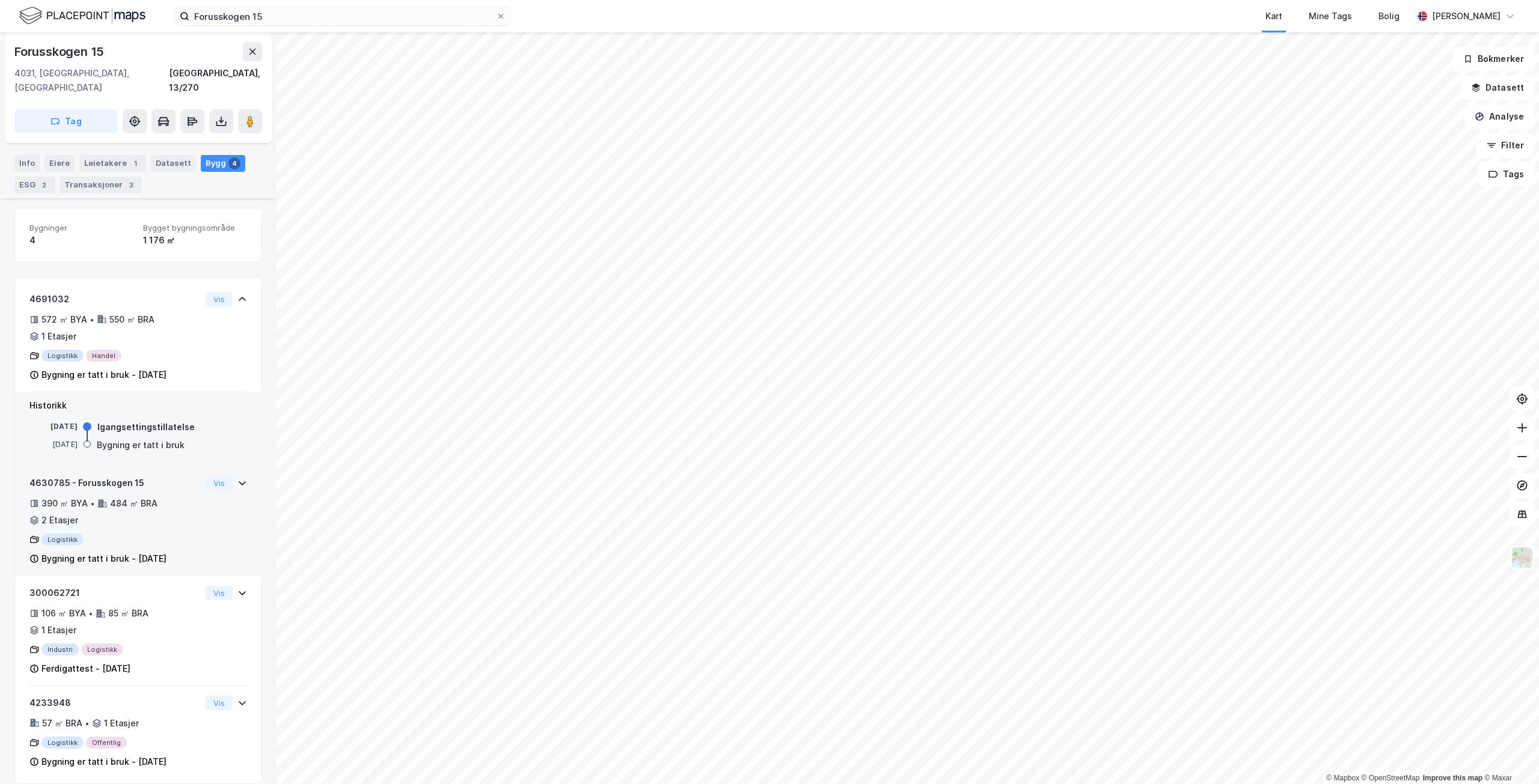
click at [183, 501] on div "390 ㎡ BYA • 484 ㎡ BRA • 2 Etasjer" at bounding box center [115, 512] width 171 height 31
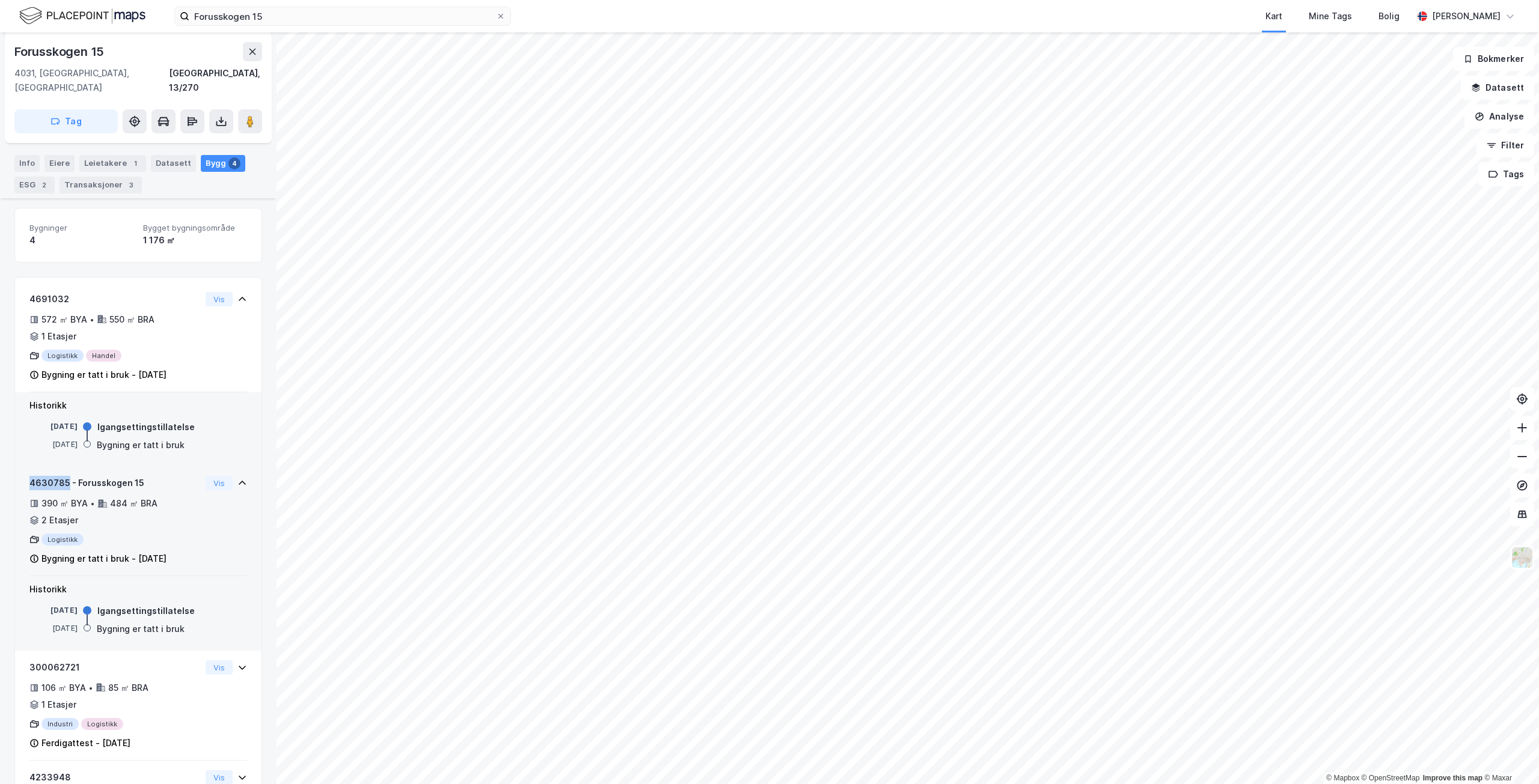
drag, startPoint x: 67, startPoint y: 467, endPoint x: 21, endPoint y: 466, distance: 46.0
click at [21, 466] on div "4630785 - Forusskogen 15 390 ㎡ BYA • 484 ㎡ BRA • 2 Etasjer Logistikk Bygning er…" at bounding box center [138, 521] width 247 height 110
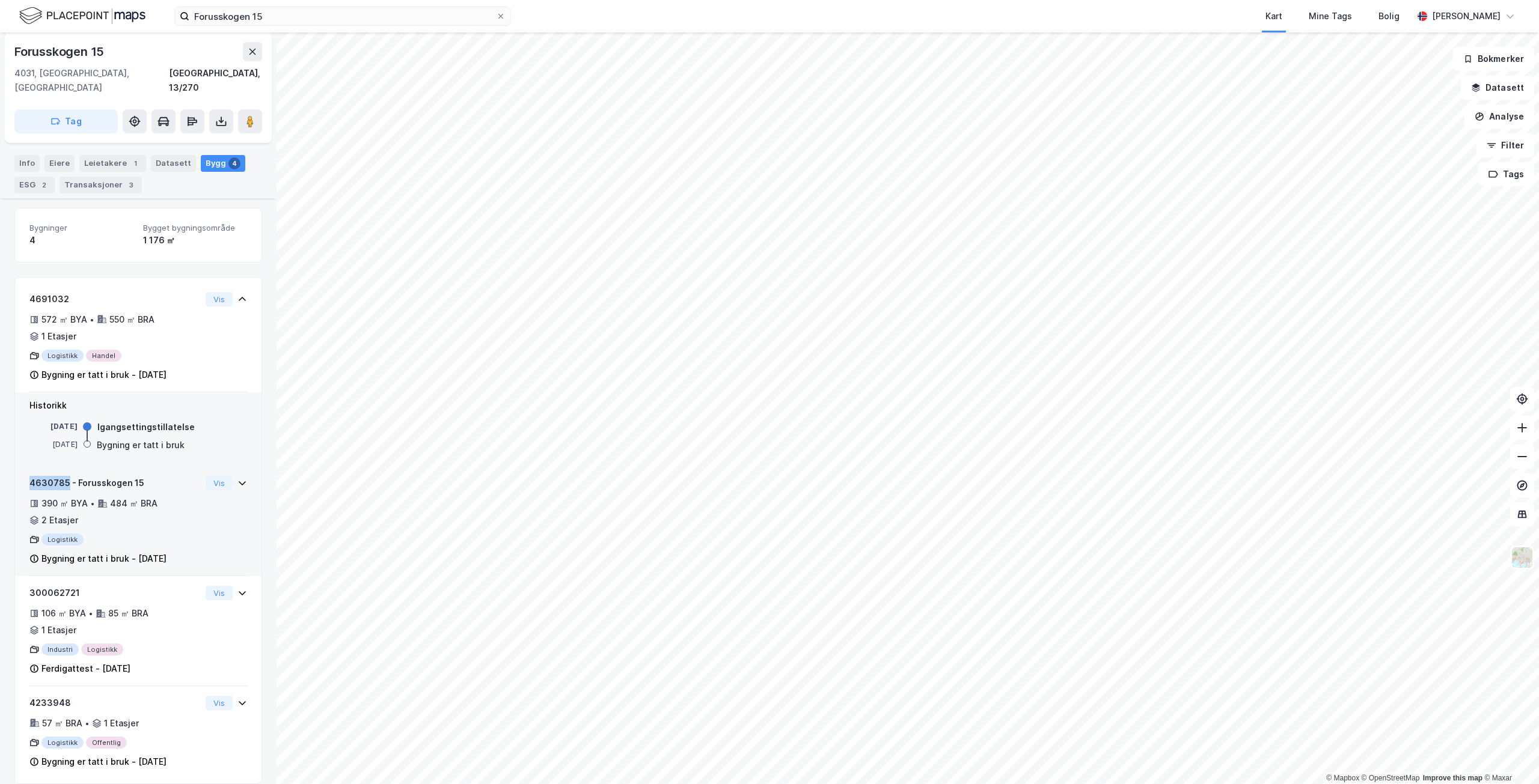
copy div "4630785"
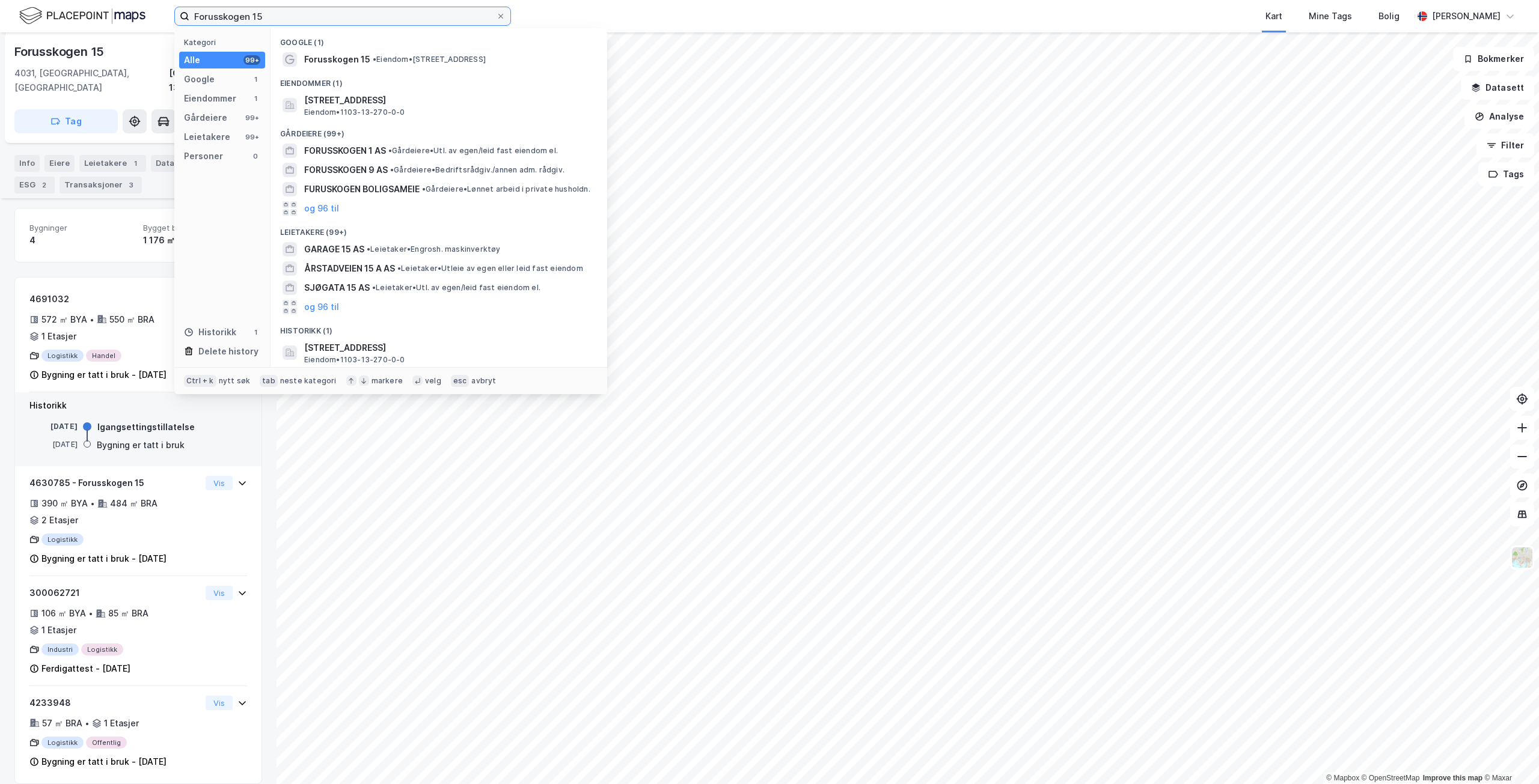
drag, startPoint x: 333, startPoint y: 14, endPoint x: 169, endPoint y: 6, distance: 164.2
click at [169, 6] on div "Forusskogen 15 Kategori Alle 99+ Google 1 Eiendommer 1 Gårdeiere 99+ Leietakere…" at bounding box center [769, 16] width 1539 height 32
paste input "[STREET_ADDRESS]"
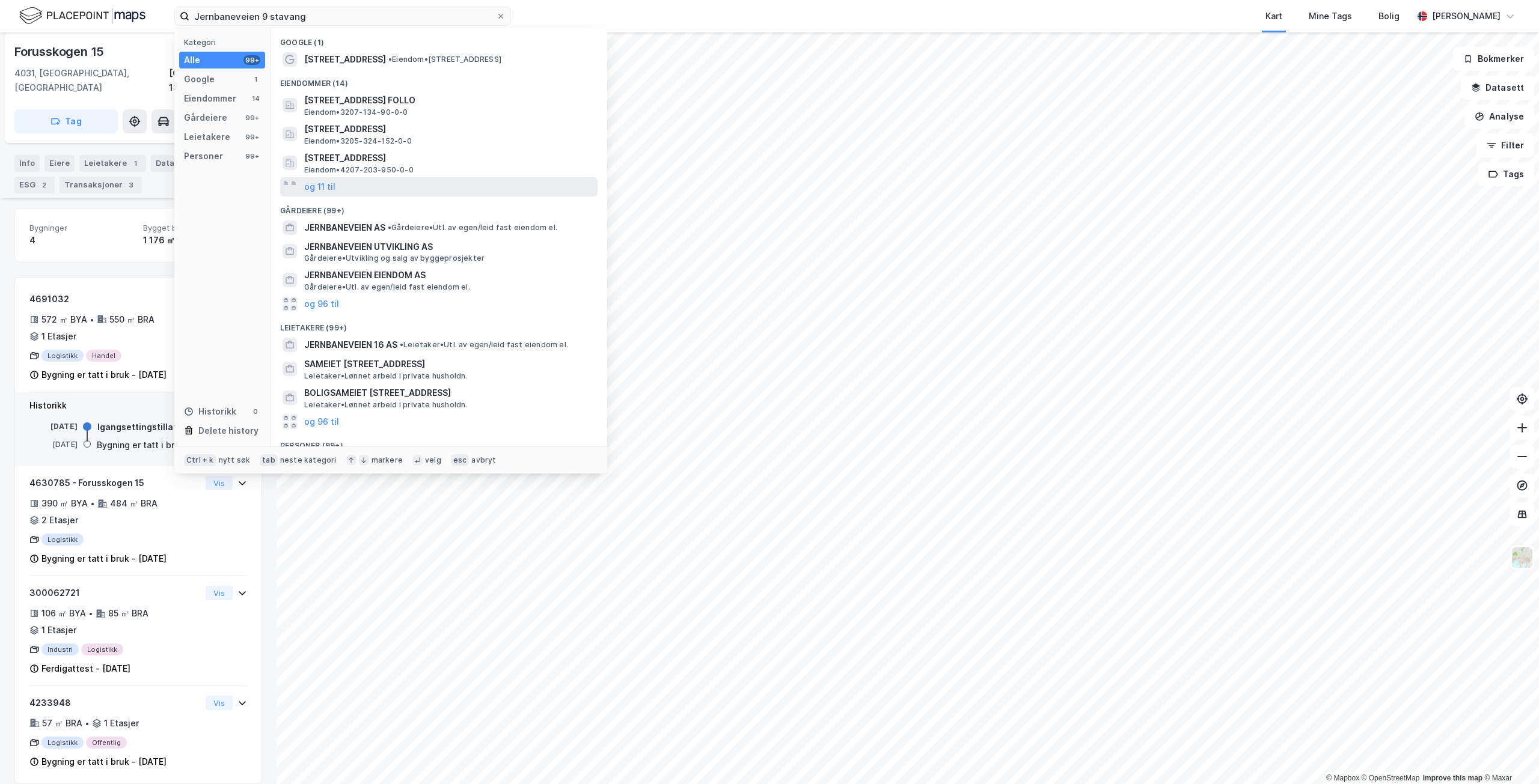
click at [338, 182] on div "og 11 til" at bounding box center [439, 187] width 318 height 19
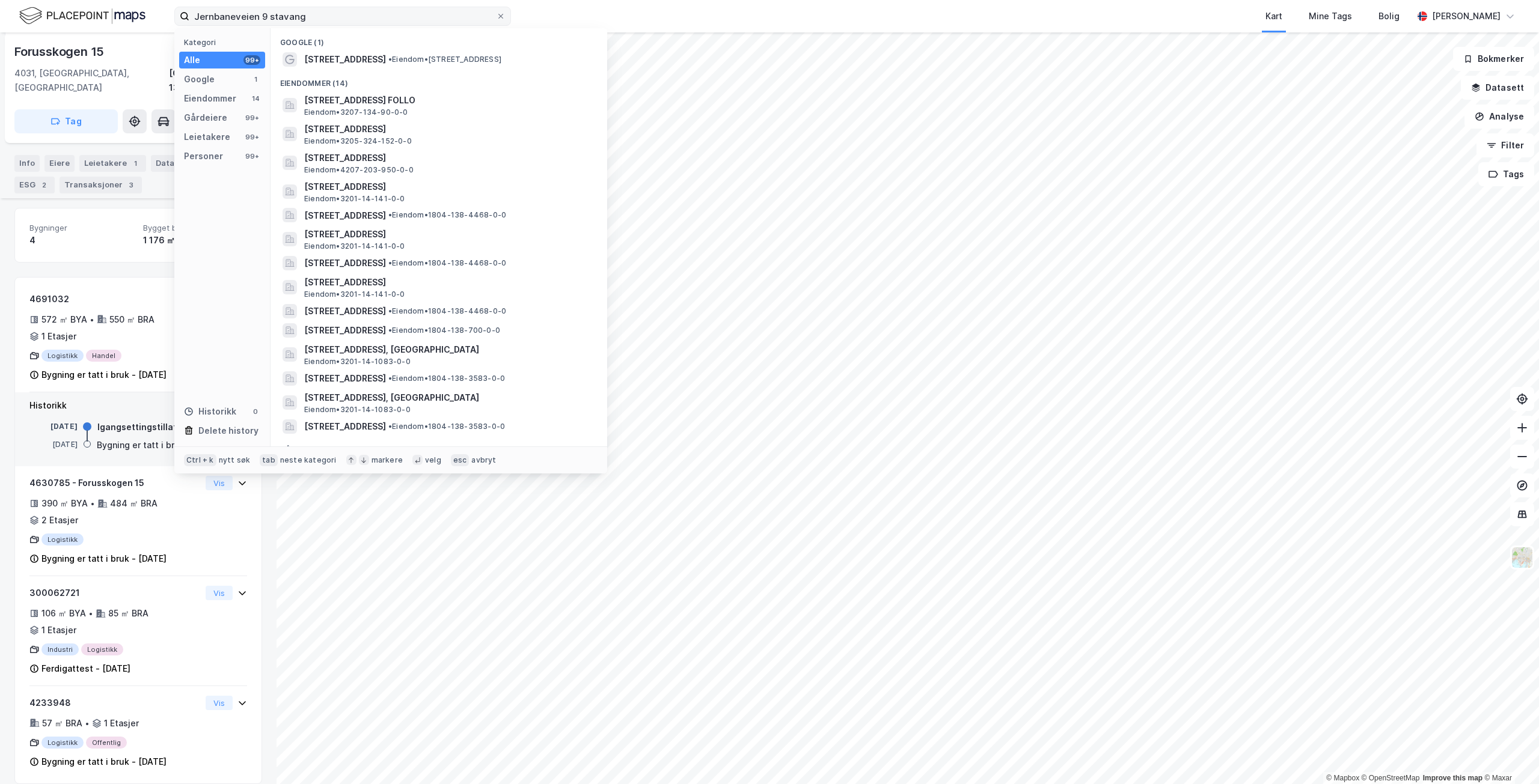
click at [314, 9] on label "Jernbaneveien 9 stavang" at bounding box center [342, 15] width 337 height 19
click at [314, 9] on input "Jernbaneveien 9 stavang" at bounding box center [343, 16] width 307 height 18
click at [314, 13] on input "Jernbaneveien 9 stavang" at bounding box center [343, 16] width 307 height 18
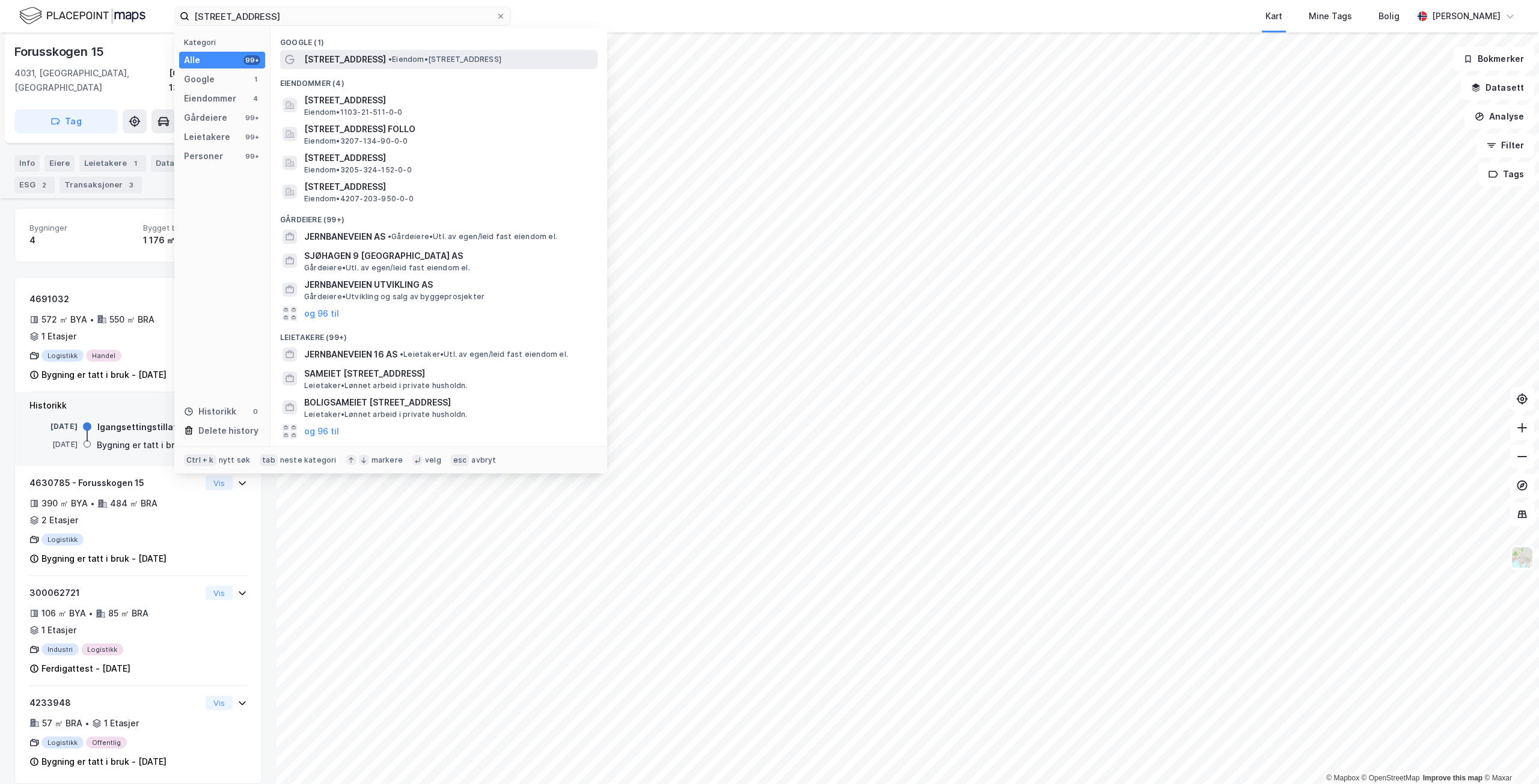
click at [467, 65] on div "[STREET_ADDRESS] • Eiendom • [STREET_ADDRESS]" at bounding box center [450, 59] width 291 height 14
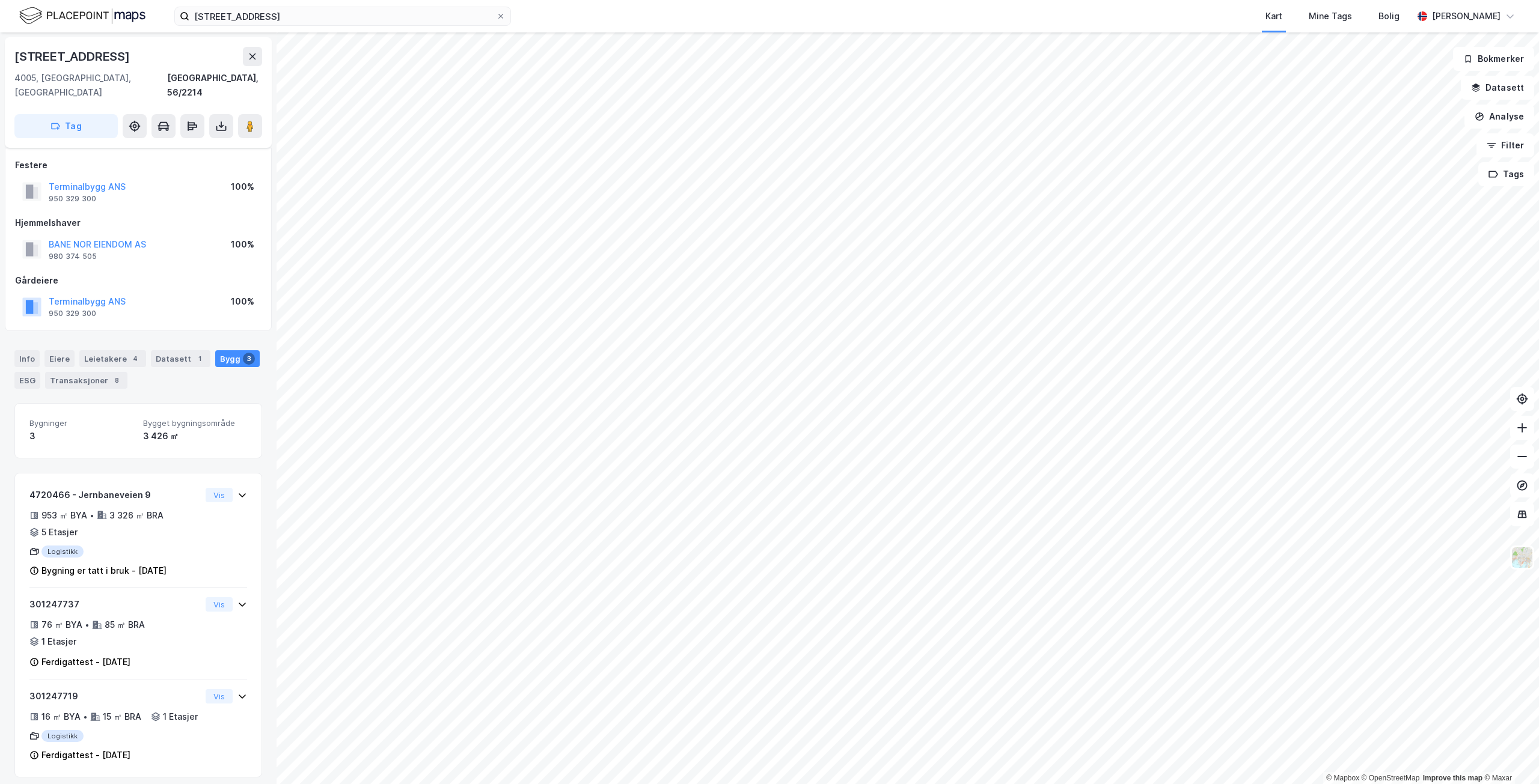
scroll to position [10, 0]
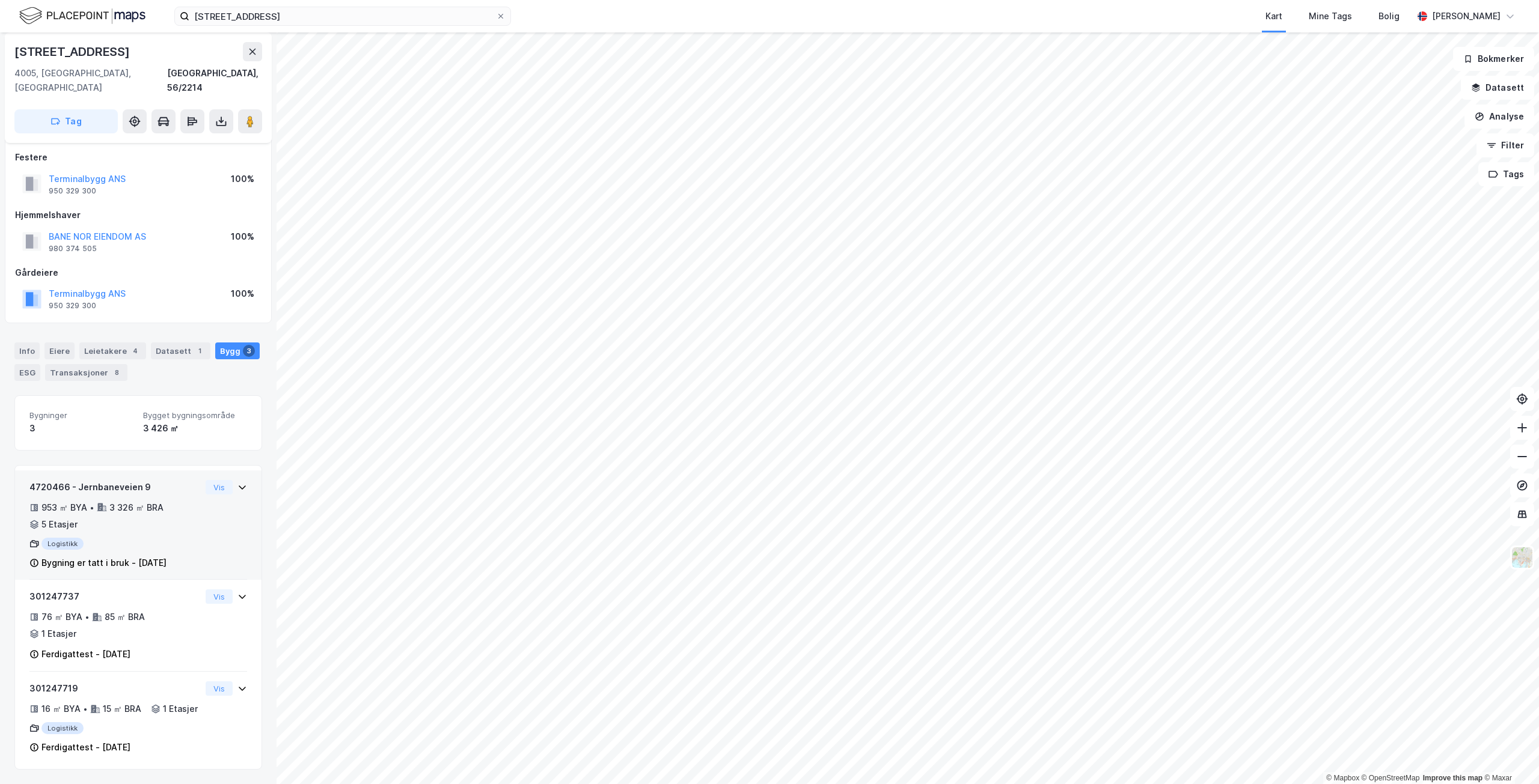
click at [174, 501] on div "953 ㎡ BYA • 3 326 ㎡ BRA • 5 Etasjer" at bounding box center [115, 516] width 171 height 31
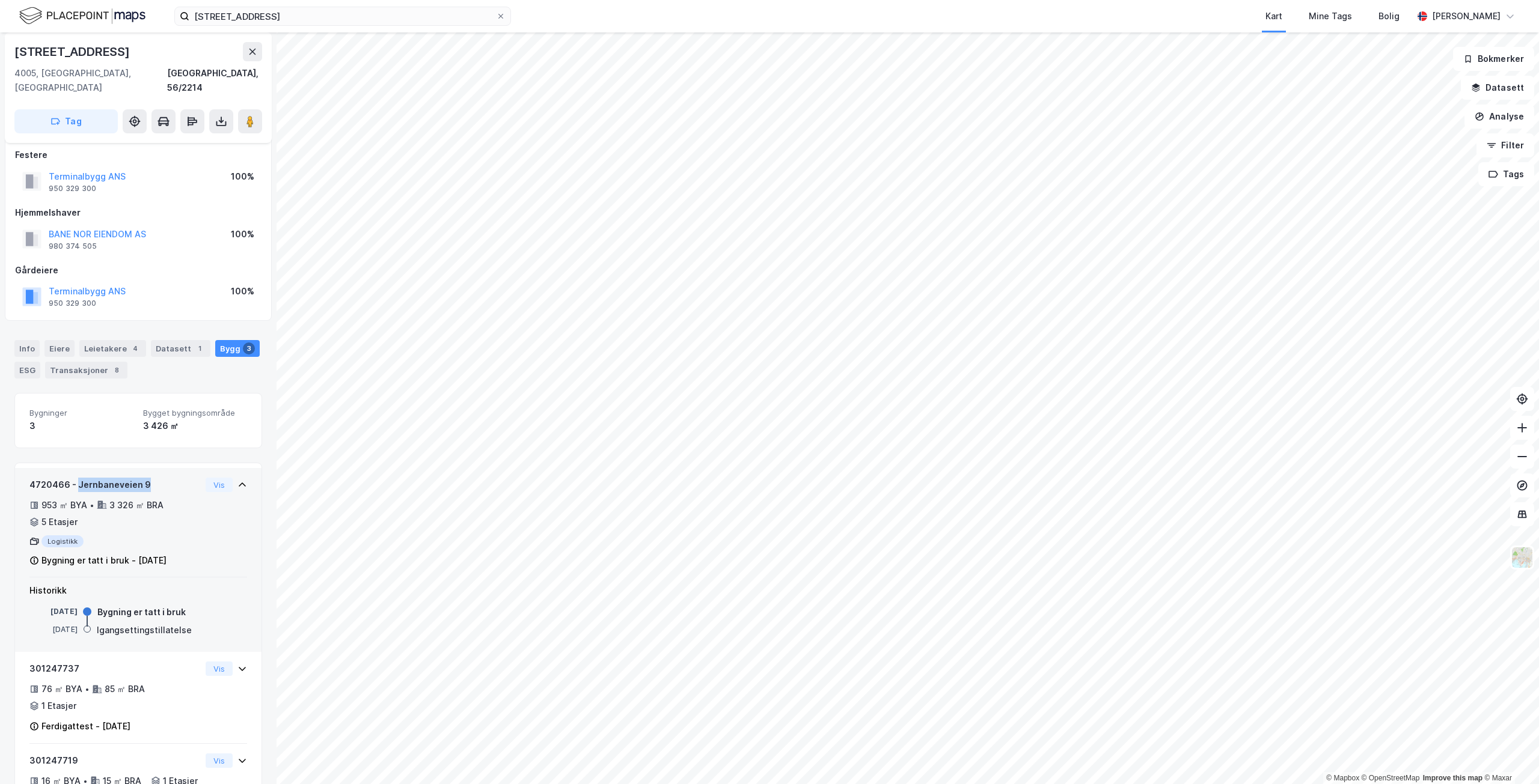
drag, startPoint x: 147, startPoint y: 469, endPoint x: 77, endPoint y: 473, distance: 70.1
click at [77, 478] on div "4720466 - Jernbaneveien 9" at bounding box center [115, 485] width 171 height 14
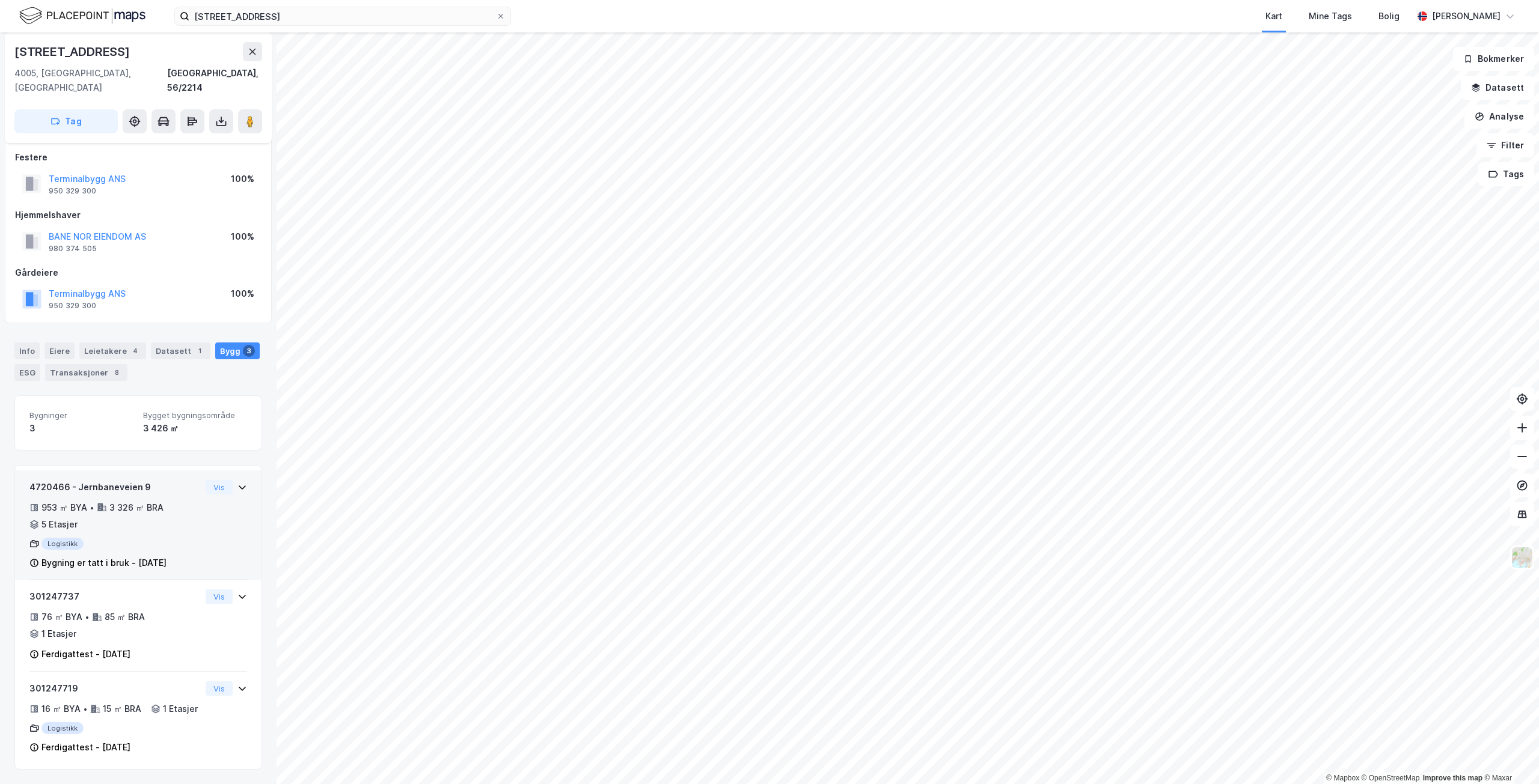
click at [75, 501] on div "953 ㎡ BYA" at bounding box center [64, 508] width 46 height 14
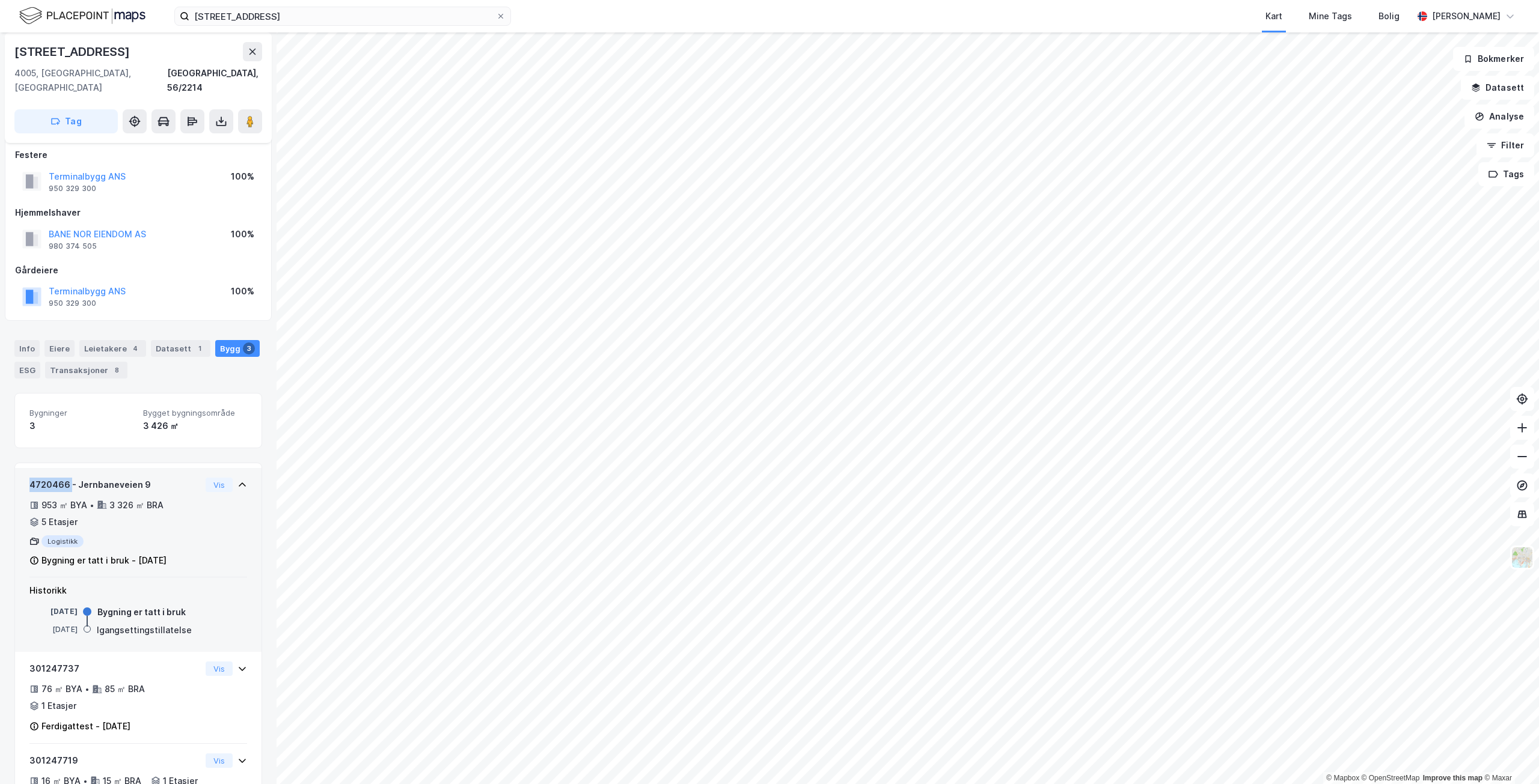
drag, startPoint x: 70, startPoint y: 469, endPoint x: 27, endPoint y: 469, distance: 43.0
click at [27, 469] on div "4720466 - Jernbaneveien 9 953 ㎡ BYA • 3 326 ㎡ BRA • 5 Etasjer Logistikk Bygning…" at bounding box center [138, 523] width 247 height 110
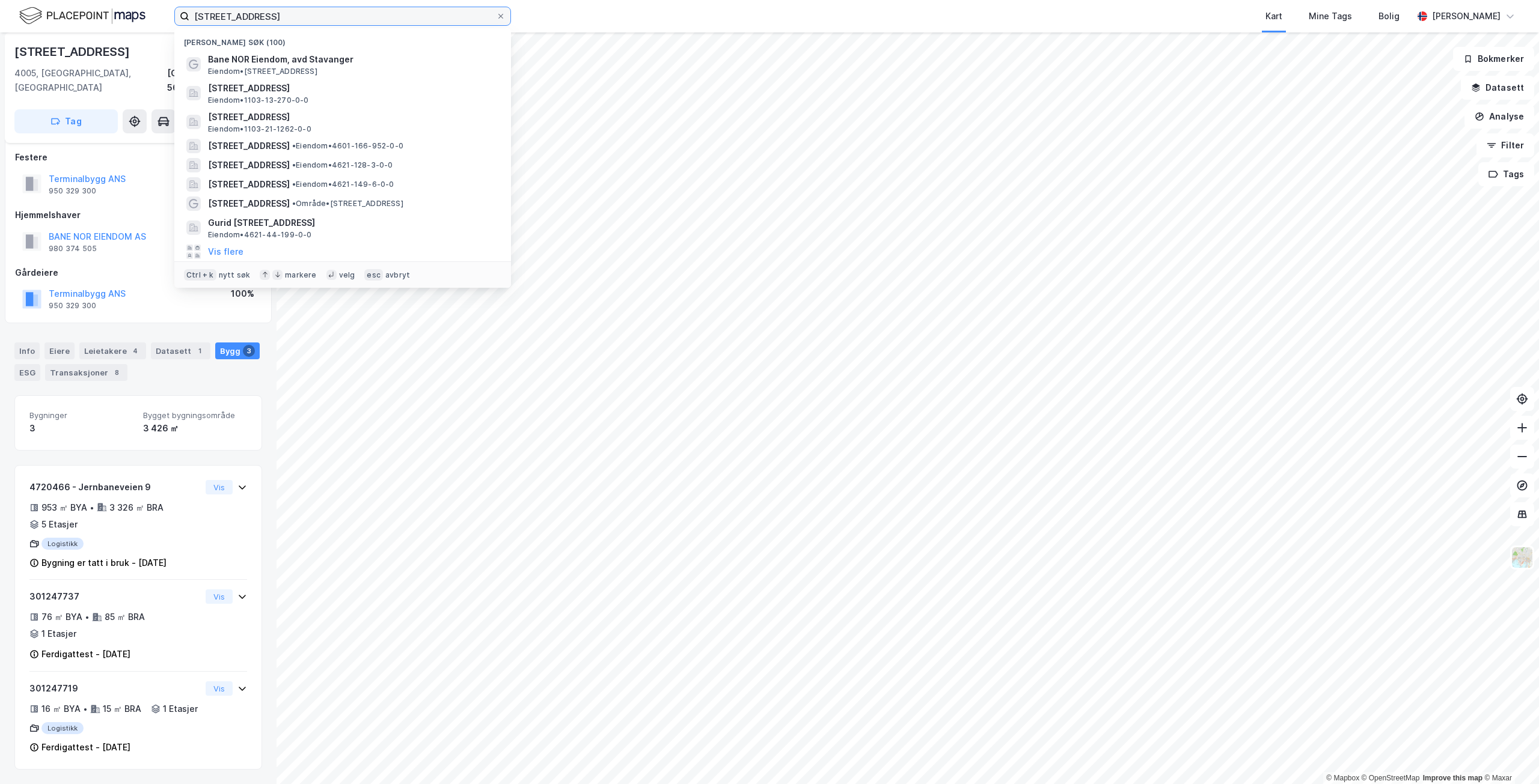
drag, startPoint x: 343, startPoint y: 16, endPoint x: 134, endPoint y: 9, distance: 209.1
click at [134, 9] on div "[STREET_ADDRESS] stavanger Nylige søk (100) Bane NOR Eiendom, avd Stavanger Eie…" at bounding box center [769, 16] width 1539 height 32
paste input "[STREET_ADDRESS]"
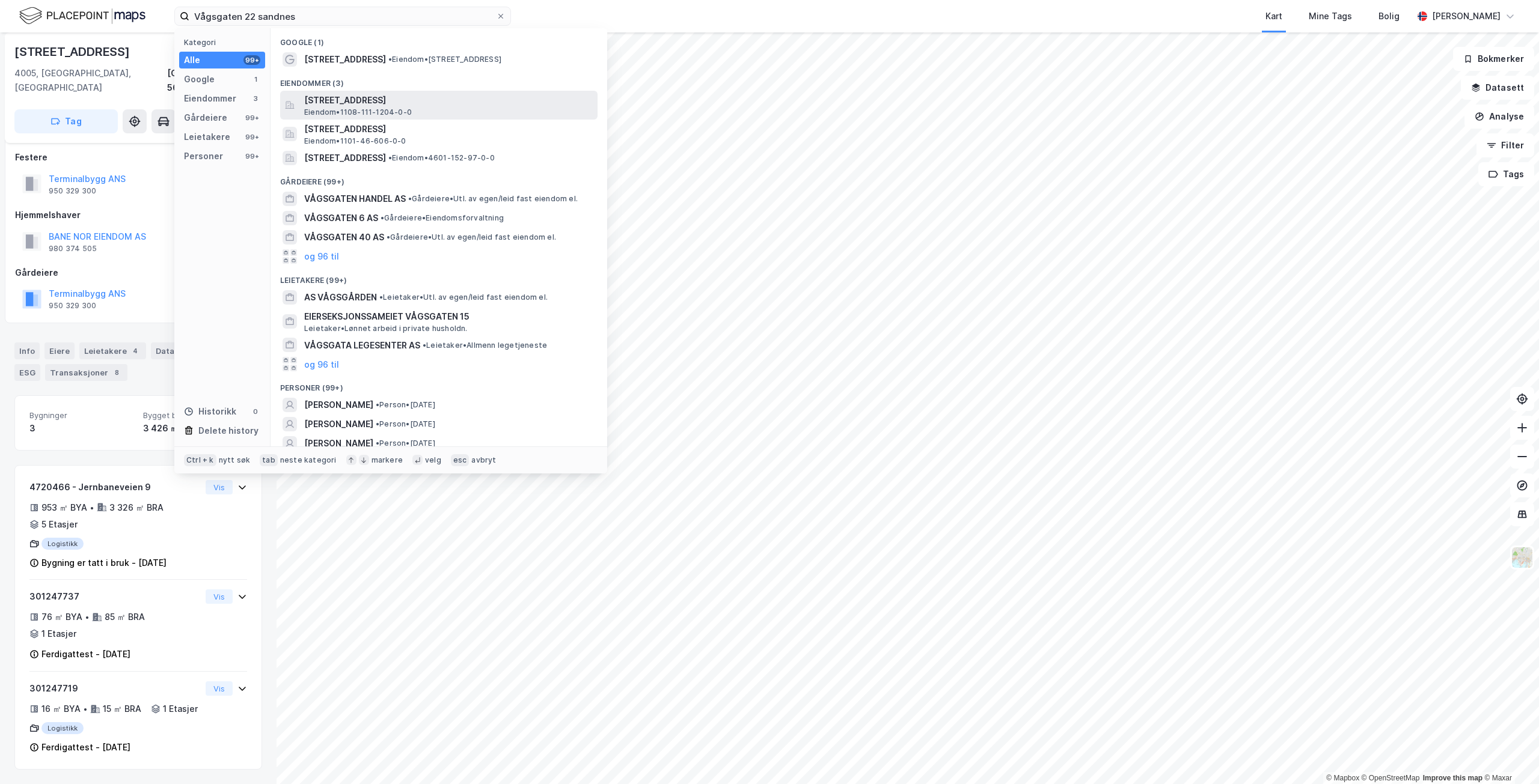
click at [477, 112] on div "[STREET_ADDRESS] Eiendom • 1108-111-1204-0-0" at bounding box center [450, 105] width 291 height 24
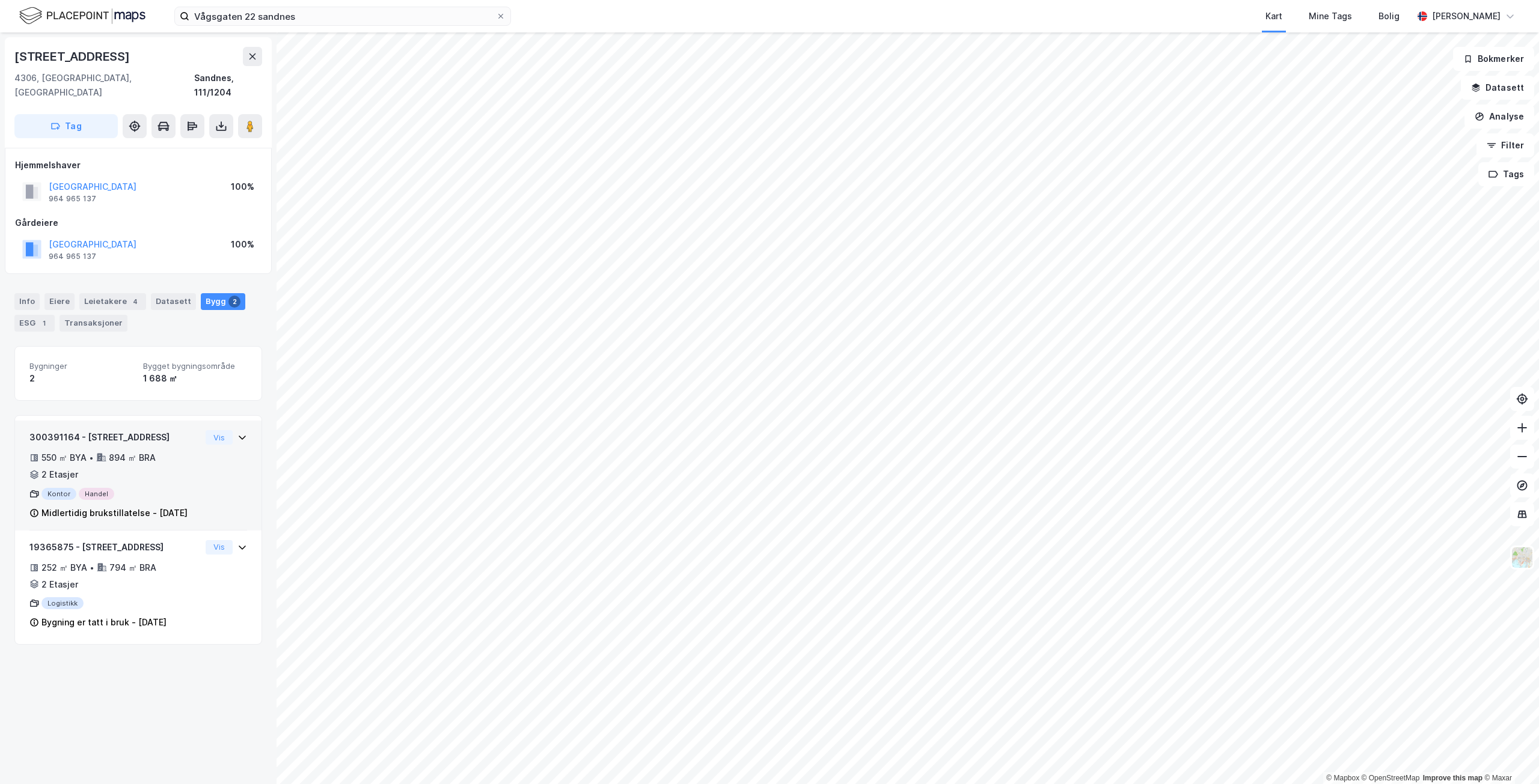
click at [160, 456] on div "550 ㎡ BYA • 894 ㎡ BRA • 2 Etasjer" at bounding box center [115, 466] width 171 height 31
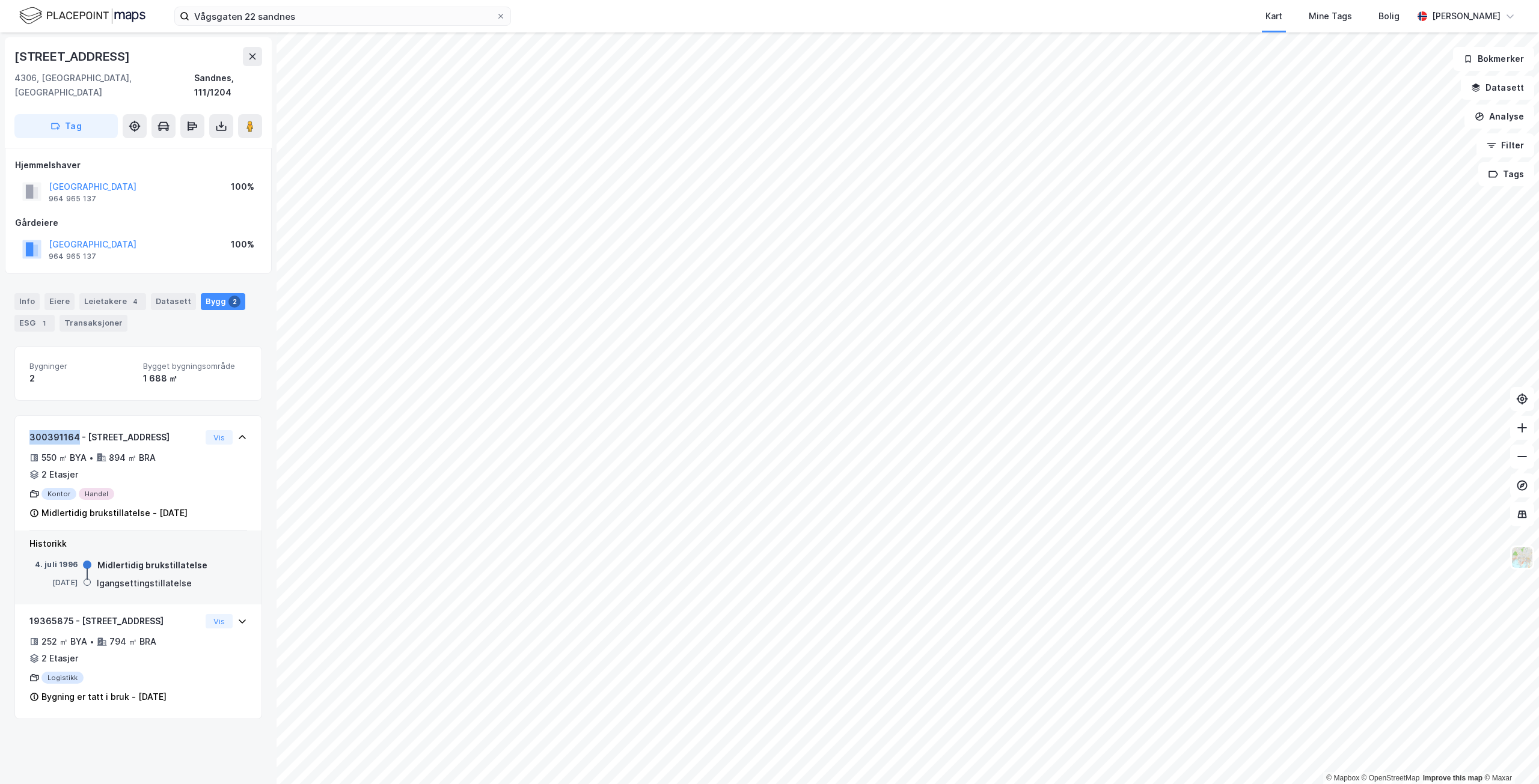
drag, startPoint x: 75, startPoint y: 422, endPoint x: 9, endPoint y: 420, distance: 66.0
click at [9, 420] on div "[STREET_ADDRESS] Tag Hjemmelshaver [GEOGRAPHIC_DATA] 964 965 137 100% Gårdeiere…" at bounding box center [138, 408] width 276 height 752
click at [288, 26] on div "Vågsgaten 22 sandnes Kart Mine Tags Bolig [PERSON_NAME]" at bounding box center [769, 16] width 1539 height 32
click at [344, 12] on input "Vågsgaten 22 sandnes" at bounding box center [343, 16] width 307 height 18
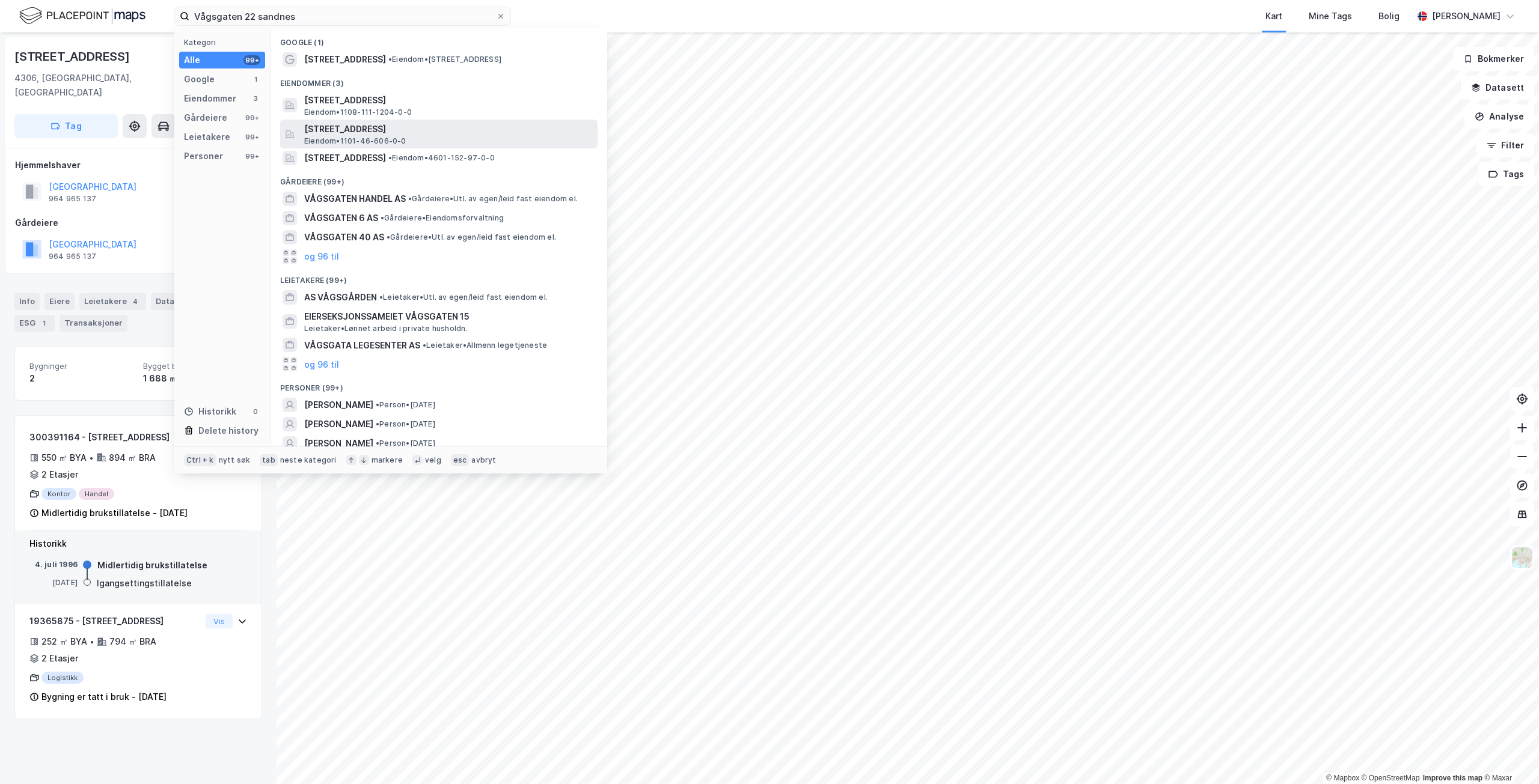
click at [418, 130] on span "[STREET_ADDRESS]" at bounding box center [449, 129] width 289 height 14
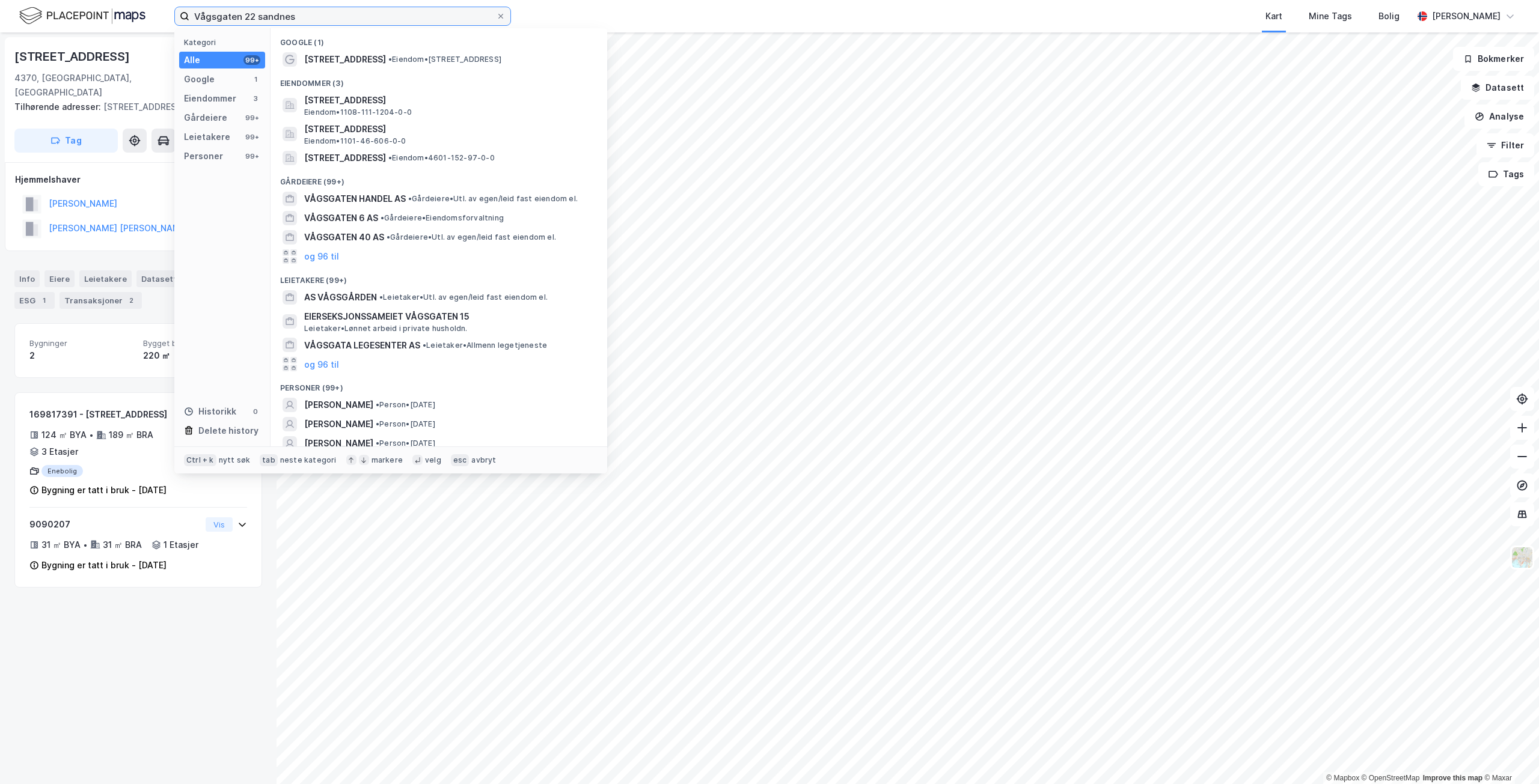
drag, startPoint x: 321, startPoint y: 18, endPoint x: 172, endPoint y: 10, distance: 149.2
click at [172, 10] on div "Vågsgaten 22 sandnes Kategori Alle 99+ Google 1 Eiendommer 3 Gårdeiere 99+ Leie…" at bounding box center [769, 16] width 1539 height 32
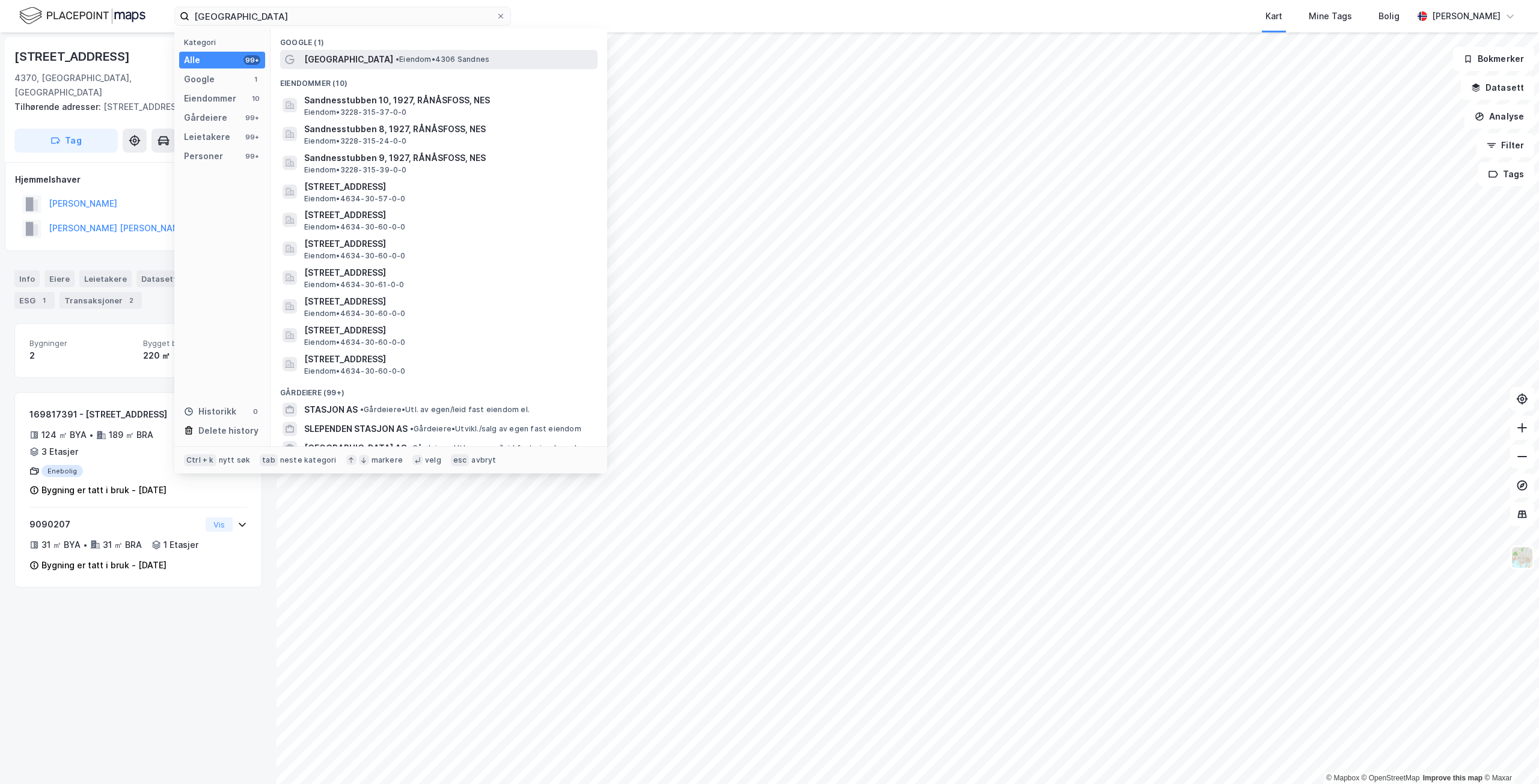
click at [371, 57] on span "[GEOGRAPHIC_DATA]" at bounding box center [348, 59] width 89 height 14
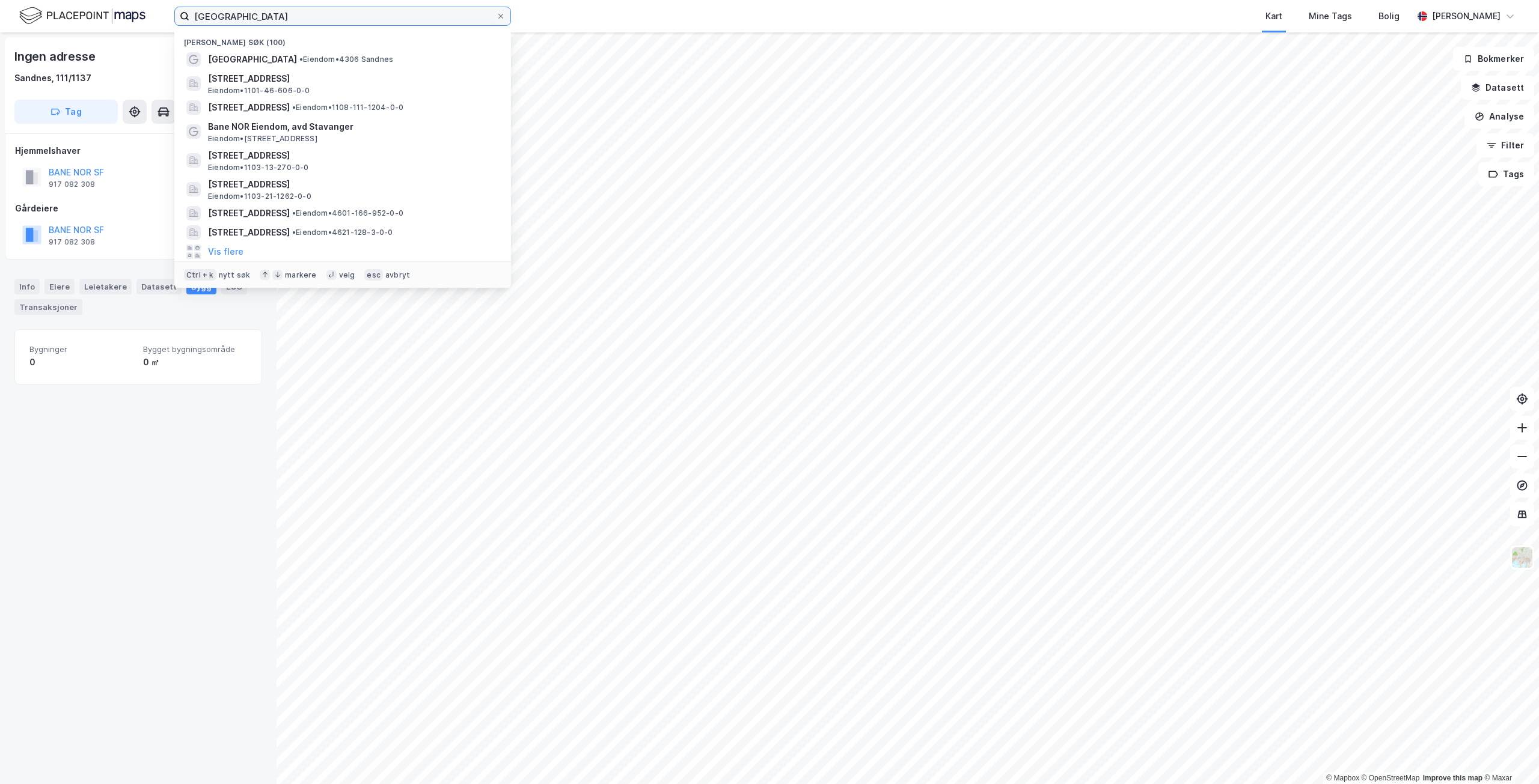
drag, startPoint x: 323, startPoint y: 12, endPoint x: 169, endPoint y: 10, distance: 154.0
click at [169, 11] on div "[GEOGRAPHIC_DATA] Nylige søk (100) [GEOGRAPHIC_DATA] • Eiendom • [STREET_ADDRES…" at bounding box center [769, 16] width 1539 height 32
paste input "300391164"
type input "300391164"
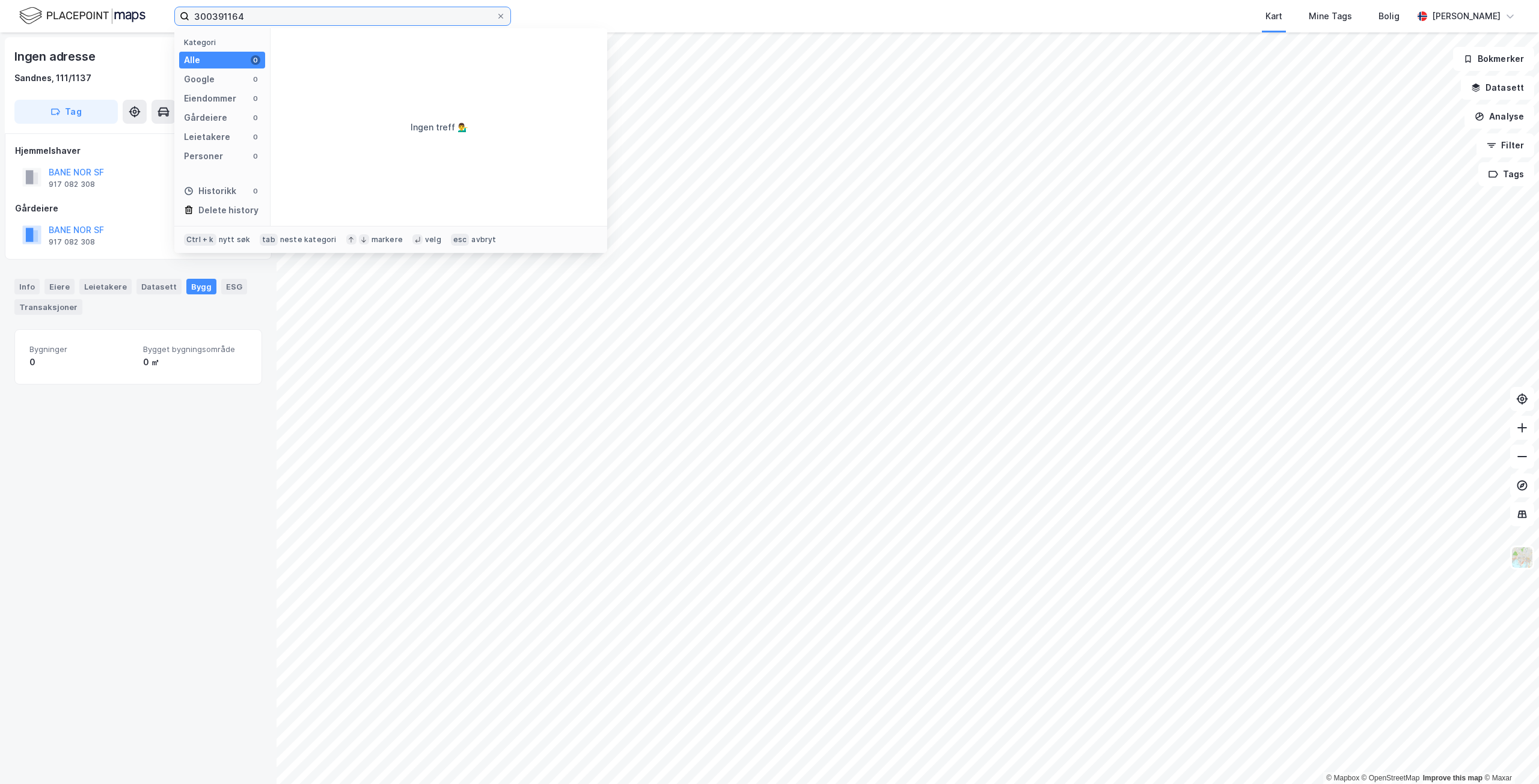
drag, startPoint x: 252, startPoint y: 19, endPoint x: 47, endPoint y: 8, distance: 205.3
click at [47, 8] on div "300391164 Kategori Alle 0 Google 0 Eiendommer 0 Gårdeiere 0 Leietakere 0 Person…" at bounding box center [769, 16] width 1539 height 32
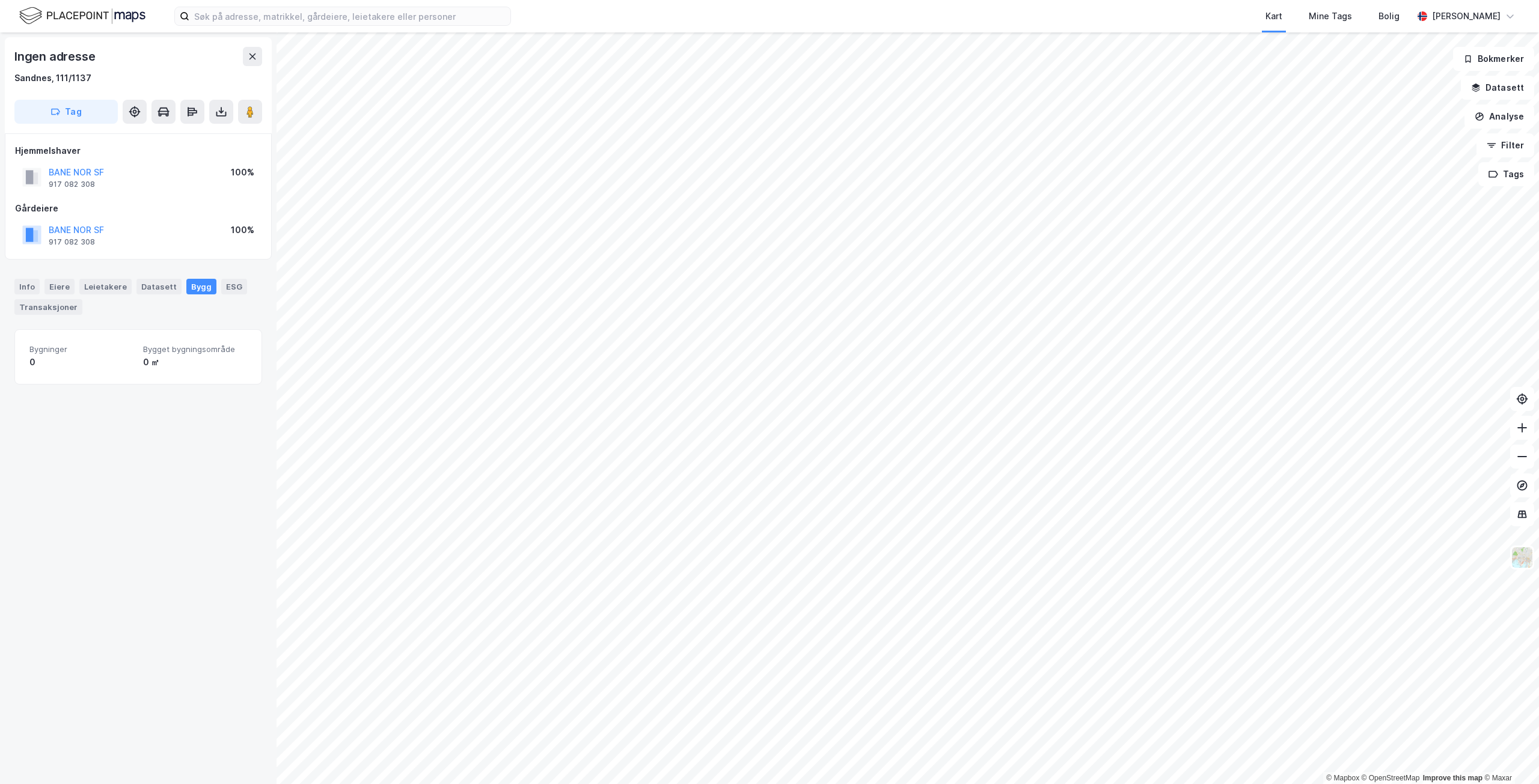
click at [158, 483] on div "Ingen adresse Sandnes, 111/1137 Tag Hjemmelshaver BANE NOR SF 917 082 308 100% …" at bounding box center [138, 408] width 276 height 752
click at [330, 22] on input at bounding box center [350, 16] width 321 height 18
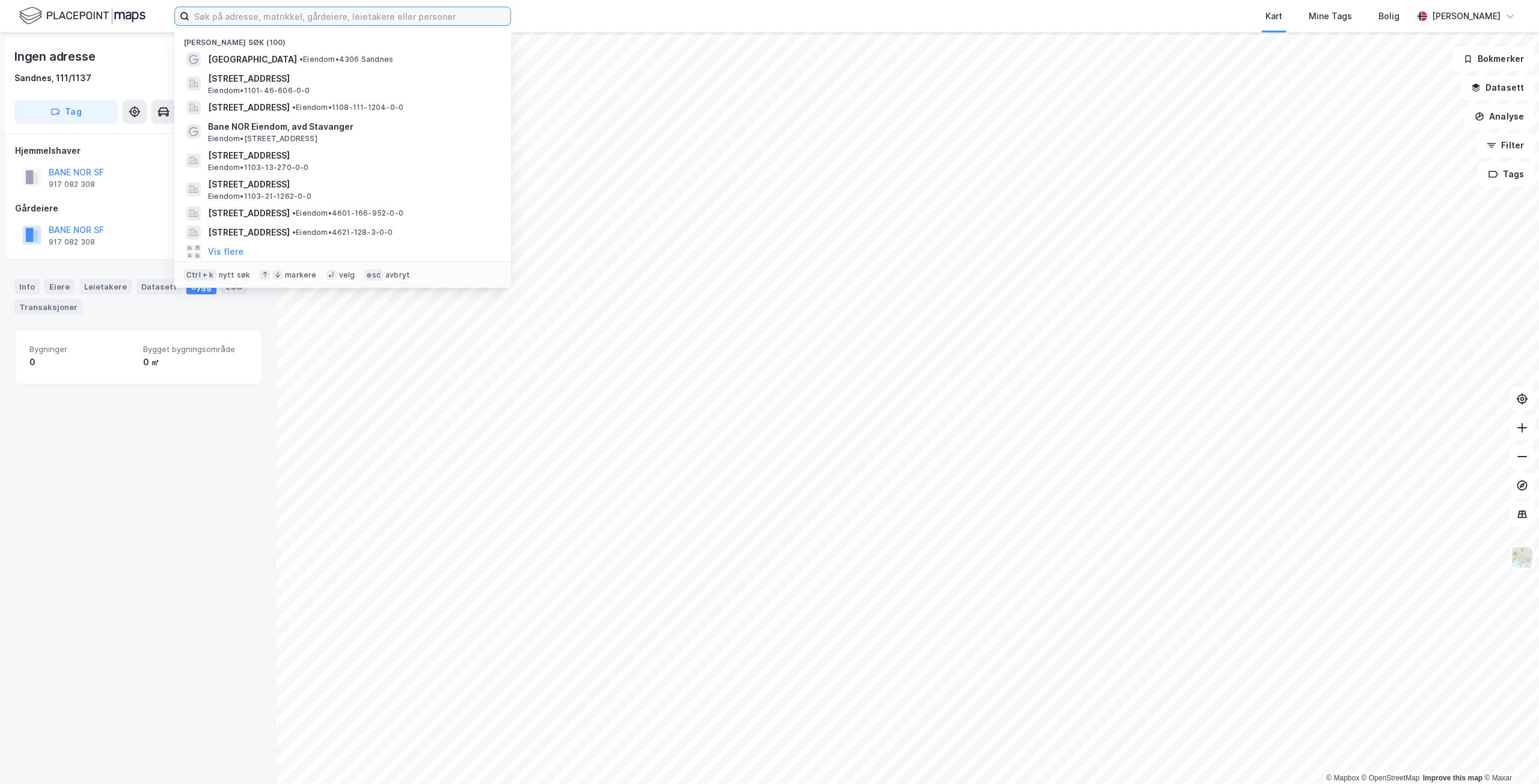
paste input "[STREET_ADDRESS]"
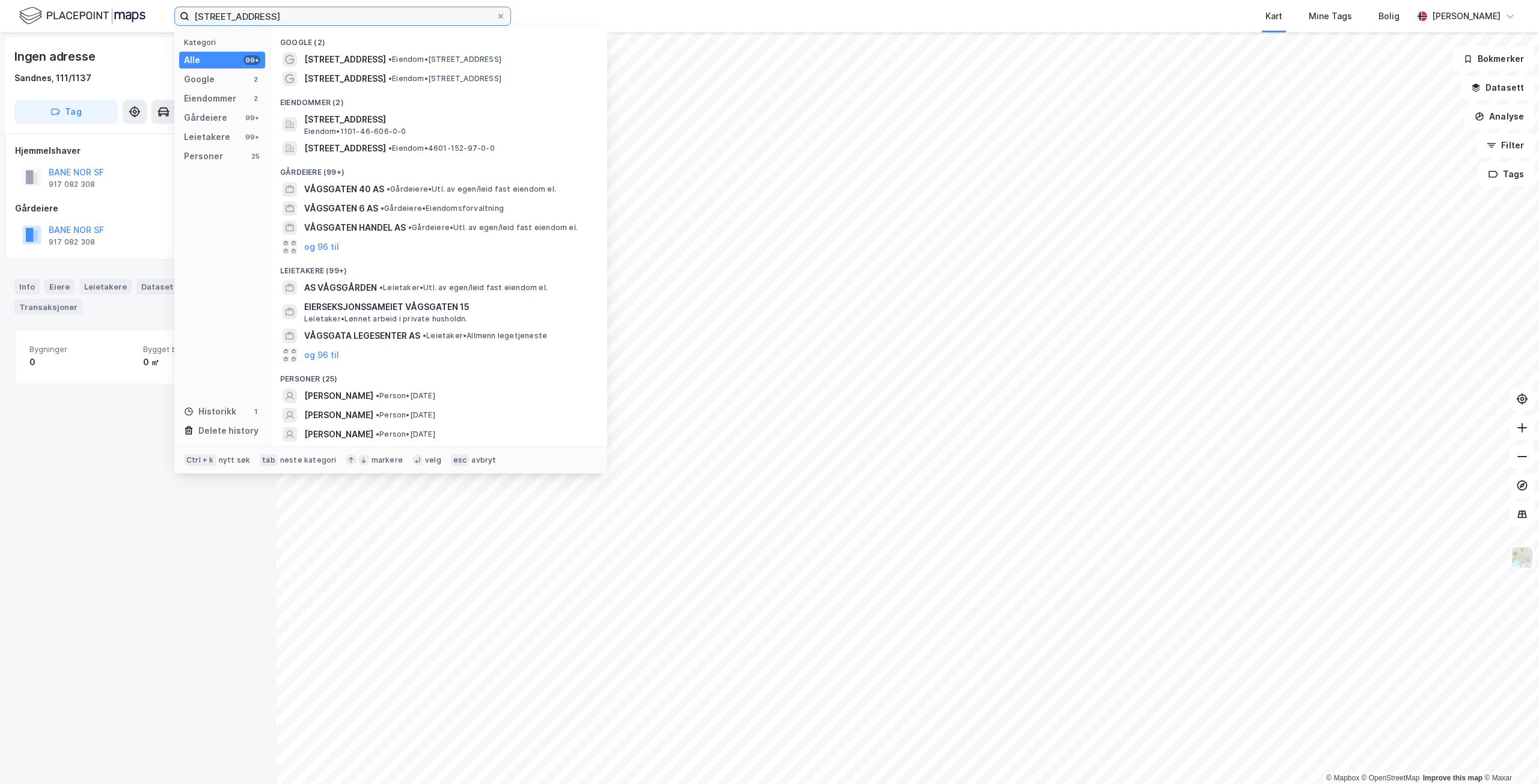
click at [369, 19] on input "[STREET_ADDRESS]" at bounding box center [343, 16] width 307 height 18
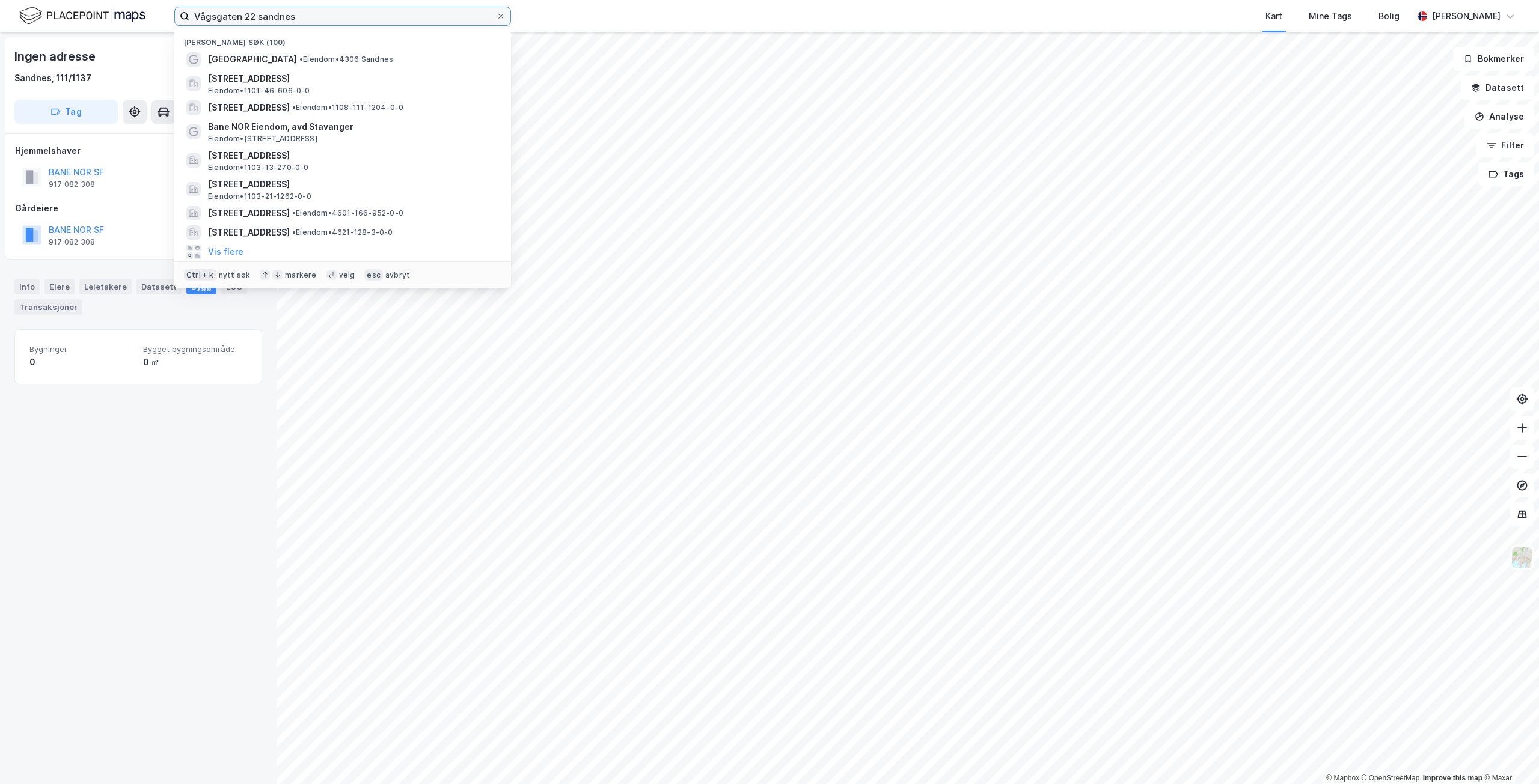
drag, startPoint x: 303, startPoint y: 17, endPoint x: 132, endPoint y: 3, distance: 171.6
click at [132, 3] on div "Vågsgaten 22 sandnes Nylige søk (100) [GEOGRAPHIC_DATA] • Eiendom • [STREET_ADD…" at bounding box center [769, 16] width 1539 height 32
paste input "[STREET_ADDRESS]"
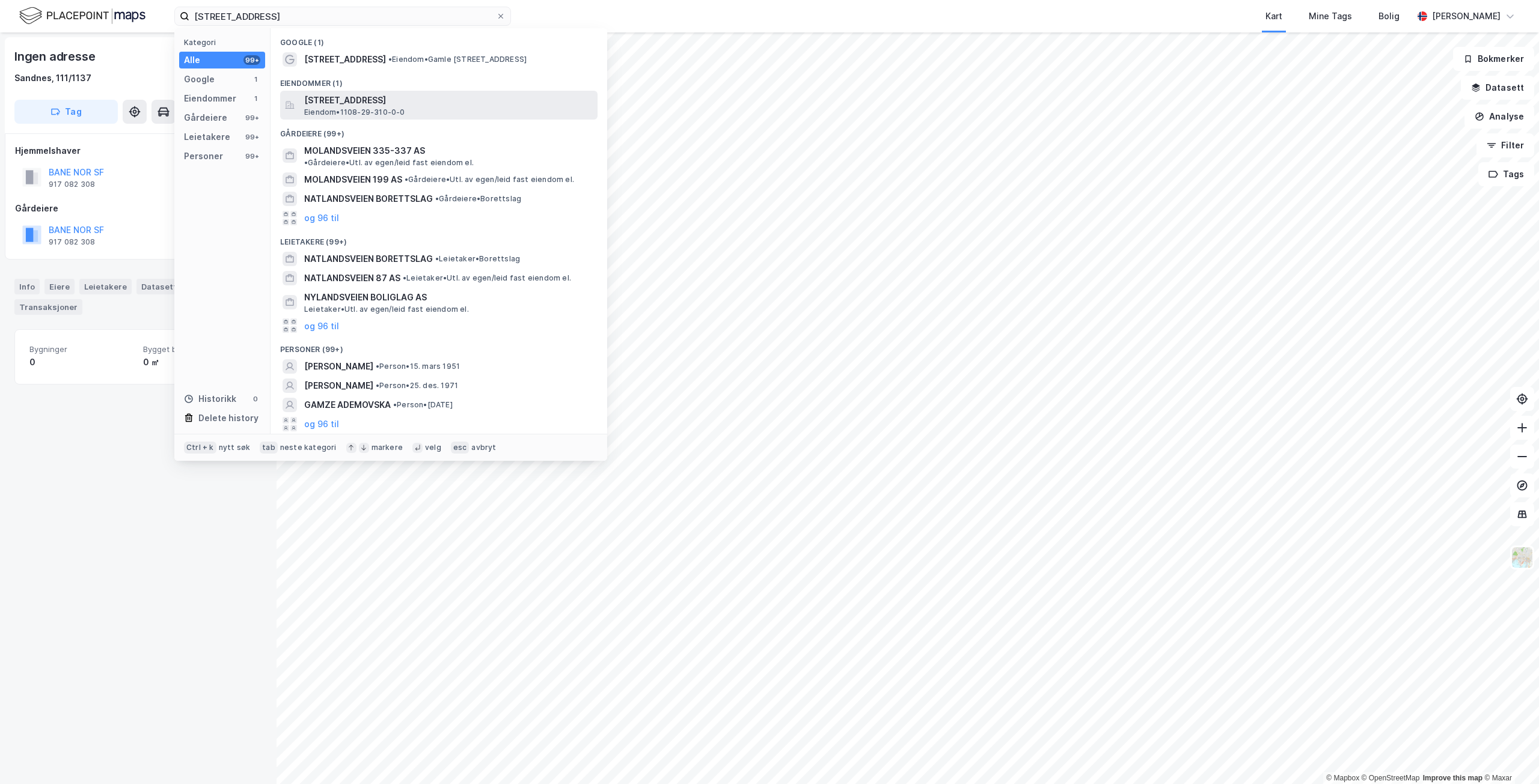
click at [391, 106] on span "[STREET_ADDRESS]" at bounding box center [449, 100] width 289 height 14
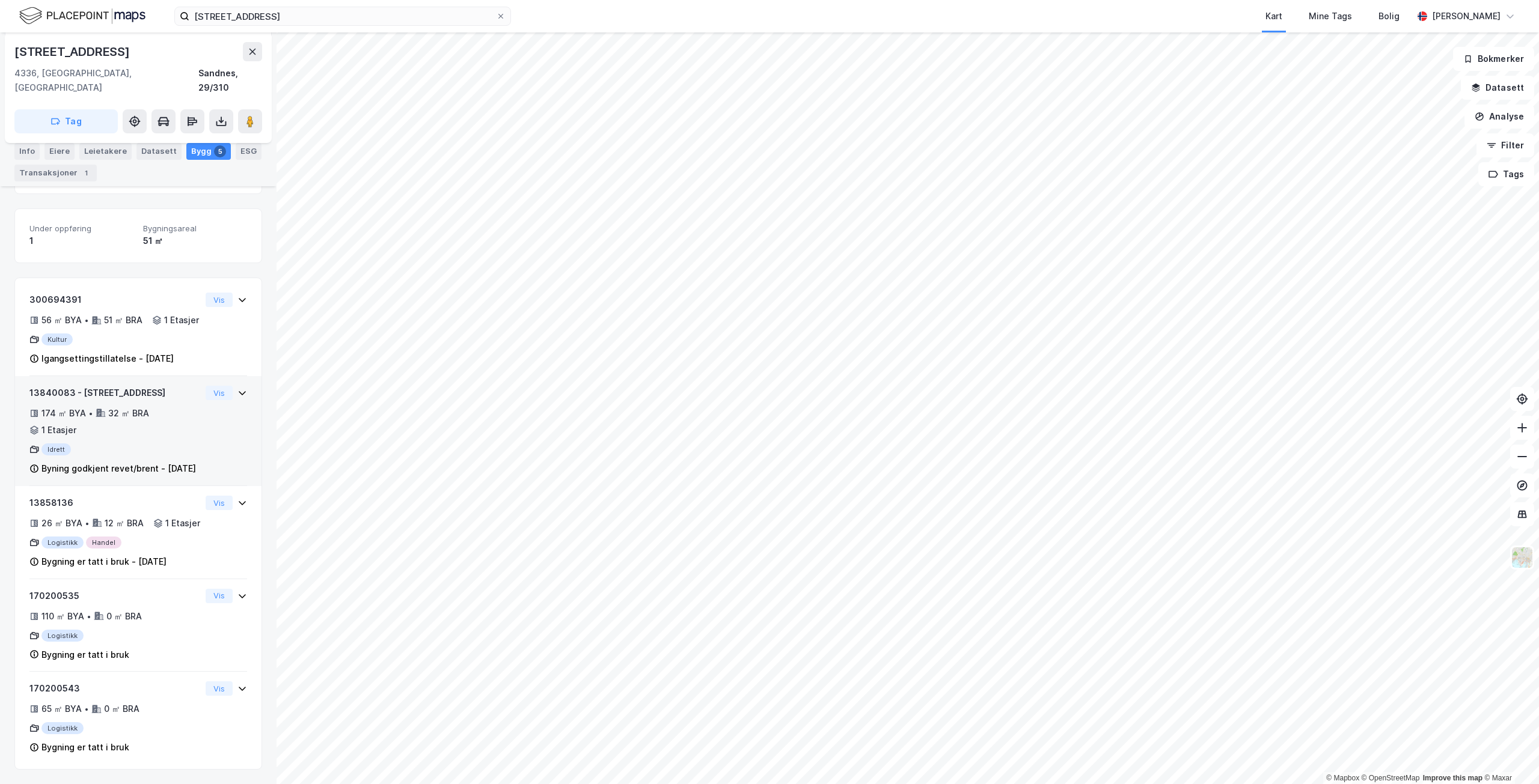
scroll to position [240, 0]
click at [182, 406] on div "174 ㎡ BYA • 32 ㎡ BRA • 1 Etasjer" at bounding box center [115, 422] width 171 height 31
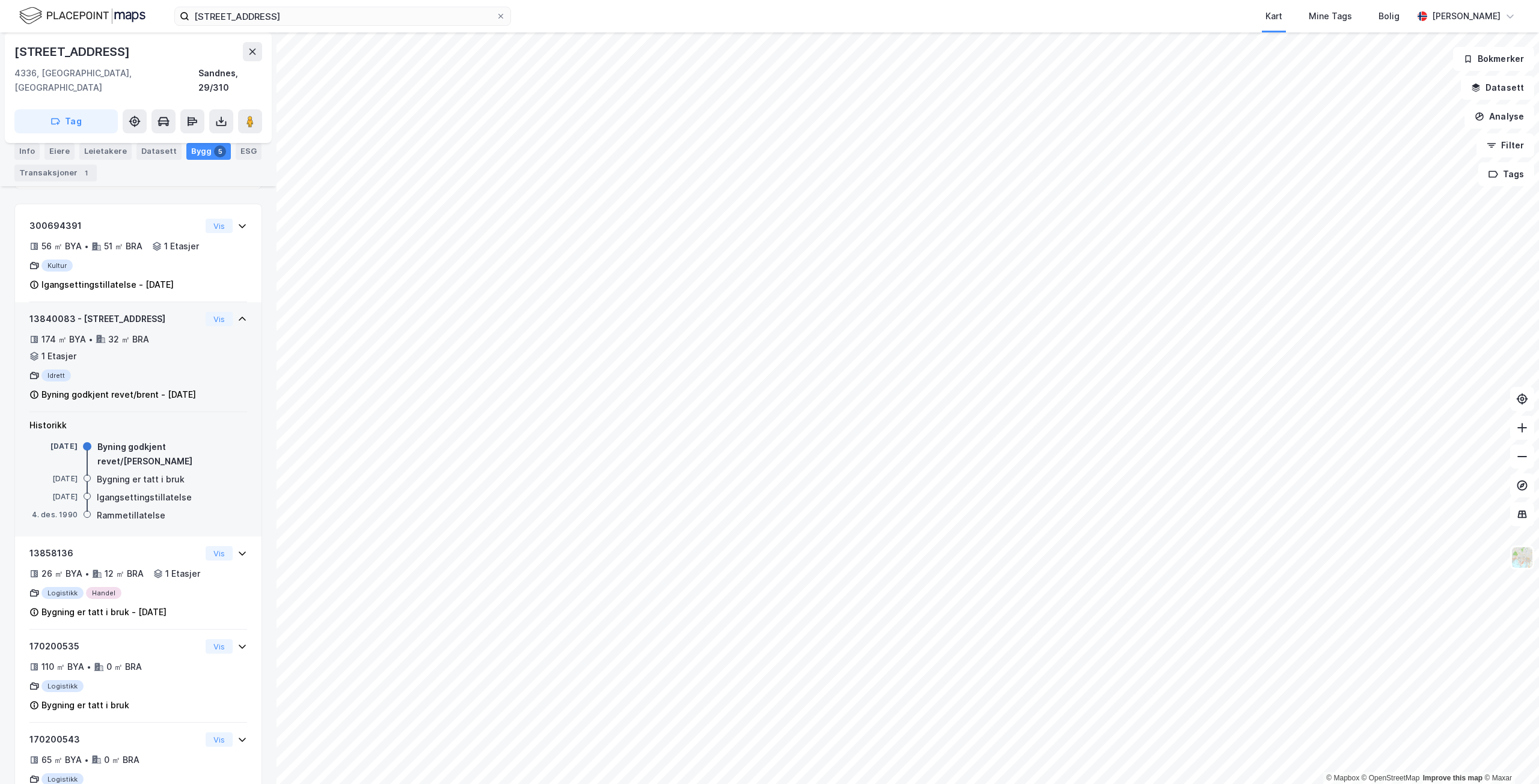
scroll to position [301, 0]
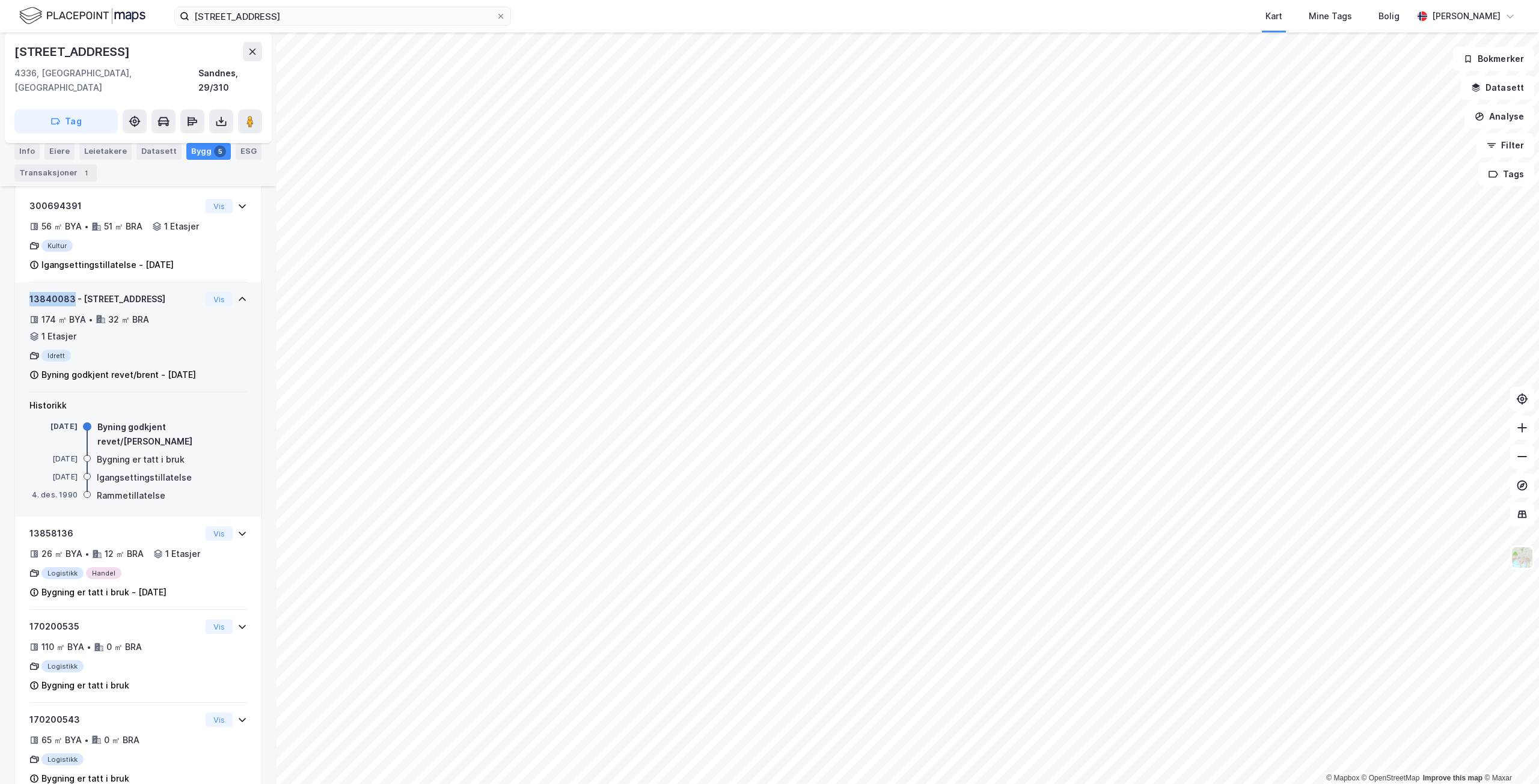
drag, startPoint x: 72, startPoint y: 316, endPoint x: 28, endPoint y: 313, distance: 44.1
click at [28, 313] on div "13840083 - [GEOGRAPHIC_DATA] 63 174 ㎡ BYA • 32 ㎡ BRA • 1 Etasjer Idrett Byning …" at bounding box center [138, 337] width 247 height 110
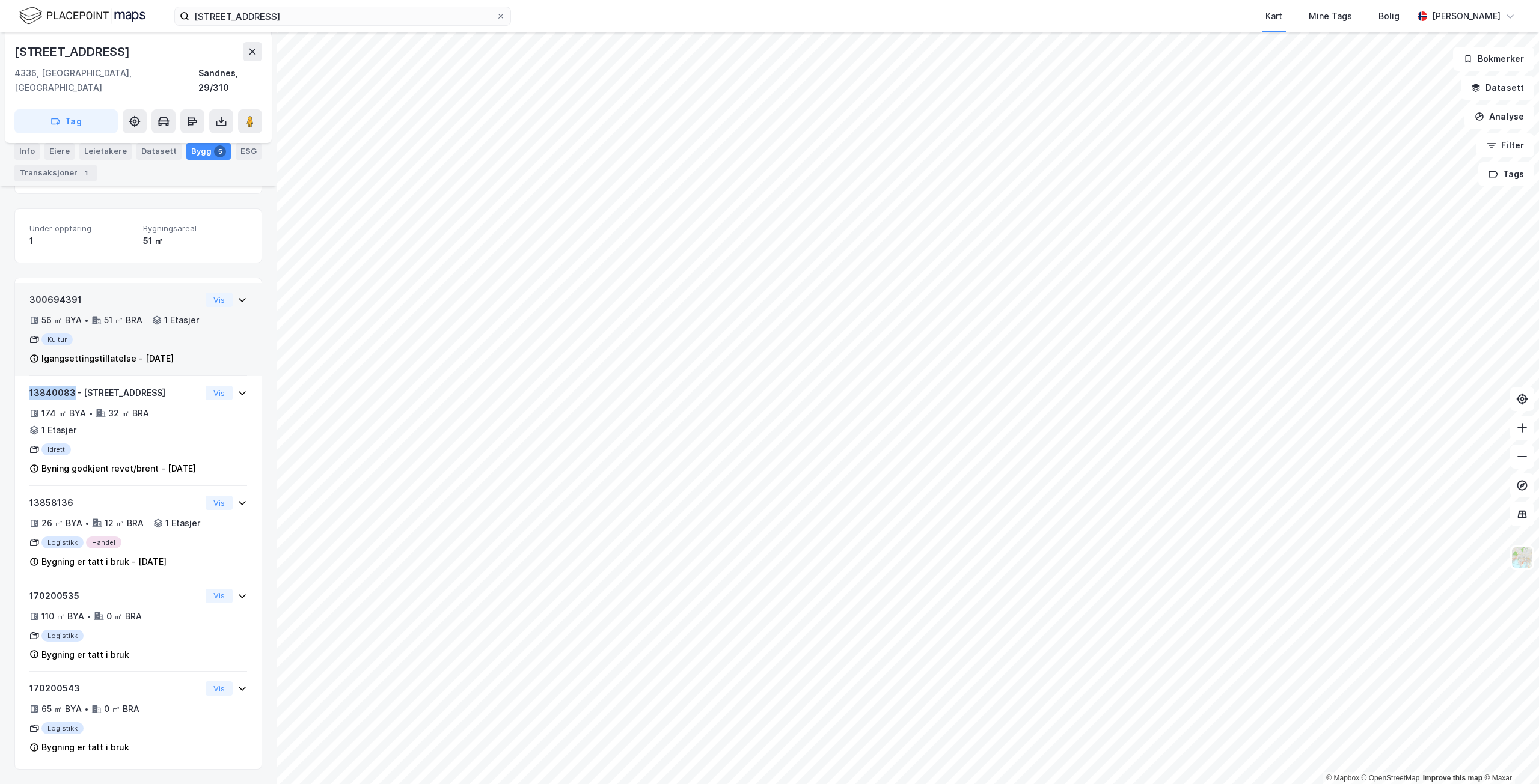
scroll to position [255, 0]
click at [144, 147] on div "Datasett" at bounding box center [159, 151] width 45 height 17
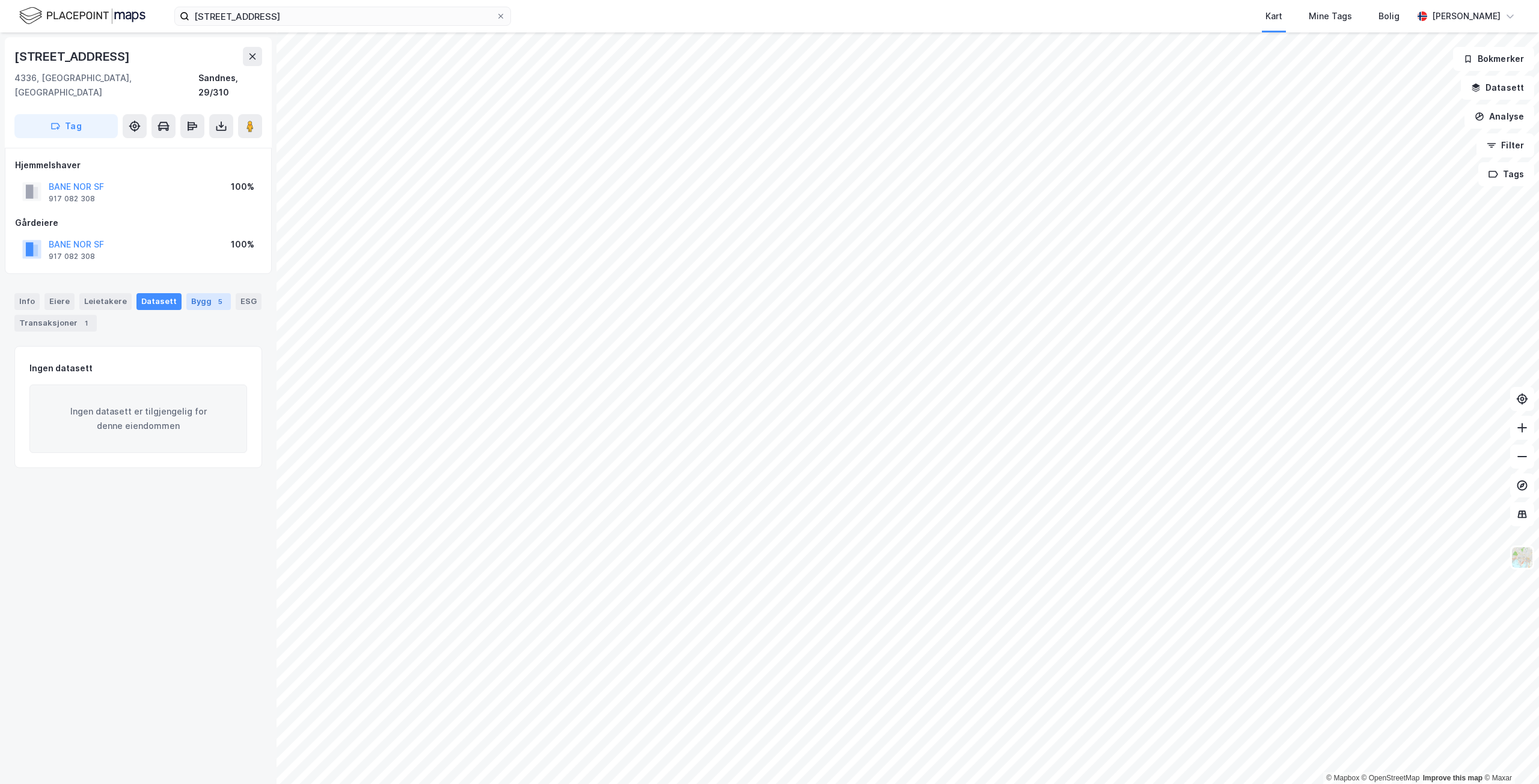
click at [201, 293] on div "Bygg 5" at bounding box center [209, 301] width 45 height 17
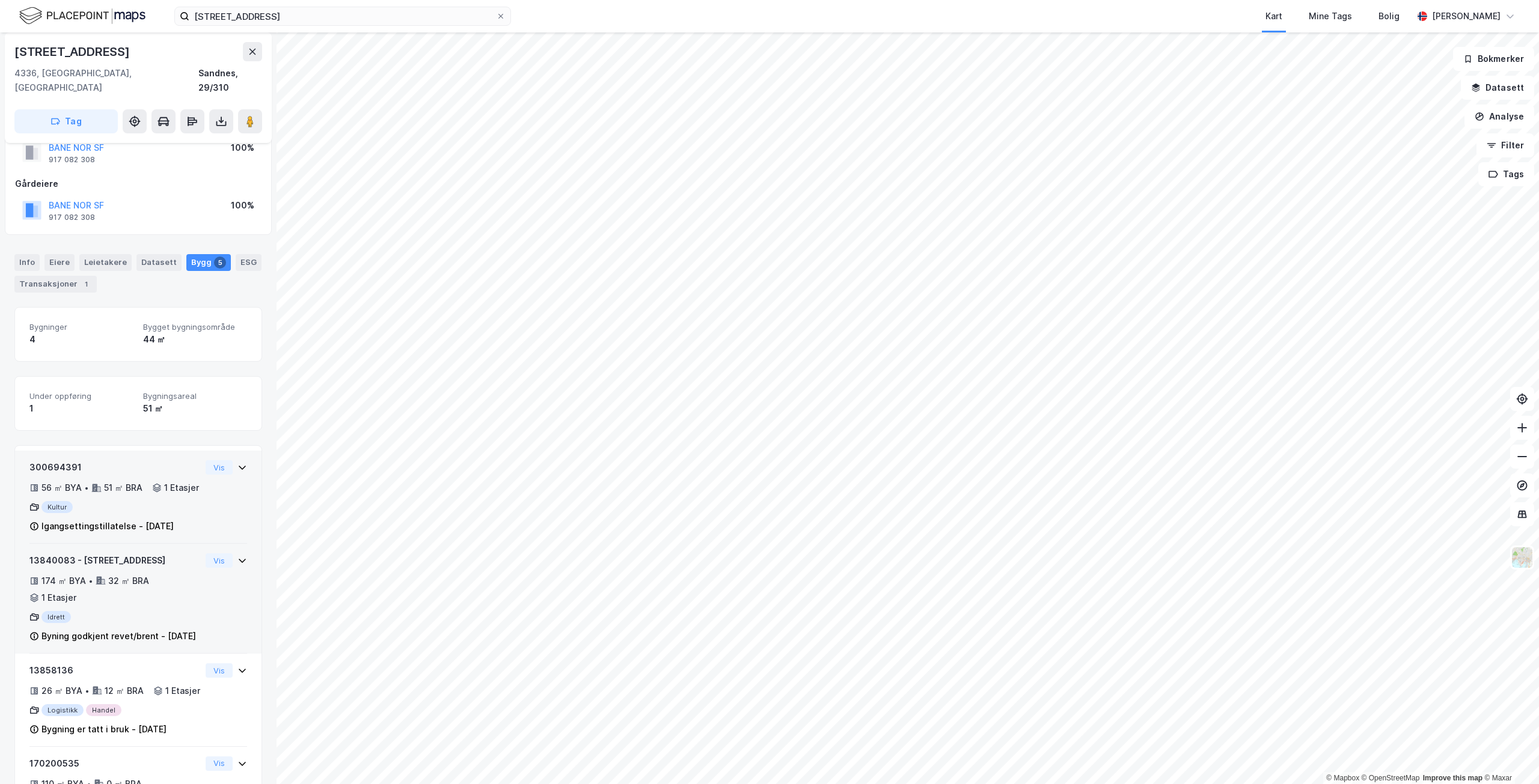
scroll to position [60, 0]
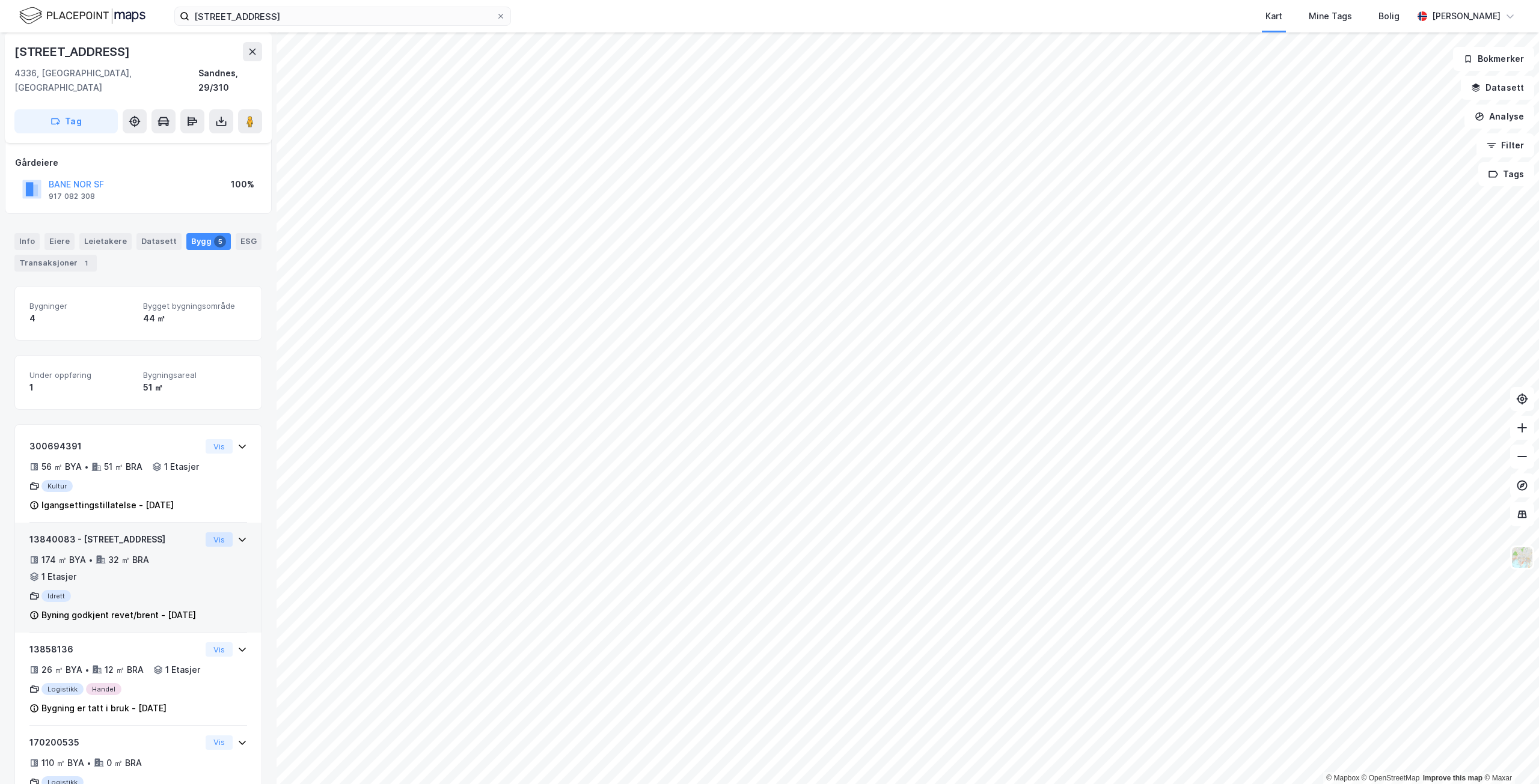
click at [212, 547] on button "Vis" at bounding box center [219, 540] width 27 height 14
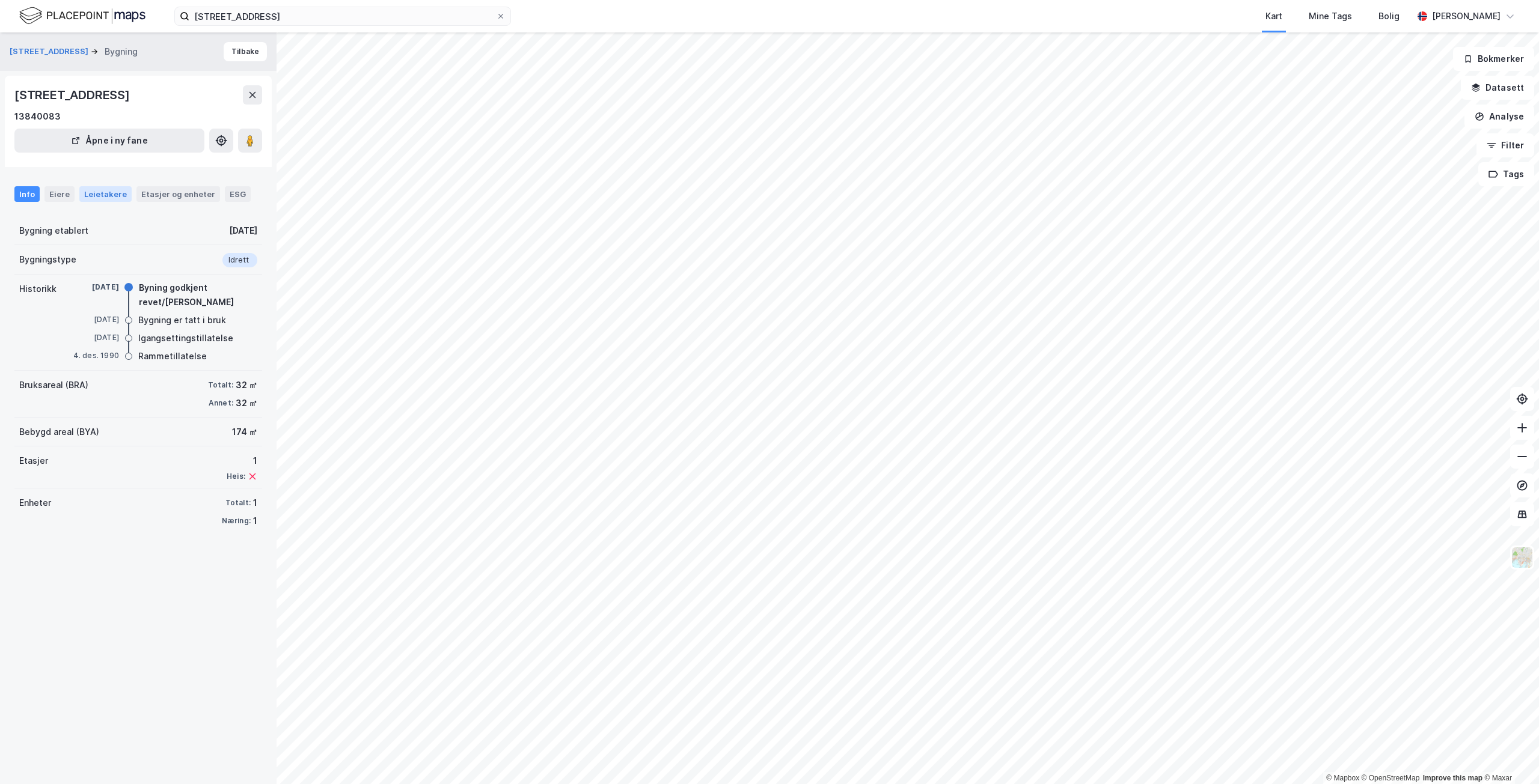
click at [114, 202] on div "Leietakere" at bounding box center [105, 194] width 52 height 15
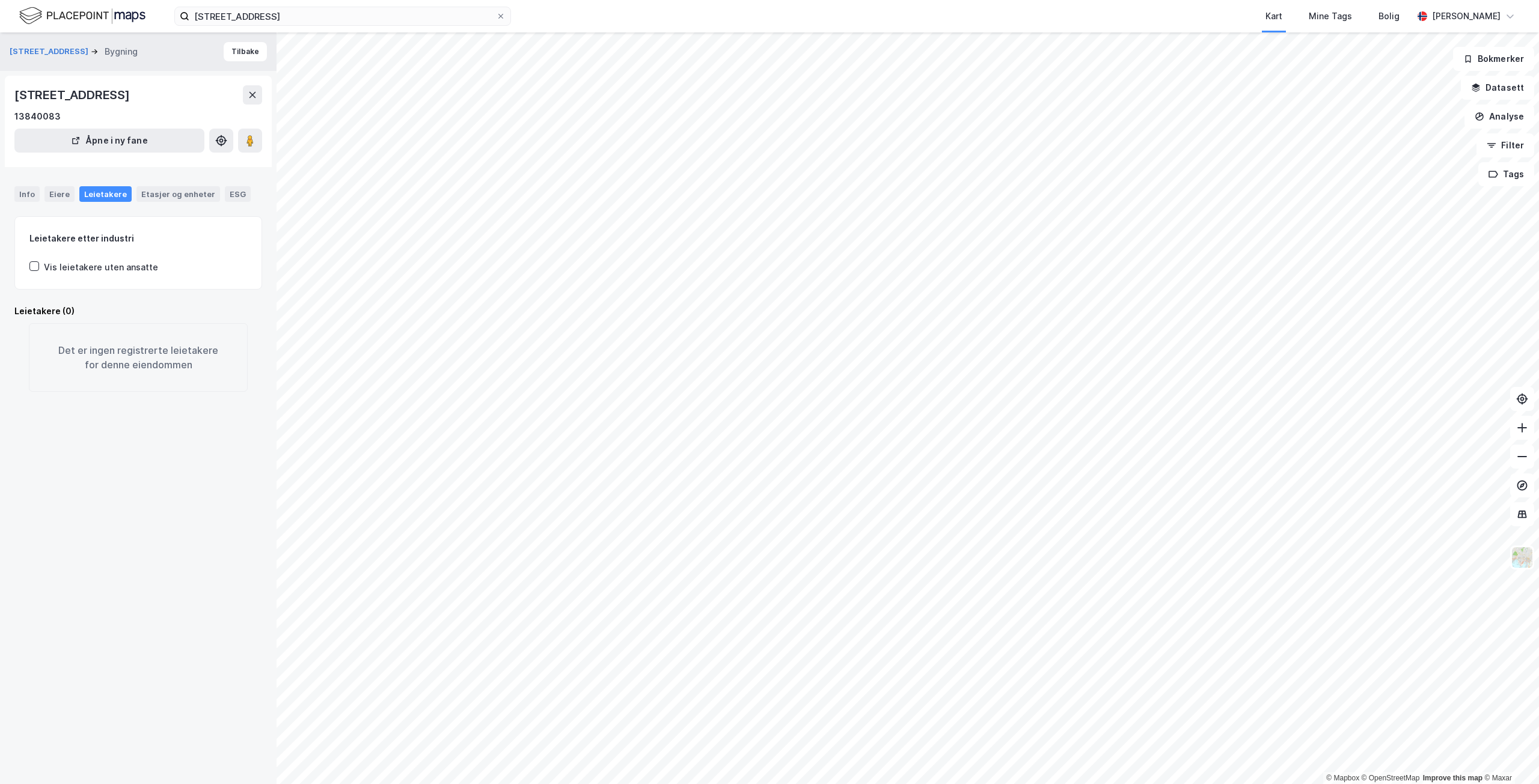
click at [91, 274] on div "Vis leietakere uten ansatte" at bounding box center [101, 267] width 114 height 14
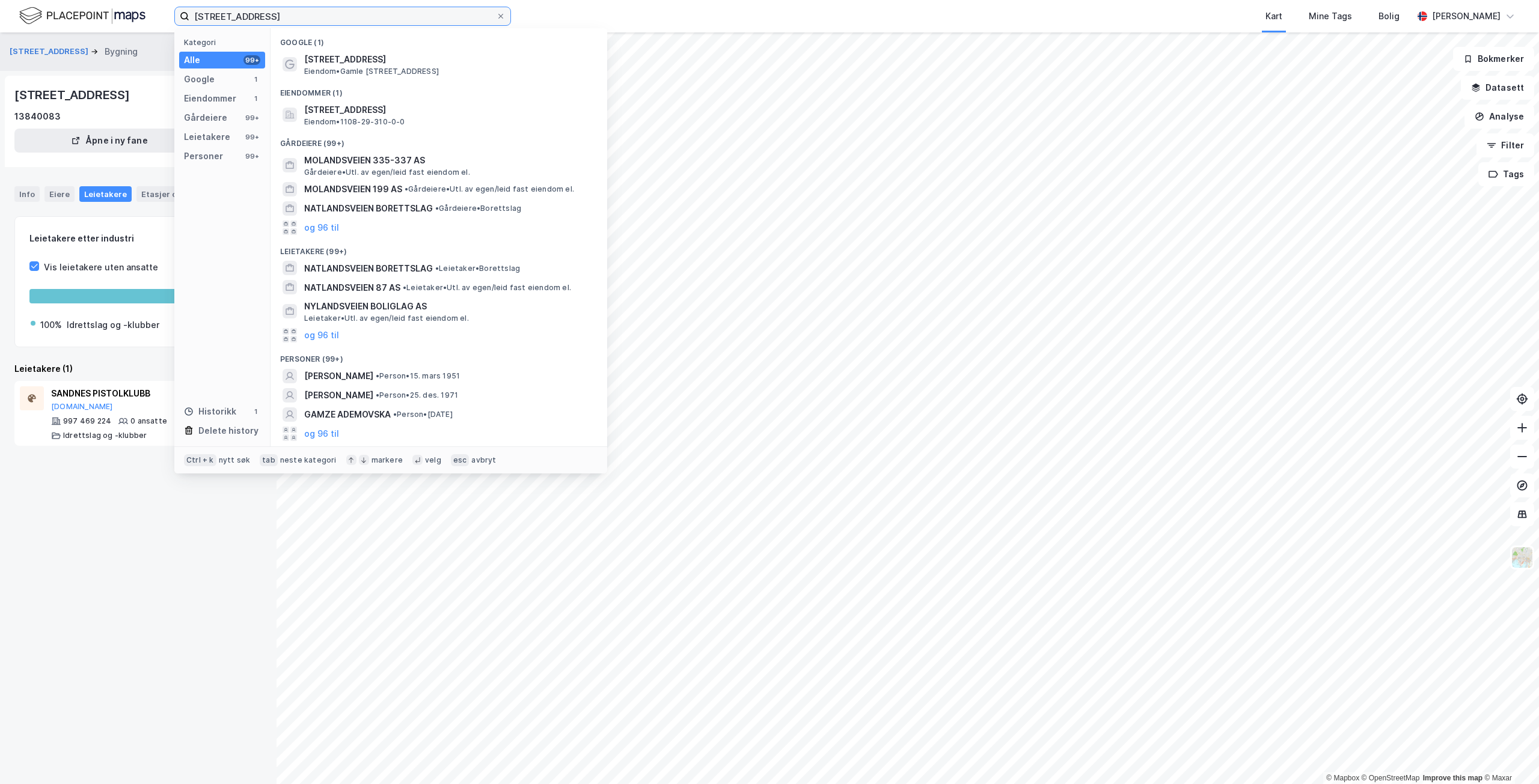
drag, startPoint x: 318, startPoint y: 17, endPoint x: 132, endPoint y: 4, distance: 186.5
click at [132, 4] on div "Gamle Åslandsveien 63 Kategori Alle 99+ Google 1 Eiendommer 1 Gårdeiere 99+ Lei…" at bounding box center [769, 16] width 1539 height 32
paste input "[STREET_ADDRESS]"
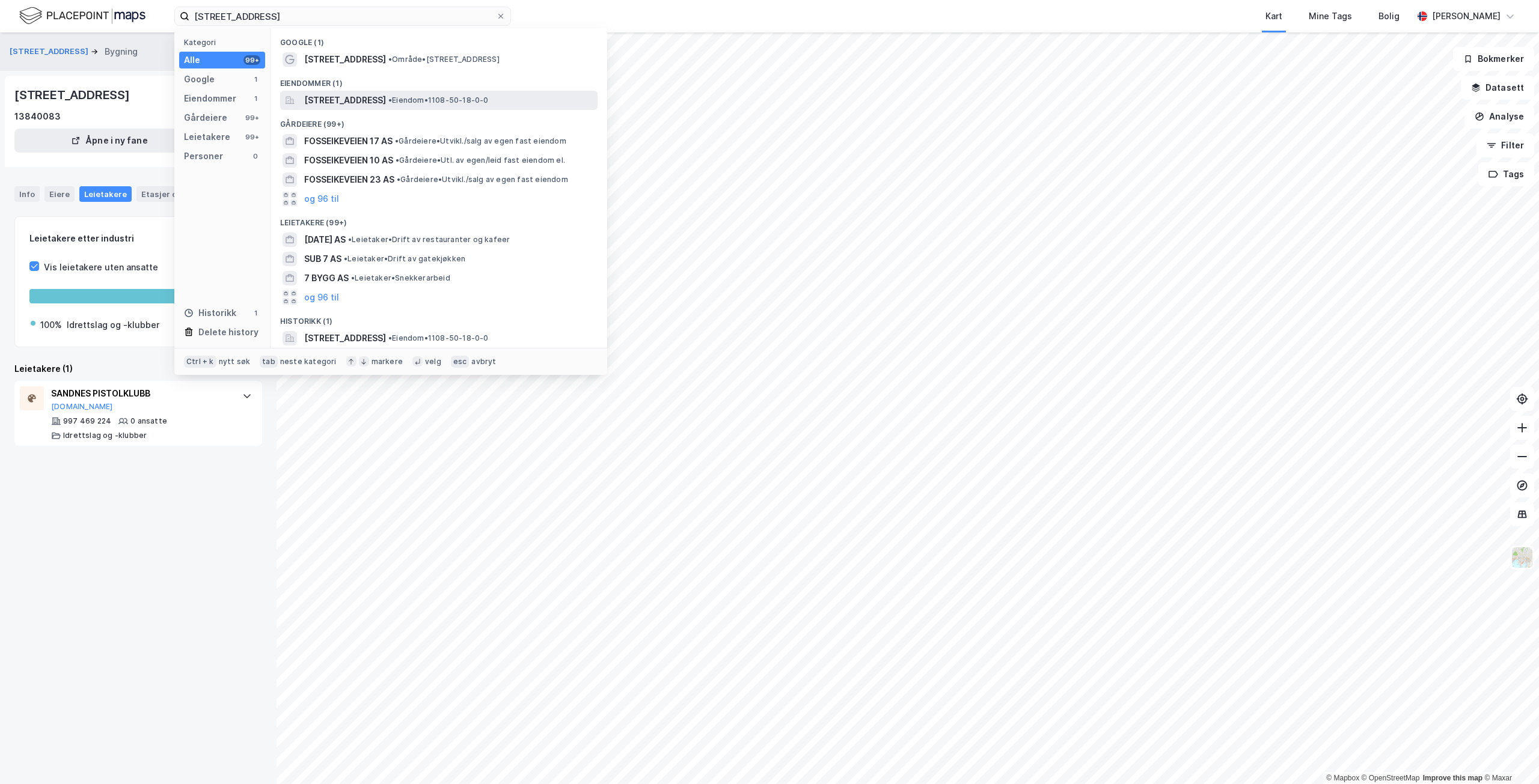
click at [386, 101] on span "[STREET_ADDRESS]" at bounding box center [345, 100] width 82 height 14
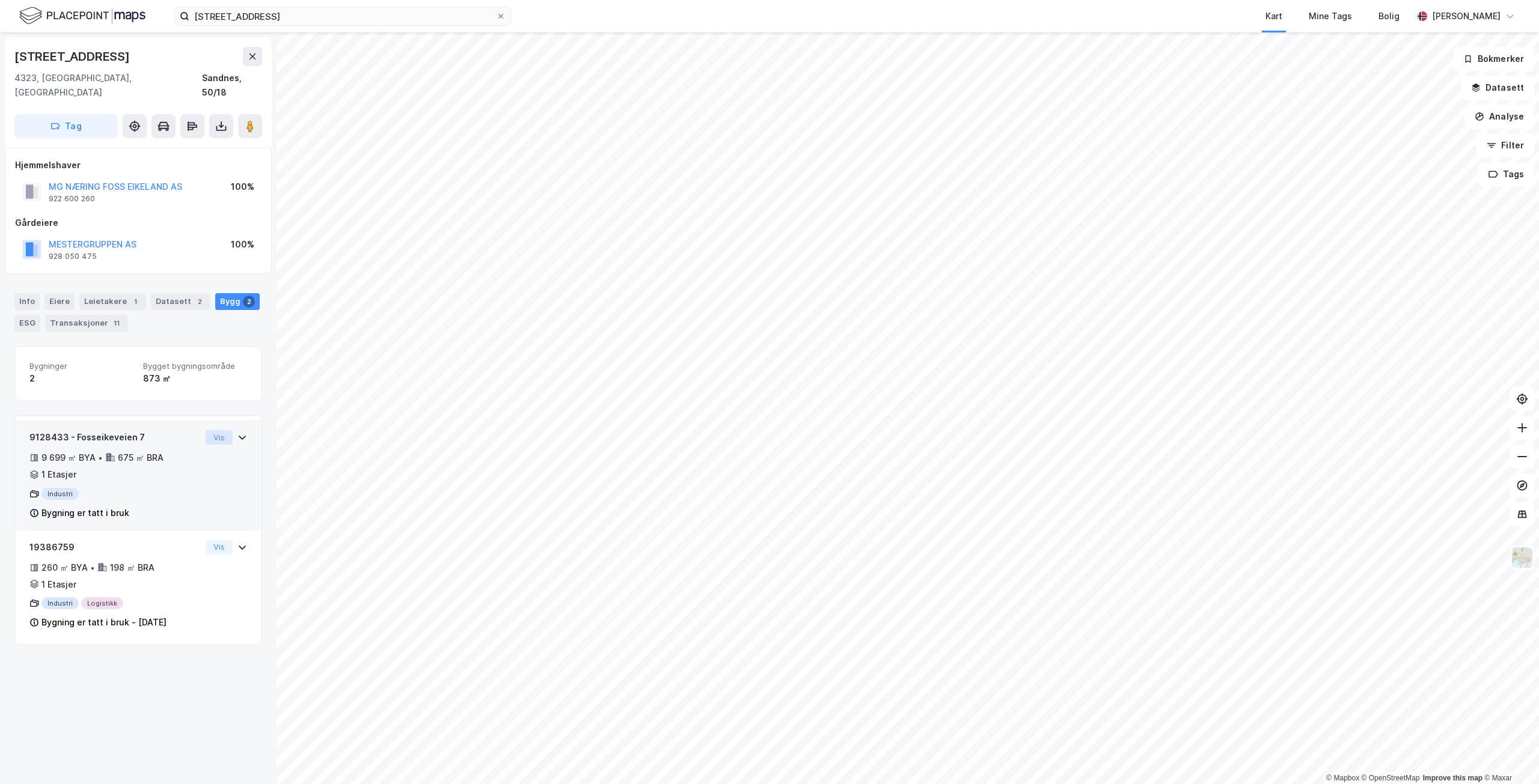
click at [211, 431] on button "Vis" at bounding box center [219, 438] width 27 height 14
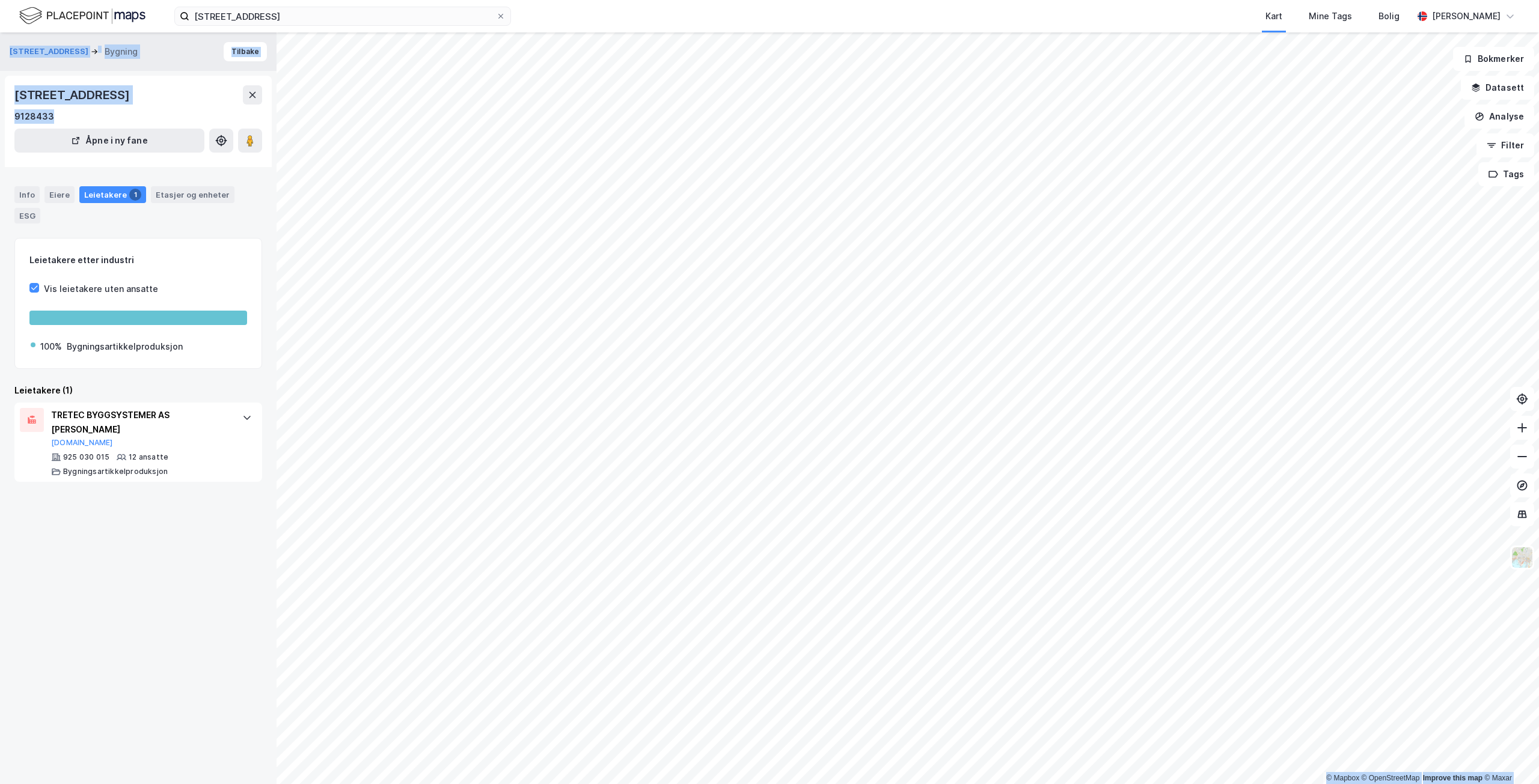
drag, startPoint x: 65, startPoint y: 117, endPoint x: -4, endPoint y: 116, distance: 69.0
click at [0, 116] on html "Fosseikeveien 7 Kart Mine Tags Bolig [PERSON_NAME] © Mapbox © OpenStreetMap Imp…" at bounding box center [769, 392] width 1539 height 784
click at [89, 116] on div "9128433" at bounding box center [138, 117] width 248 height 14
drag, startPoint x: 120, startPoint y: 115, endPoint x: 6, endPoint y: 112, distance: 114.0
click at [6, 112] on div "[STREET_ADDRESS] 9128433 Åpne i ny fane" at bounding box center [138, 121] width 267 height 91
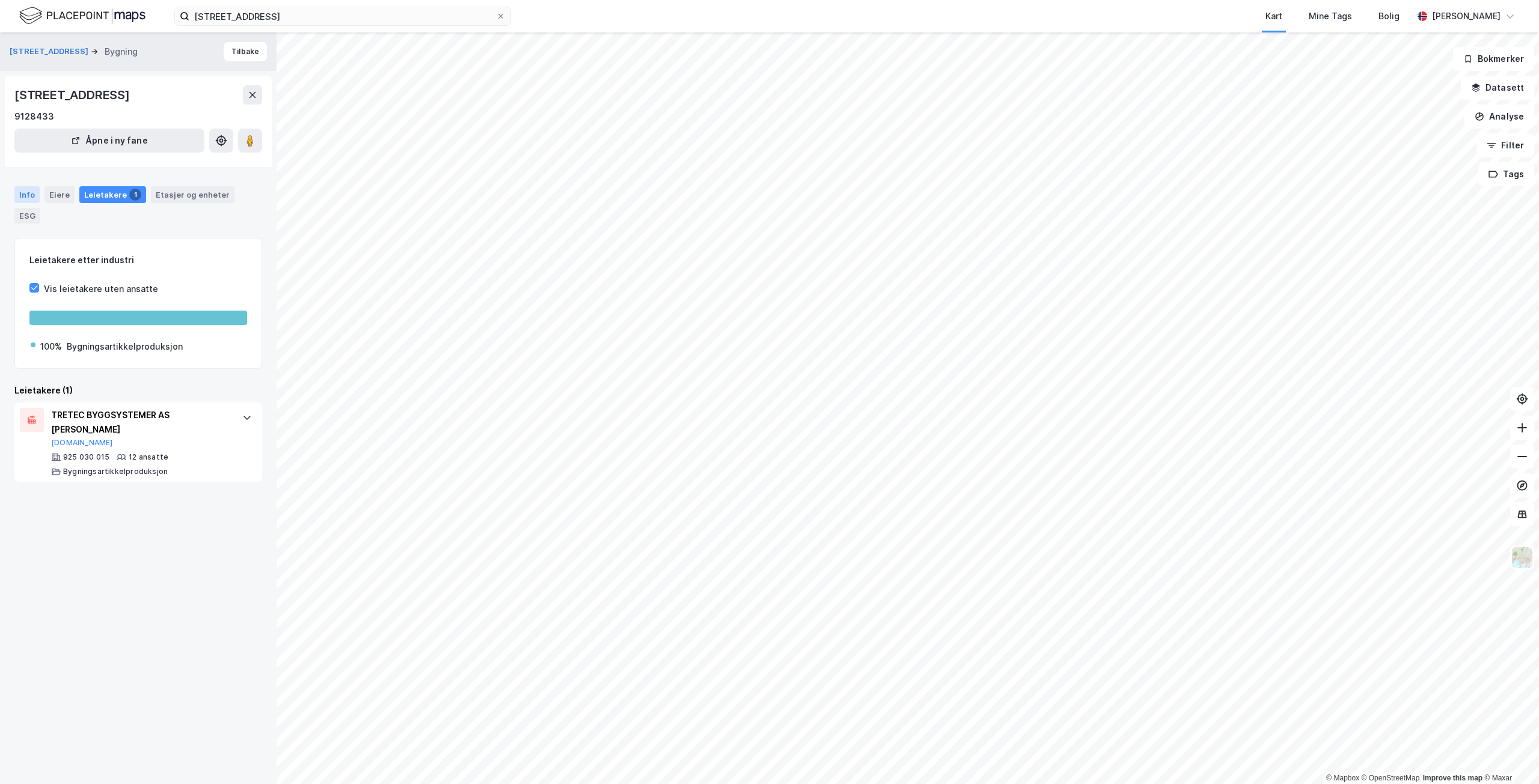
click at [34, 198] on div "Info" at bounding box center [27, 195] width 25 height 17
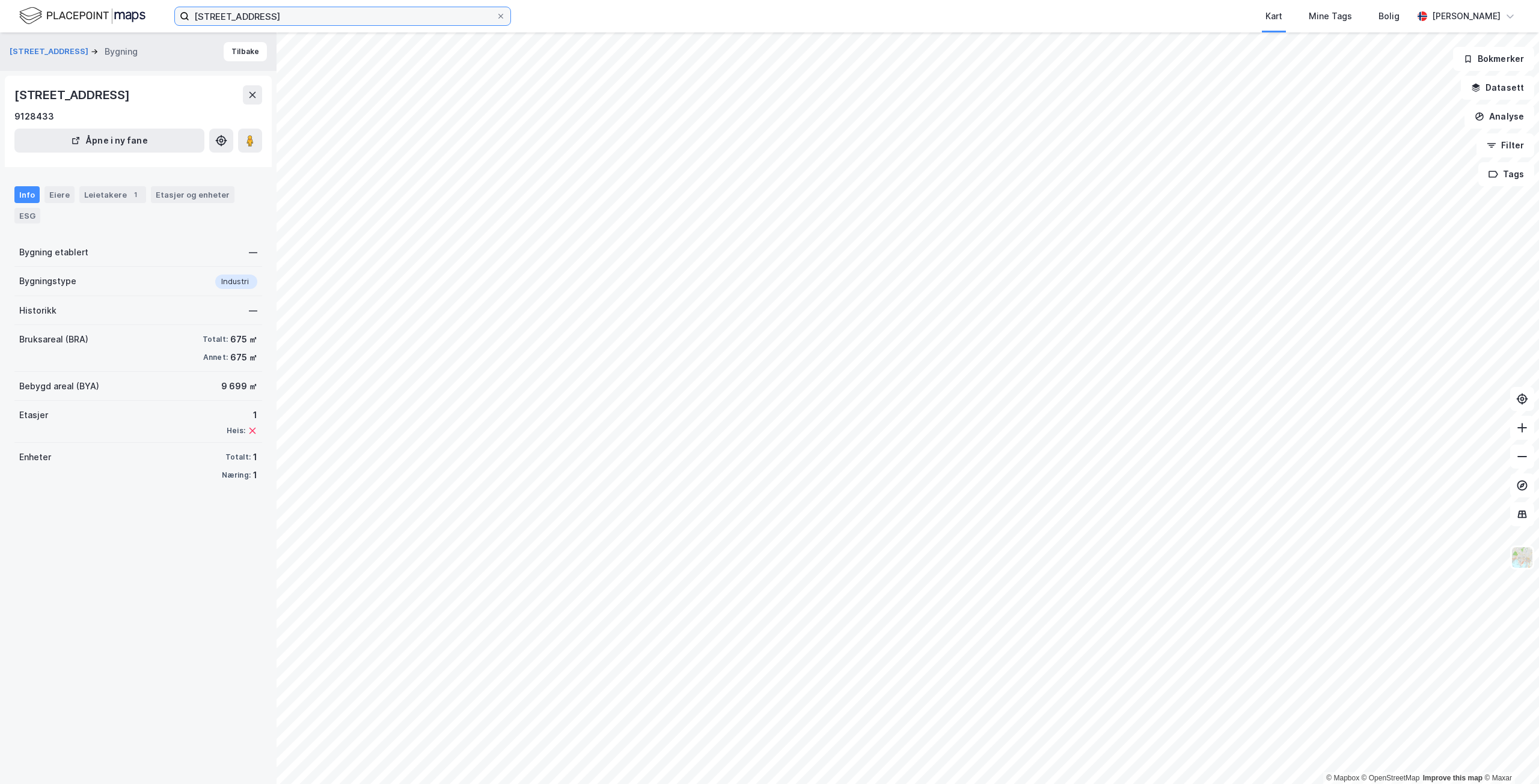
click at [304, 12] on input "[STREET_ADDRESS]" at bounding box center [343, 16] width 307 height 18
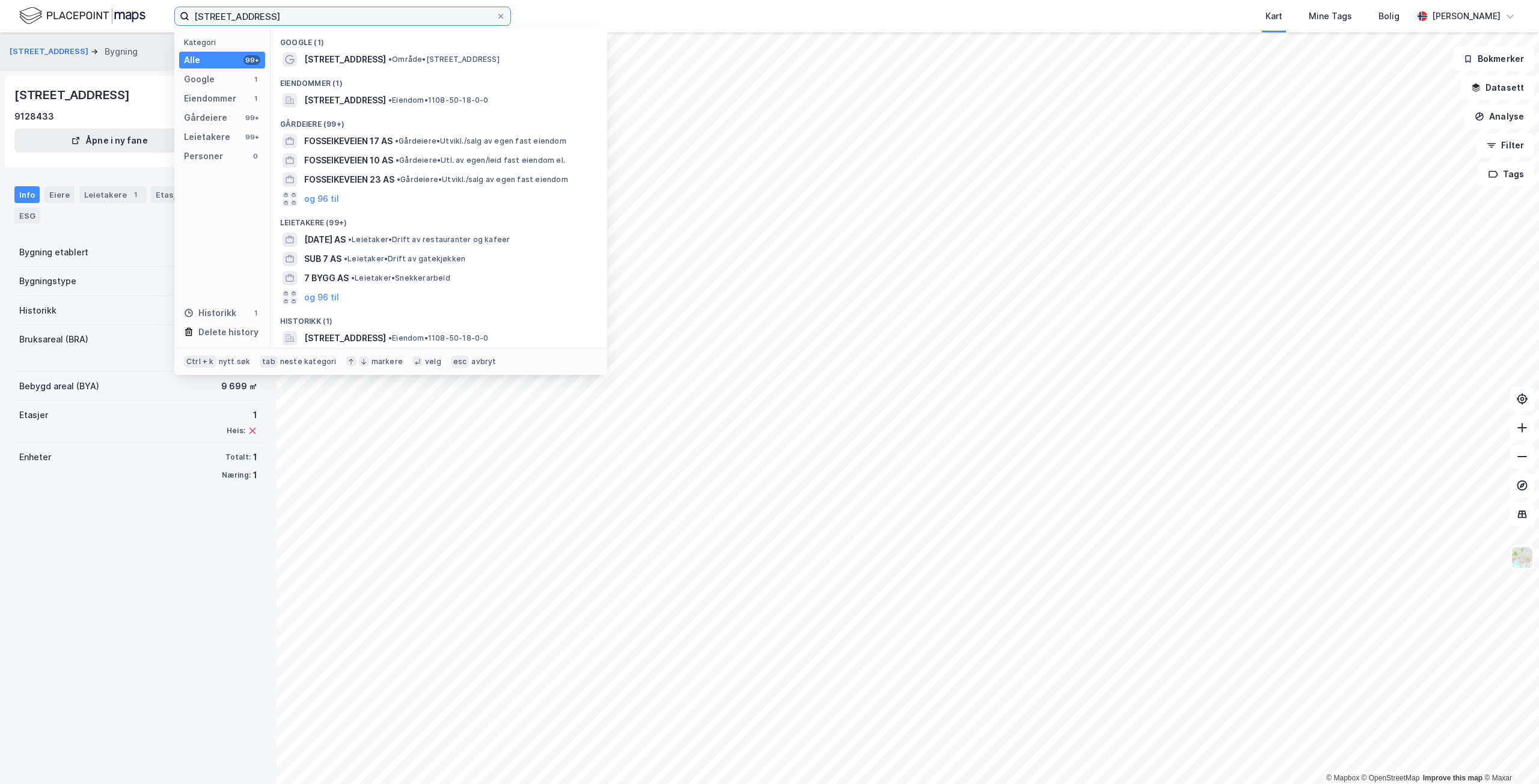
drag, startPoint x: 304, startPoint y: 13, endPoint x: 149, endPoint y: 11, distance: 155.0
click at [149, 11] on div "Fosseikeveien 7 Kategori Alle 99+ Google 1 Eiendommer 1 Gårdeiere 99+ Leietaker…" at bounding box center [769, 16] width 1539 height 32
paste input "[STREET_ADDRESS]"
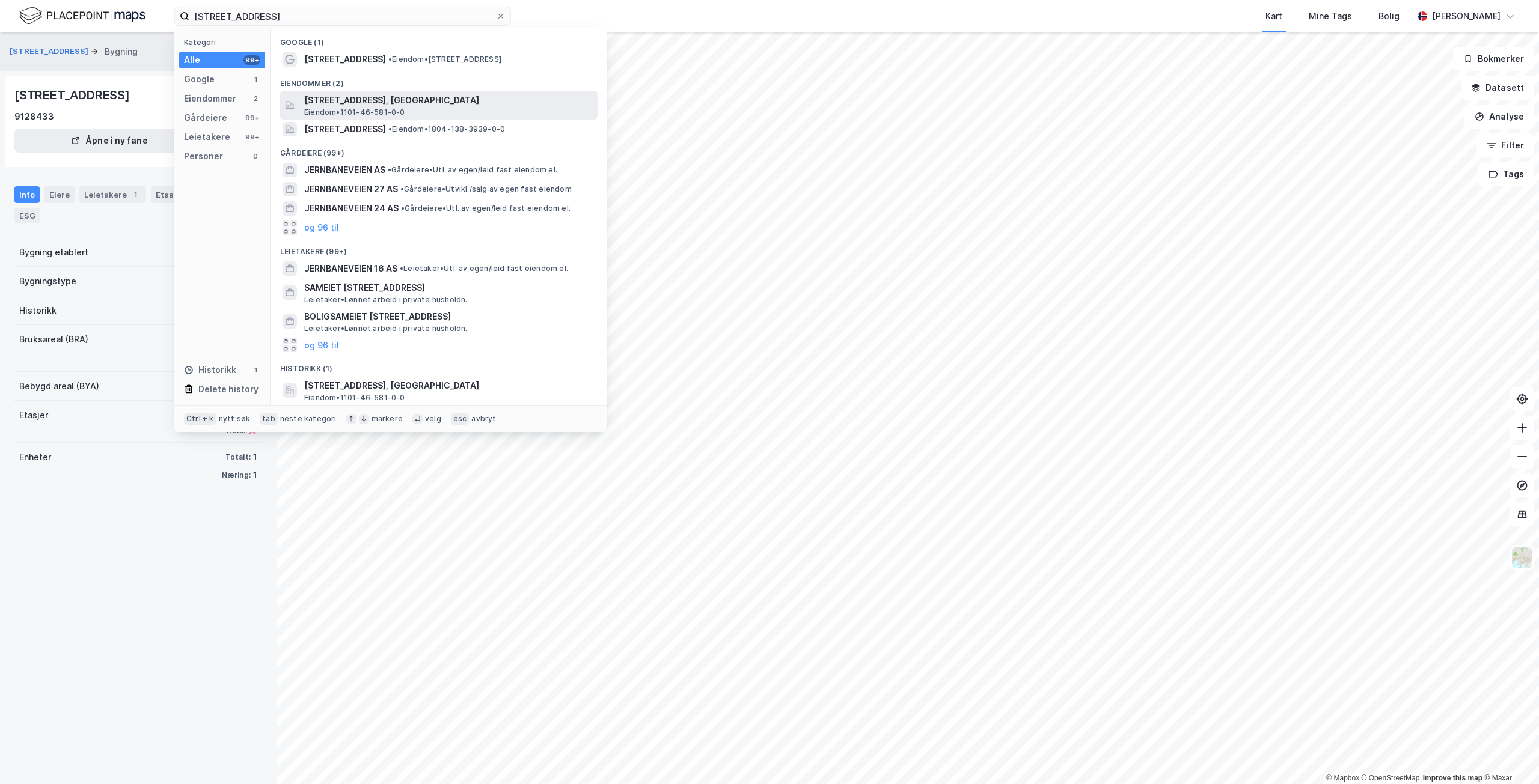
click at [386, 112] on span "Eiendom • 1101-46-581-0-0" at bounding box center [354, 112] width 101 height 10
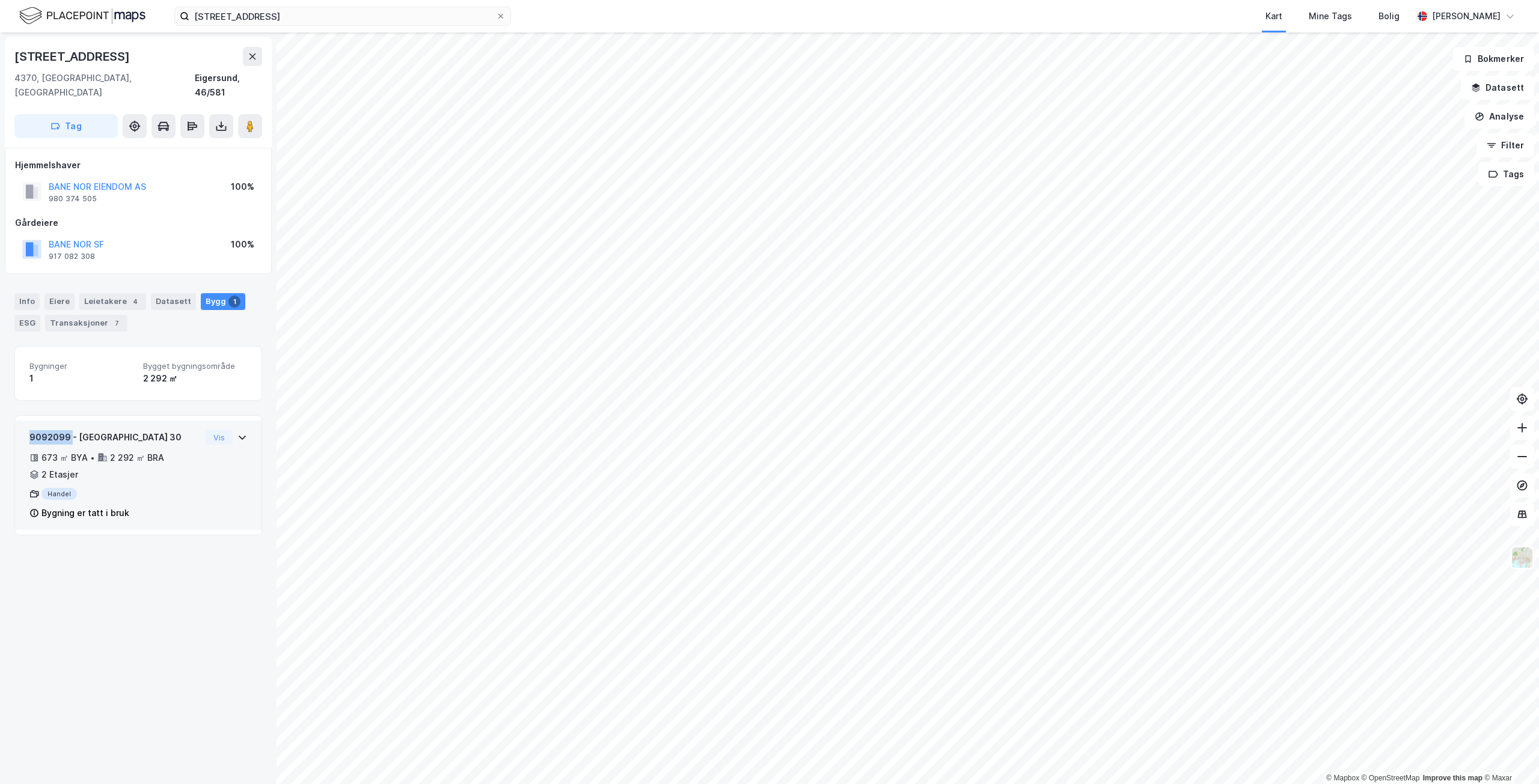
drag, startPoint x: 70, startPoint y: 422, endPoint x: 13, endPoint y: 426, distance: 57.1
click at [13, 426] on div "[STREET_ADDRESS], [GEOGRAPHIC_DATA] Eigersund, 46/581 Tag Hjemmelshaver BANE NO…" at bounding box center [138, 408] width 276 height 752
click at [223, 457] on div "9092099 - [GEOGRAPHIC_DATA] 30 673 ㎡ BYA • 2 292 ㎡ BRA • 2 Etasjer Handel Bygni…" at bounding box center [138, 480] width 218 height 100
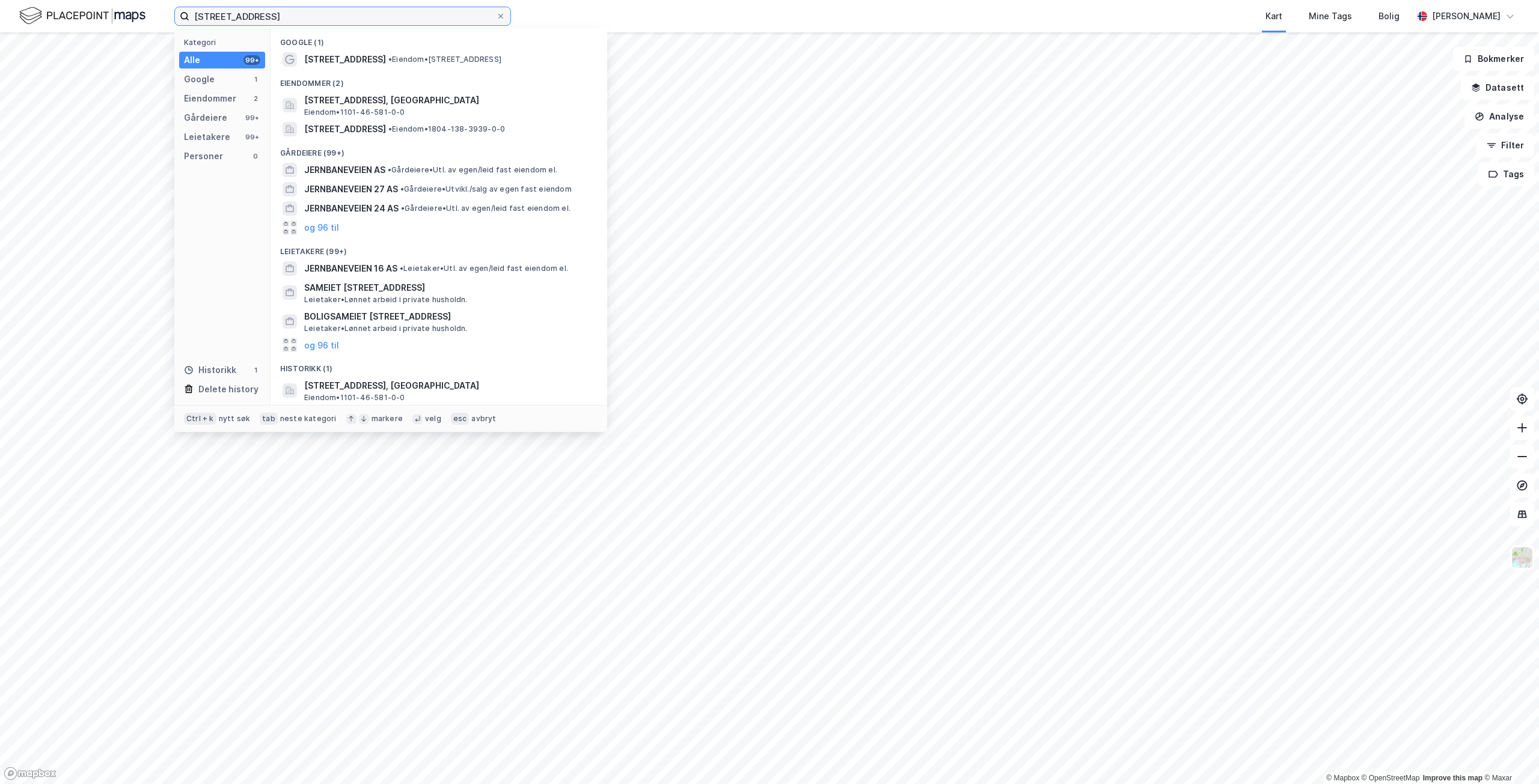
drag, startPoint x: 303, startPoint y: 18, endPoint x: 77, endPoint y: 22, distance: 226.0
click at [77, 22] on div "Jernbaneveien 30 Kategori Alle 99+ Google 1 Eiendommer 2 Gårdeiere 99+ Leietake…" at bounding box center [769, 16] width 1539 height 32
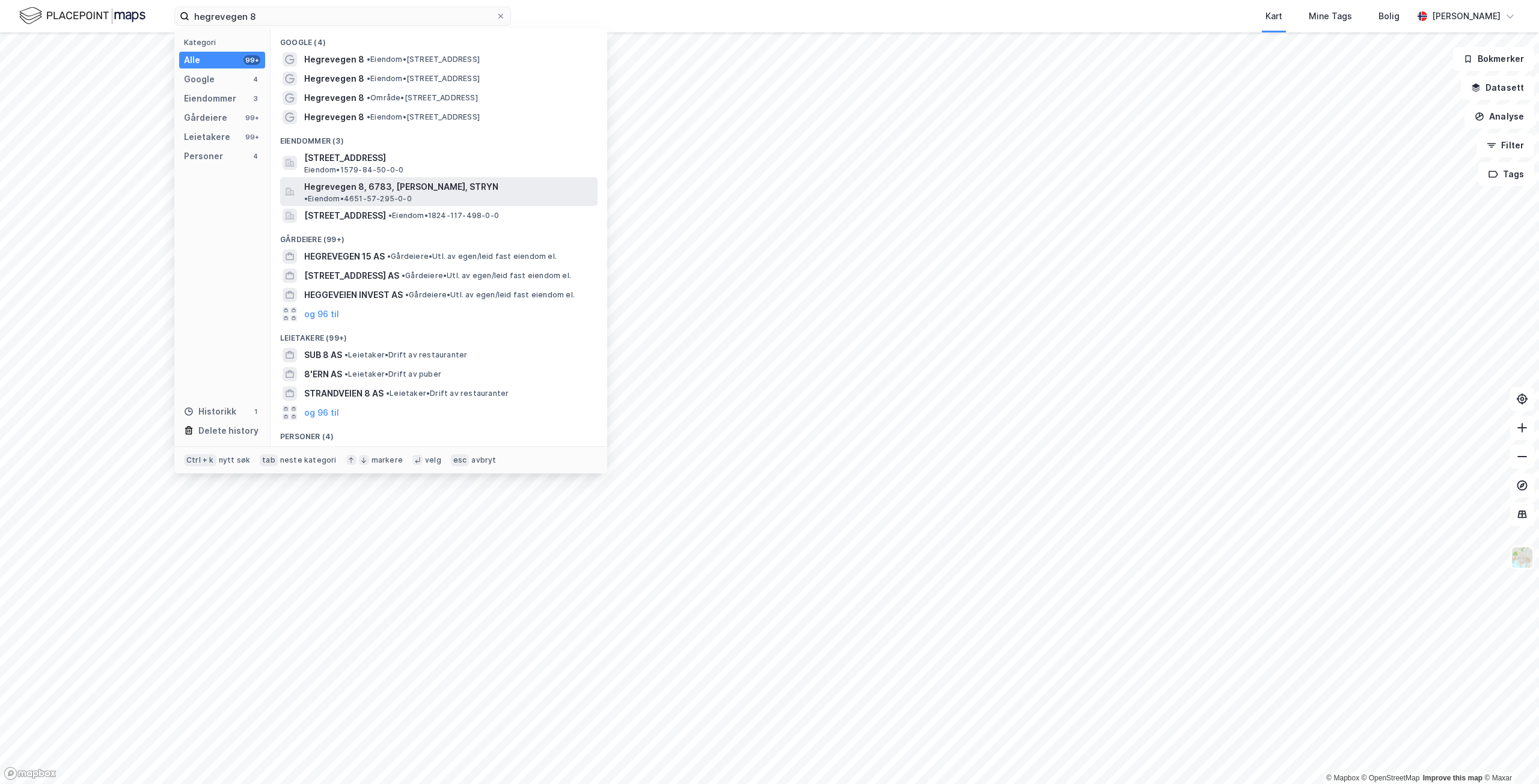
click at [450, 182] on span "Hegrevegen 8, 6783, [PERSON_NAME], STRYN" at bounding box center [401, 187] width 194 height 14
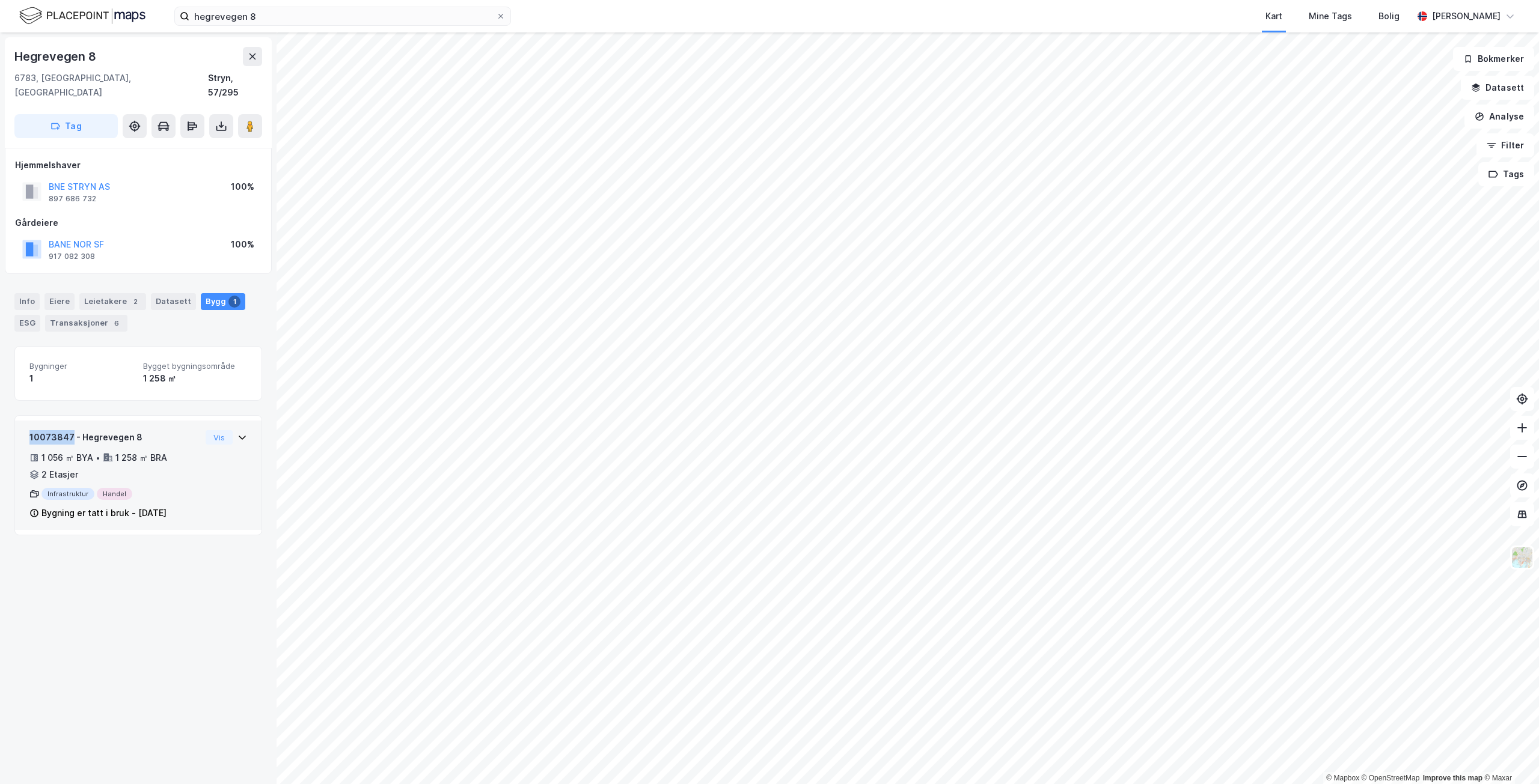
drag, startPoint x: 71, startPoint y: 422, endPoint x: 18, endPoint y: 422, distance: 53.0
click at [18, 422] on div "10073847 - Hegrevegen 8 1 056 ㎡ BYA • 1 258 ㎡ BRA • 2 Etasjer Infrastruktur Han…" at bounding box center [138, 475] width 247 height 109
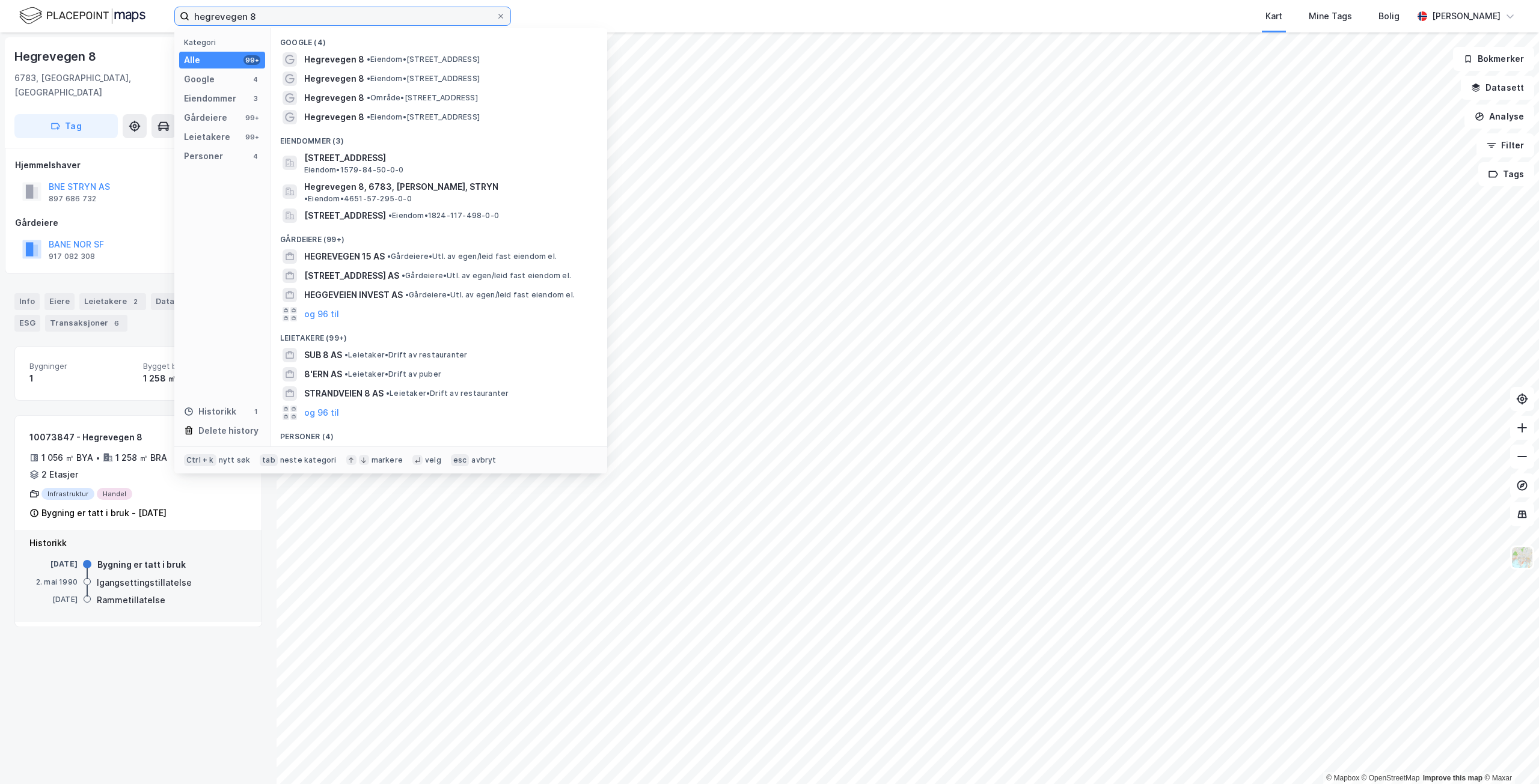
drag, startPoint x: 339, startPoint y: 10, endPoint x: 151, endPoint y: 4, distance: 188.1
click at [152, 4] on div "hegrevegen 8 Kategori Alle 99+ Google 4 Eiendommer 3 Gårdeiere 99+ Leietakere 9…" at bounding box center [769, 16] width 1539 height 32
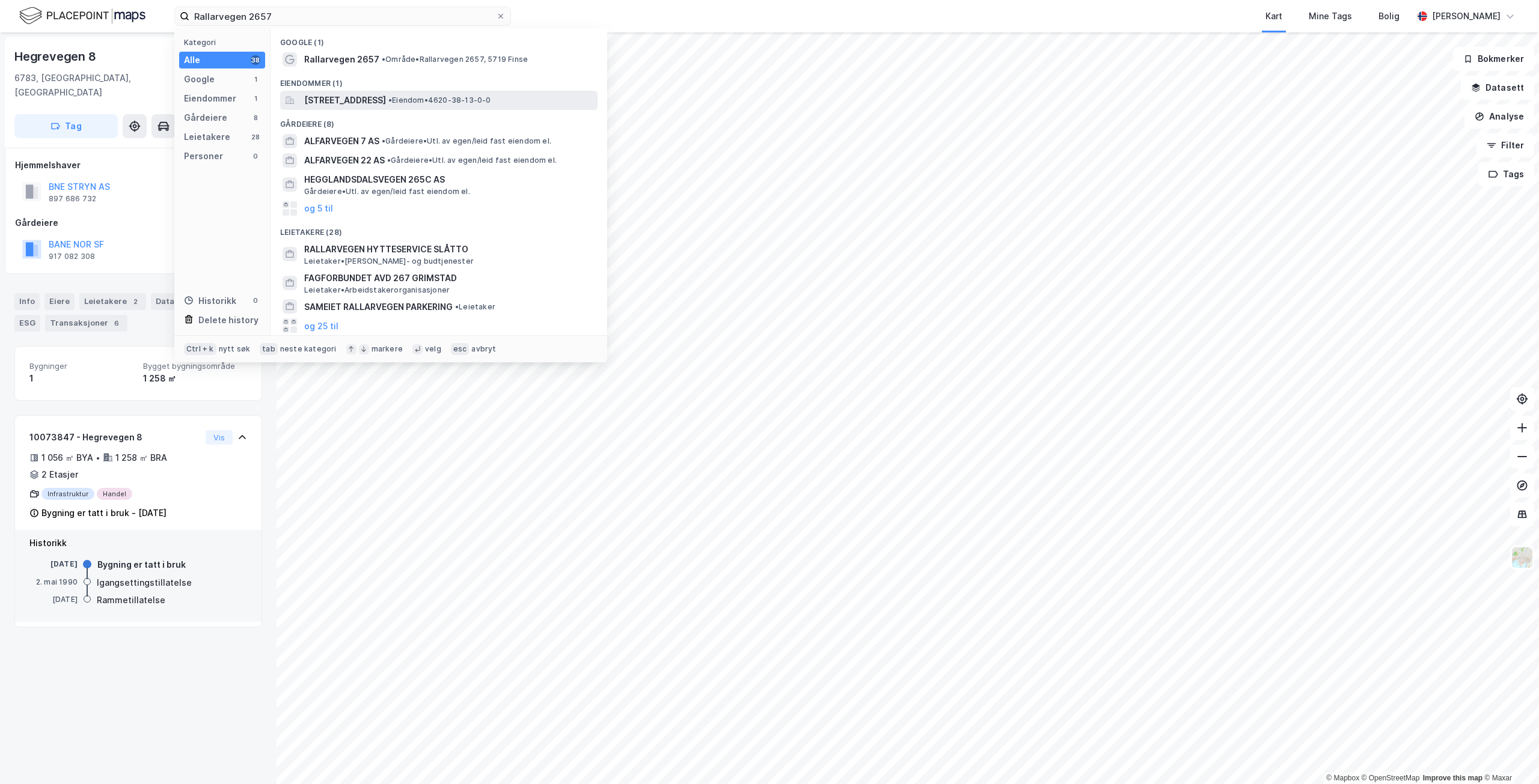
click at [386, 100] on span "[STREET_ADDRESS]" at bounding box center [345, 100] width 82 height 14
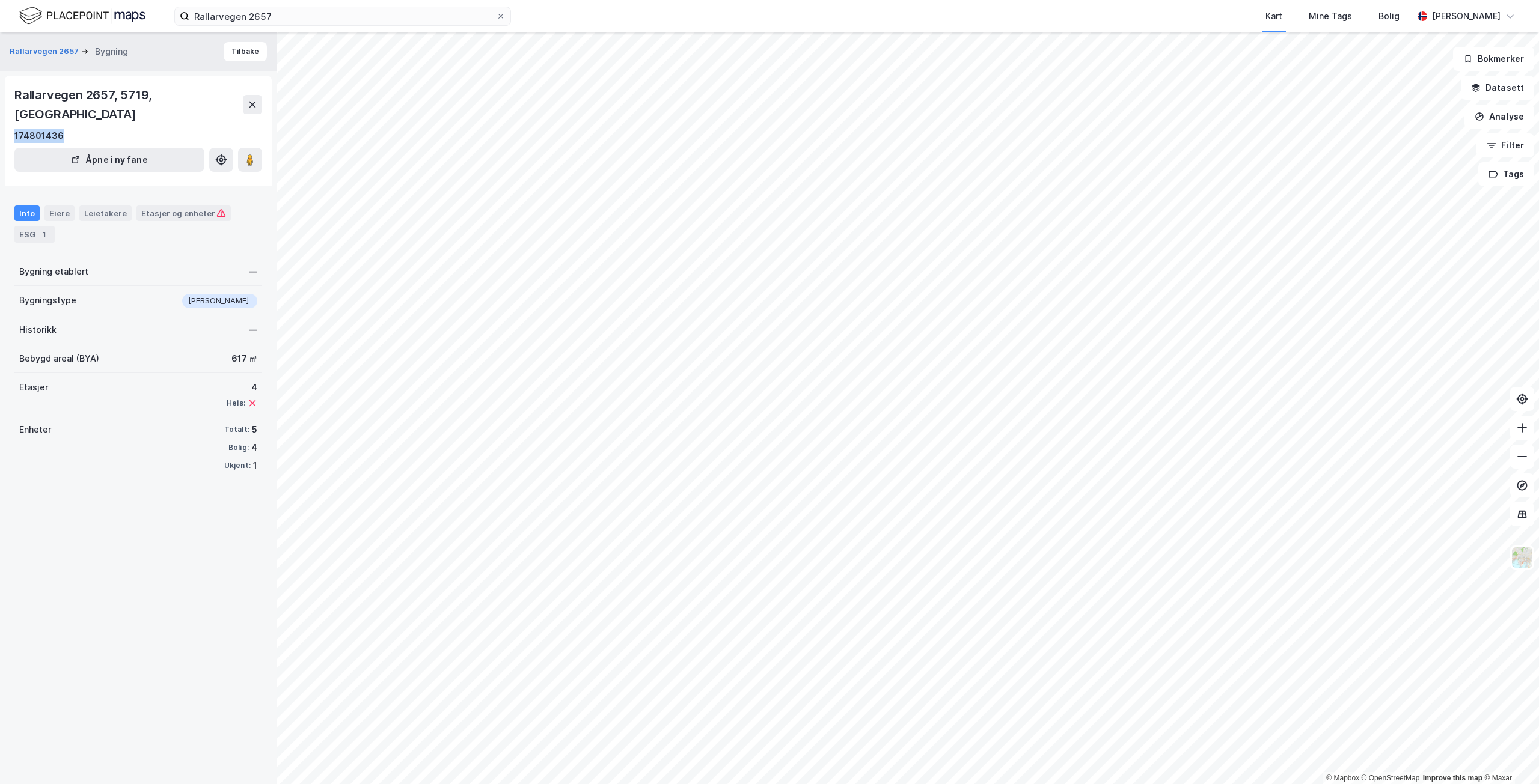
drag, startPoint x: 84, startPoint y: 115, endPoint x: 0, endPoint y: 122, distance: 84.3
click at [0, 122] on div "Rallarvegen 2657 Bygning Tilbake Rallarvegen 2657, 5719, VESTLAND 174801436 Åpn…" at bounding box center [138, 408] width 276 height 752
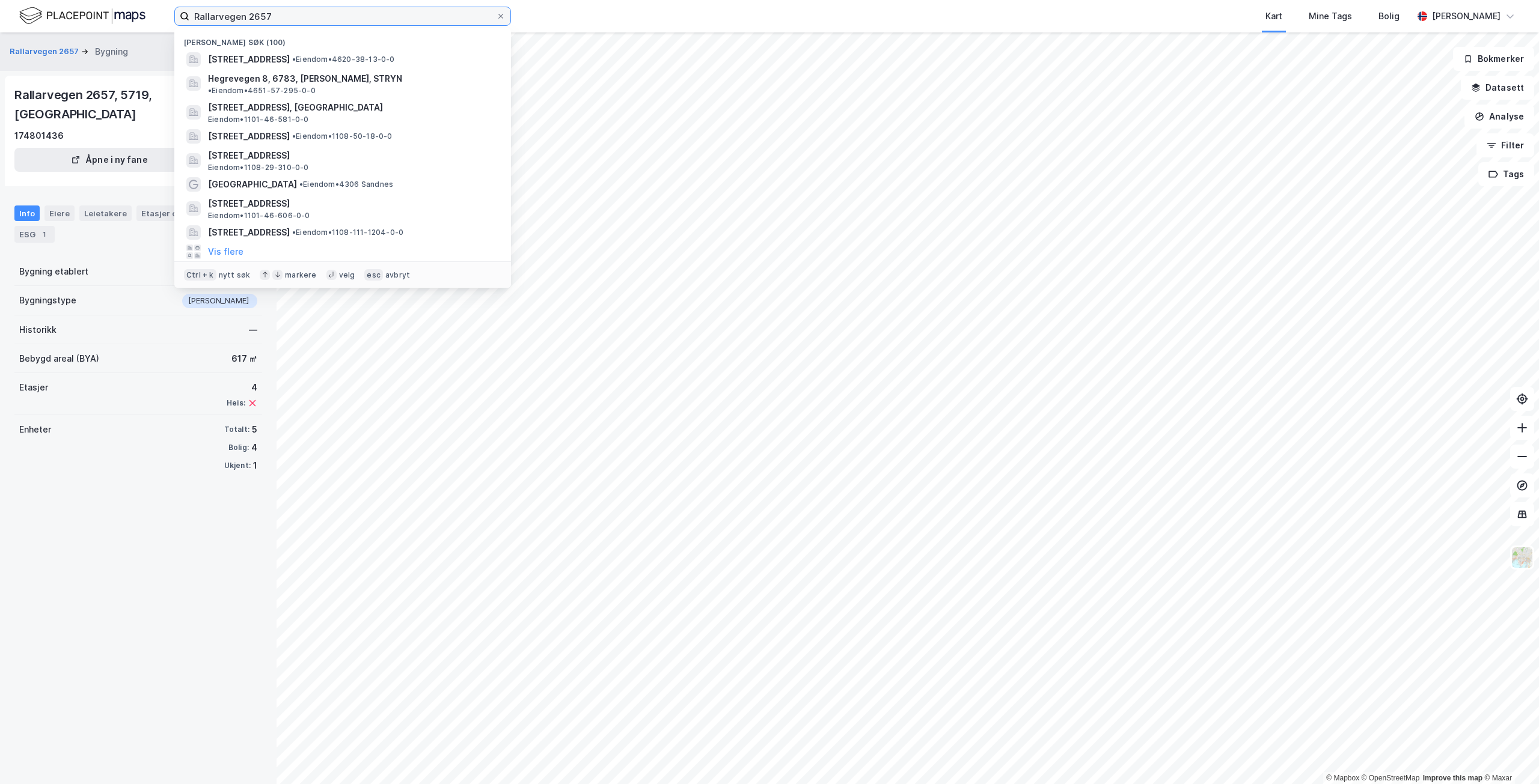
drag, startPoint x: 330, startPoint y: 17, endPoint x: 155, endPoint y: 5, distance: 175.4
click at [155, 5] on div "Rallarvegen 2657 Nylige søk (100) [STREET_ADDRESS] • Eiendom • 4620-38-13-0-0 H…" at bounding box center [769, 16] width 1539 height 32
paste input "Østre Grenstøl 123"
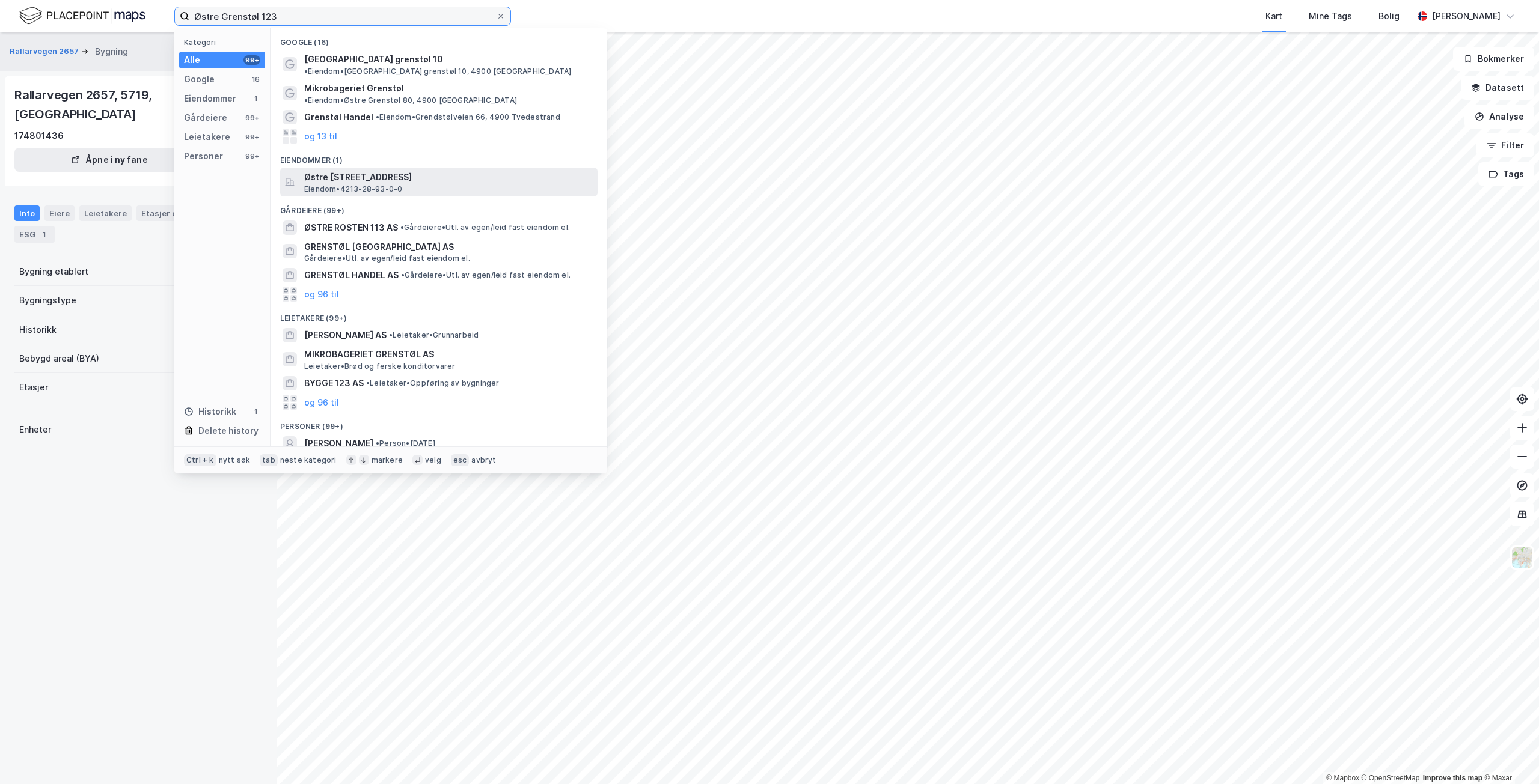
type input "Østre Grenstøl 123"
click at [399, 185] on span "Eiendom • 4213-28-93-0-0" at bounding box center [353, 189] width 98 height 10
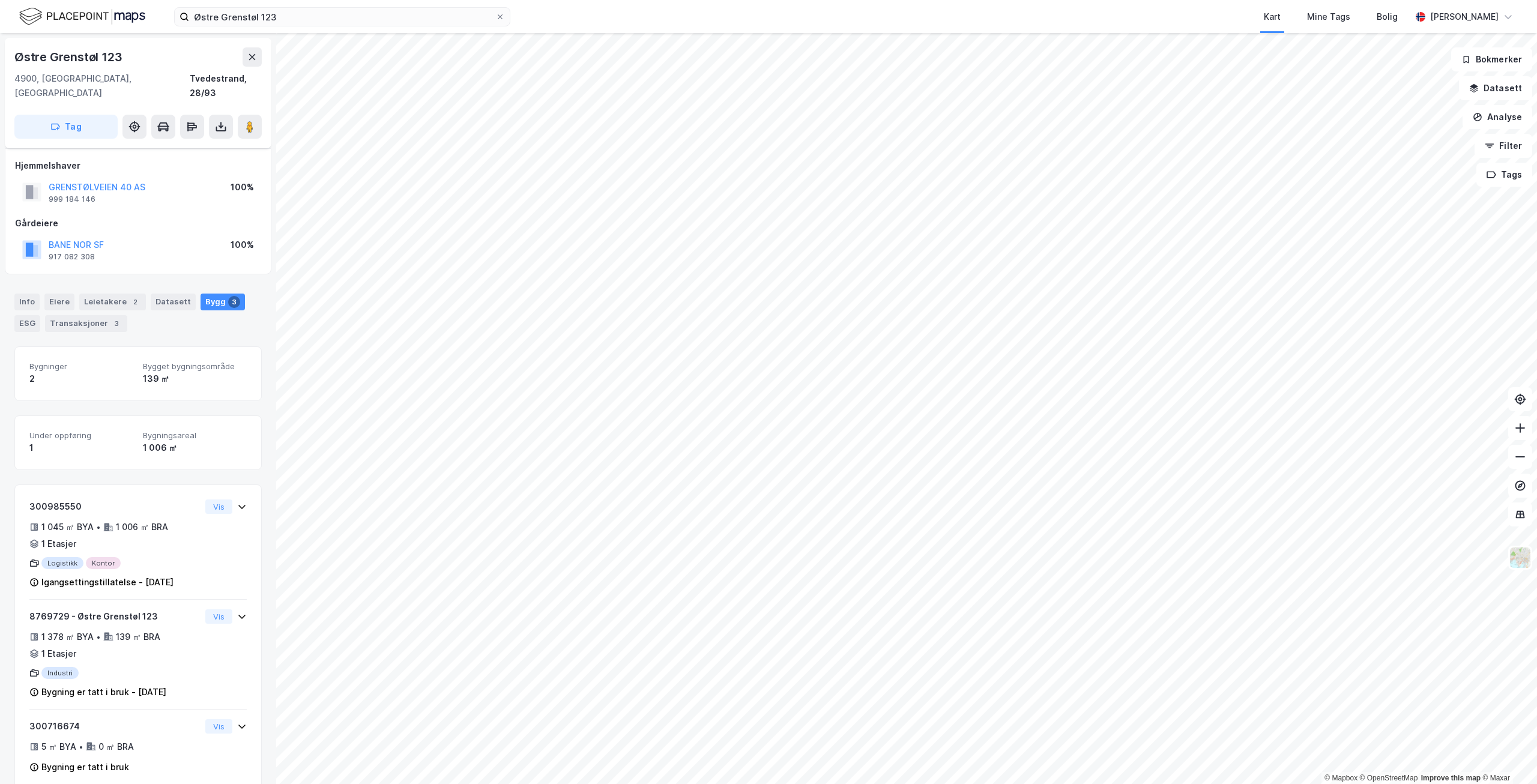
scroll to position [20, 0]
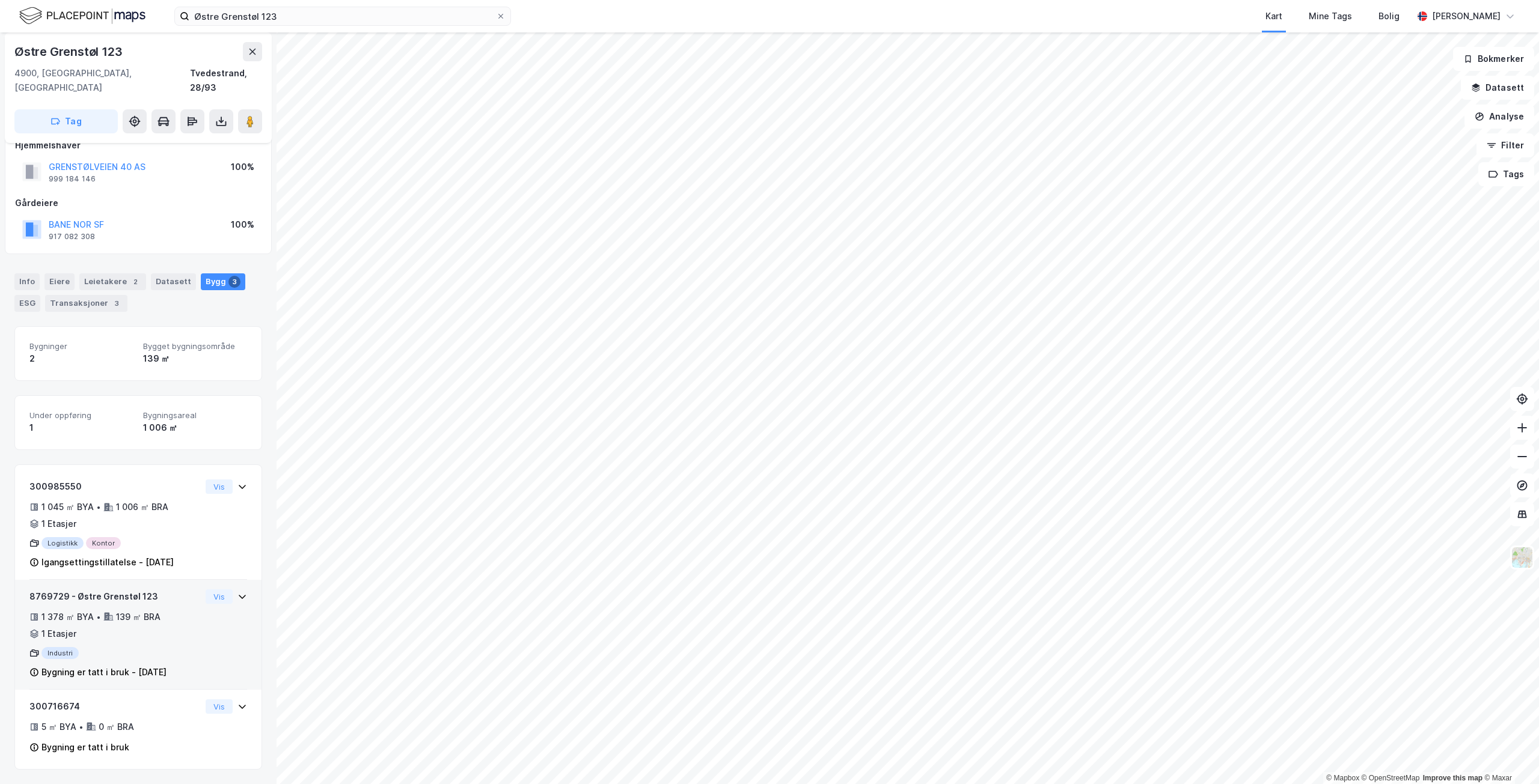
click at [206, 631] on div "8769729 - Østre Grenstøl 123 1 378 ㎡ BYA • 139 ㎡ BRA • 1 Etasjer Industri Bygni…" at bounding box center [138, 640] width 218 height 100
drag, startPoint x: 66, startPoint y: 597, endPoint x: 19, endPoint y: 596, distance: 47.0
click at [19, 596] on div "8769729 - Østre Grenstøl 123 1 378 ㎡ BYA • 139 ㎡ BRA • 1 Etasjer Industri Bygni…" at bounding box center [138, 635] width 247 height 110
